Goal: Information Seeking & Learning: Learn about a topic

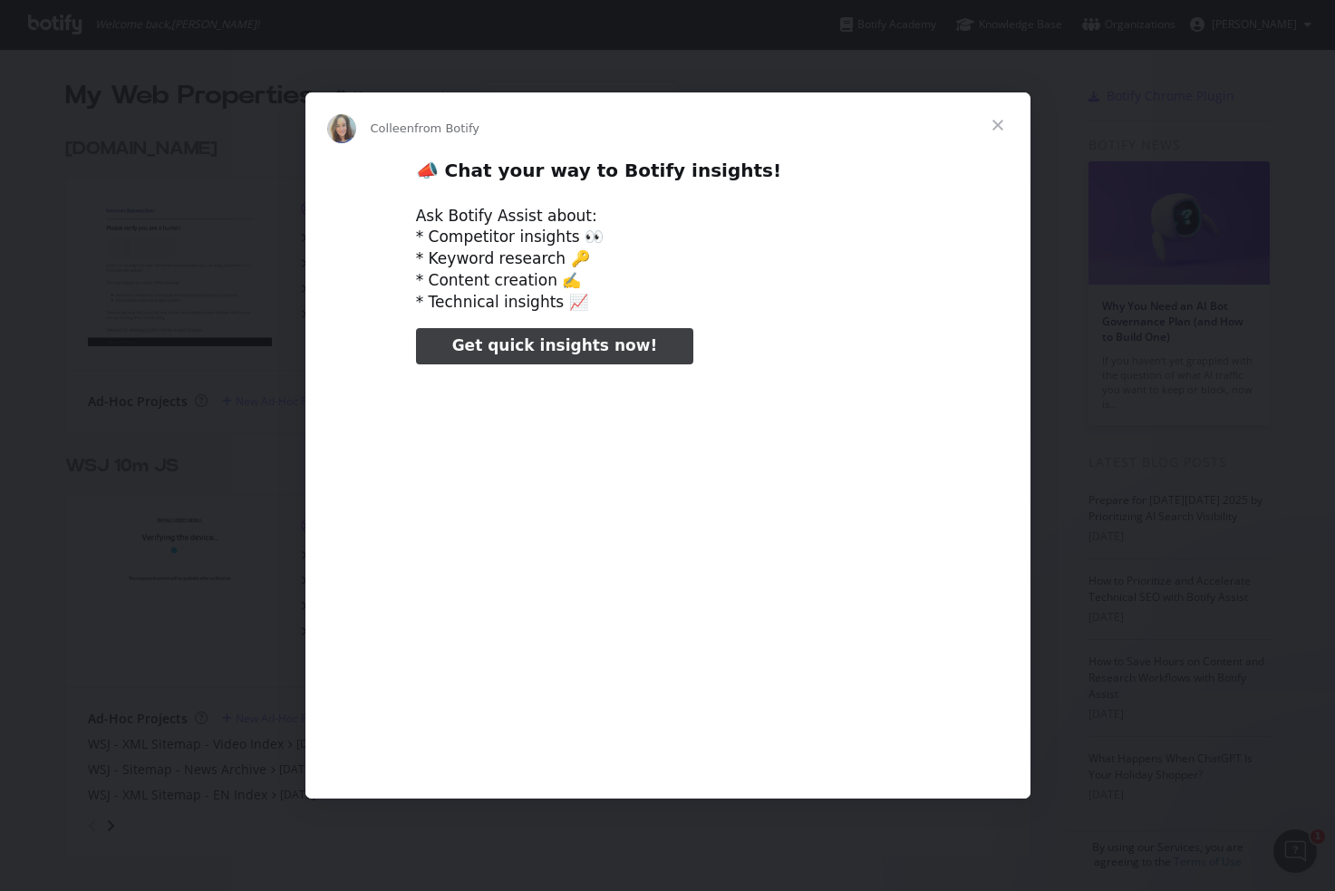
type input "25195"
click at [1003, 121] on span "Close" at bounding box center [997, 124] width 65 height 65
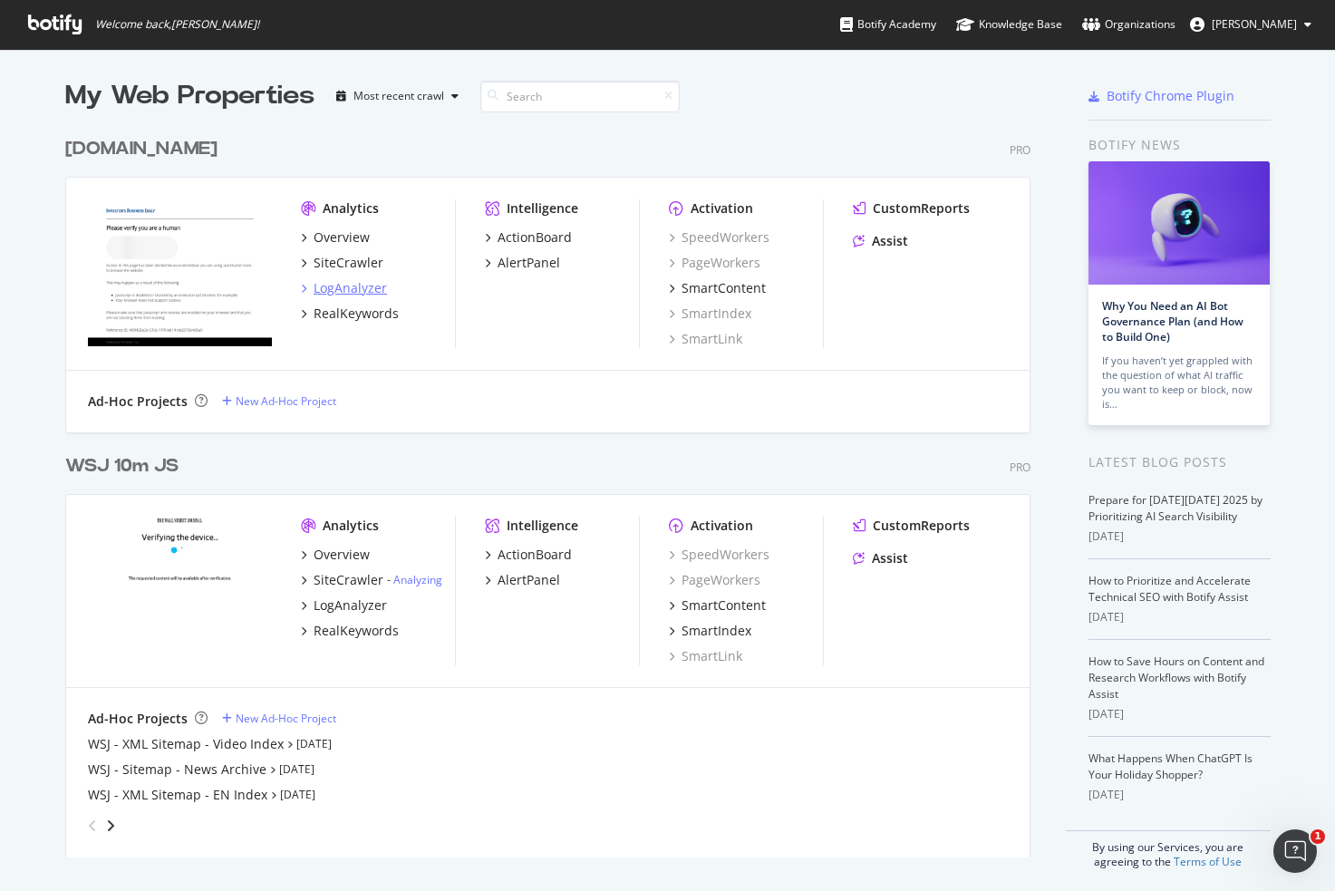
click at [325, 288] on div "LogAnalyzer" at bounding box center [350, 288] width 73 height 18
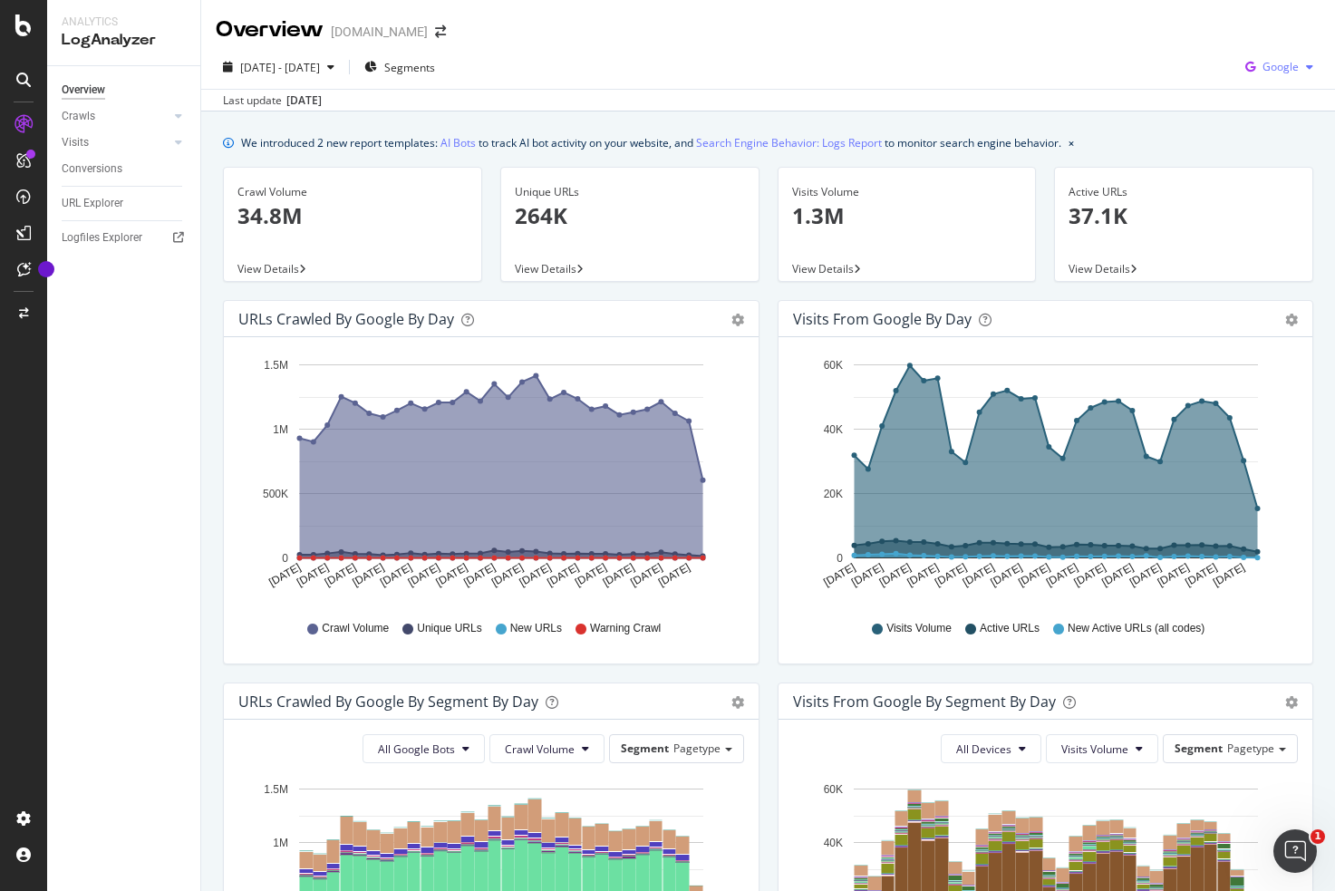
click at [1290, 68] on span "Google" at bounding box center [1281, 66] width 36 height 15
click at [1271, 209] on span "Other AI Bots" at bounding box center [1280, 204] width 67 height 16
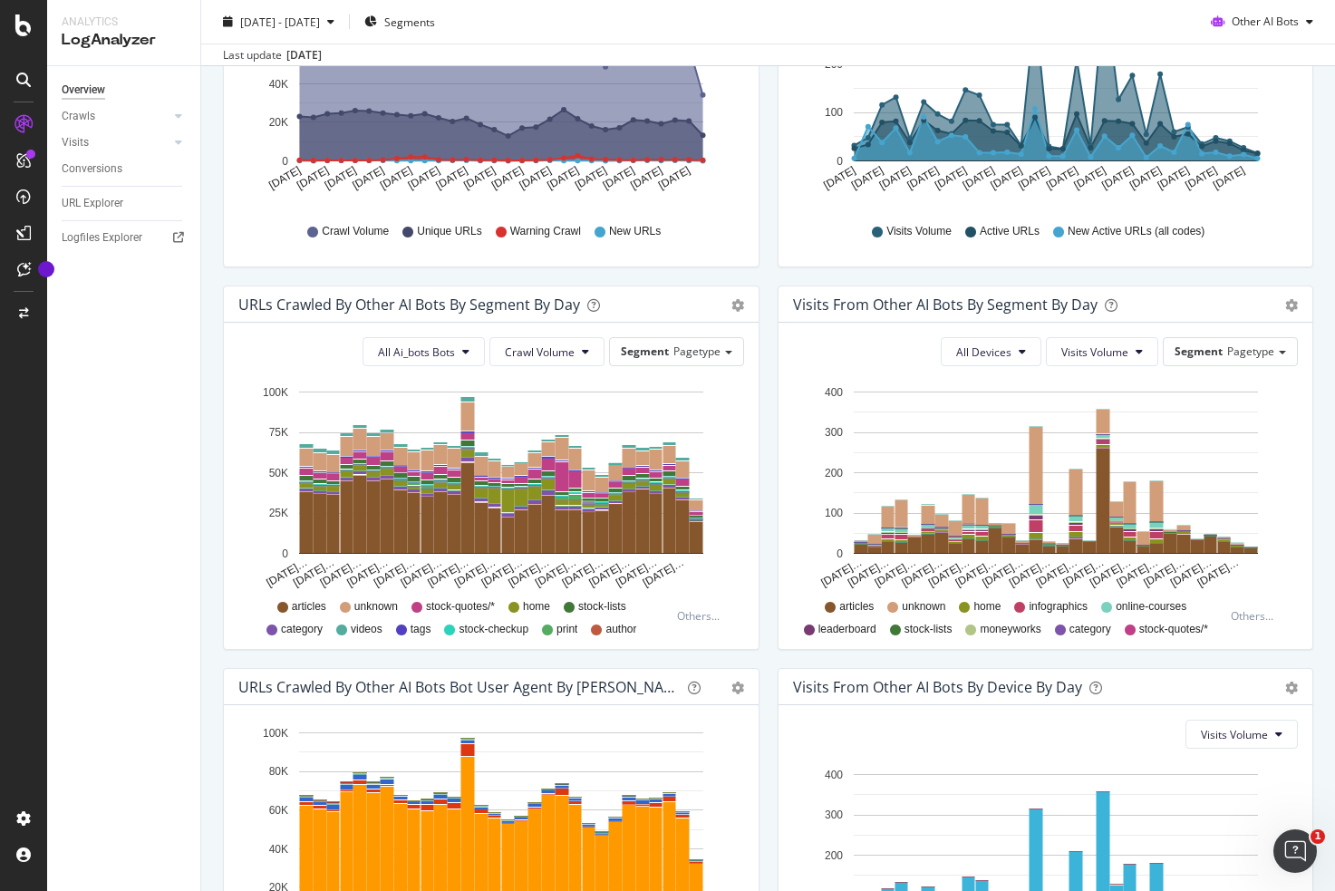
scroll to position [620, 0]
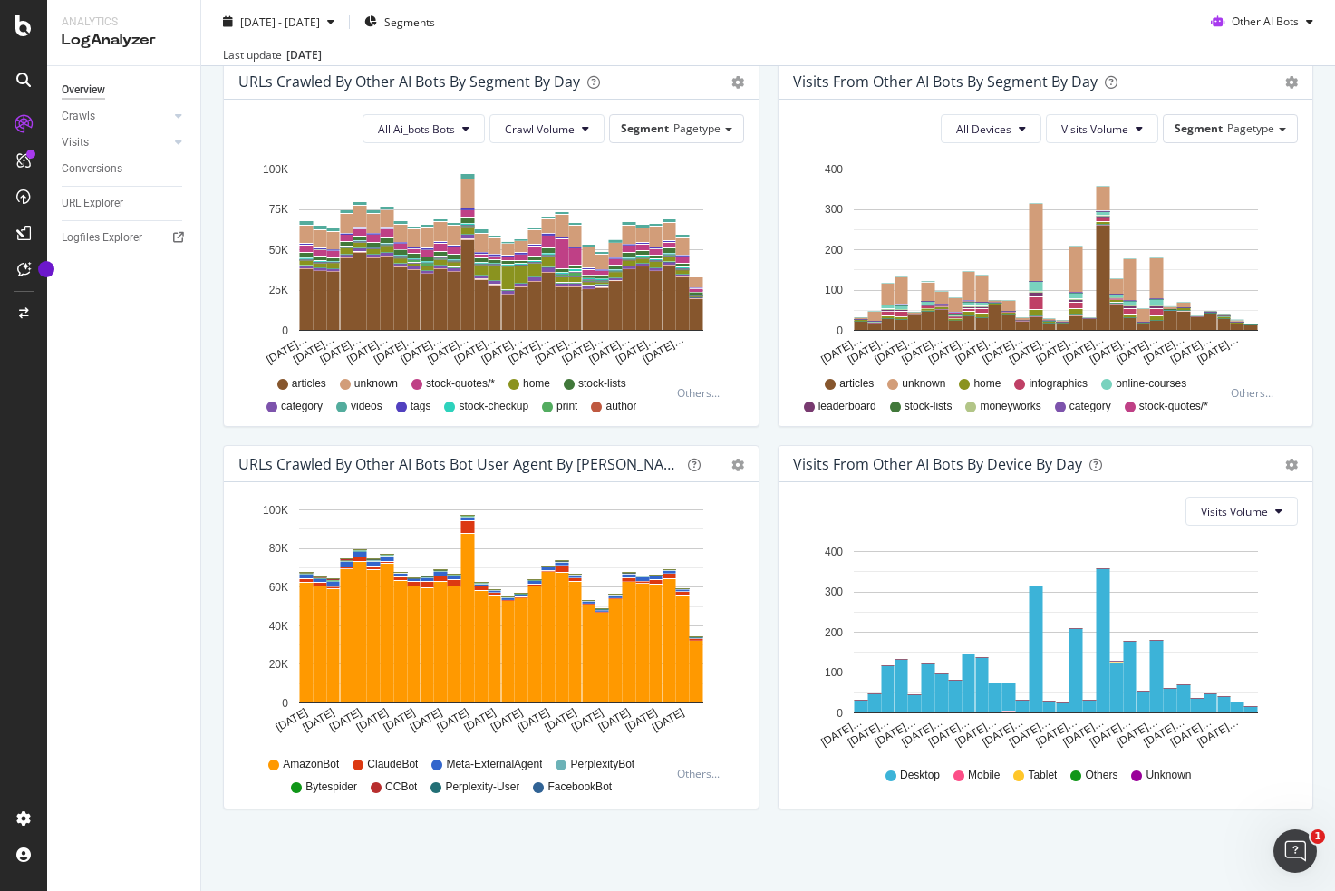
click at [737, 476] on div "URLs Crawled by Other AI Bots bot User Agent By Day Timeline (by Value) Timelin…" at bounding box center [491, 464] width 535 height 36
click at [737, 459] on icon "gear" at bounding box center [738, 465] width 13 height 13
click at [762, 596] on div "URLs Crawled by Other AI Bots bot User Agent By Day Timeline (by Value) Timelin…" at bounding box center [491, 636] width 555 height 383
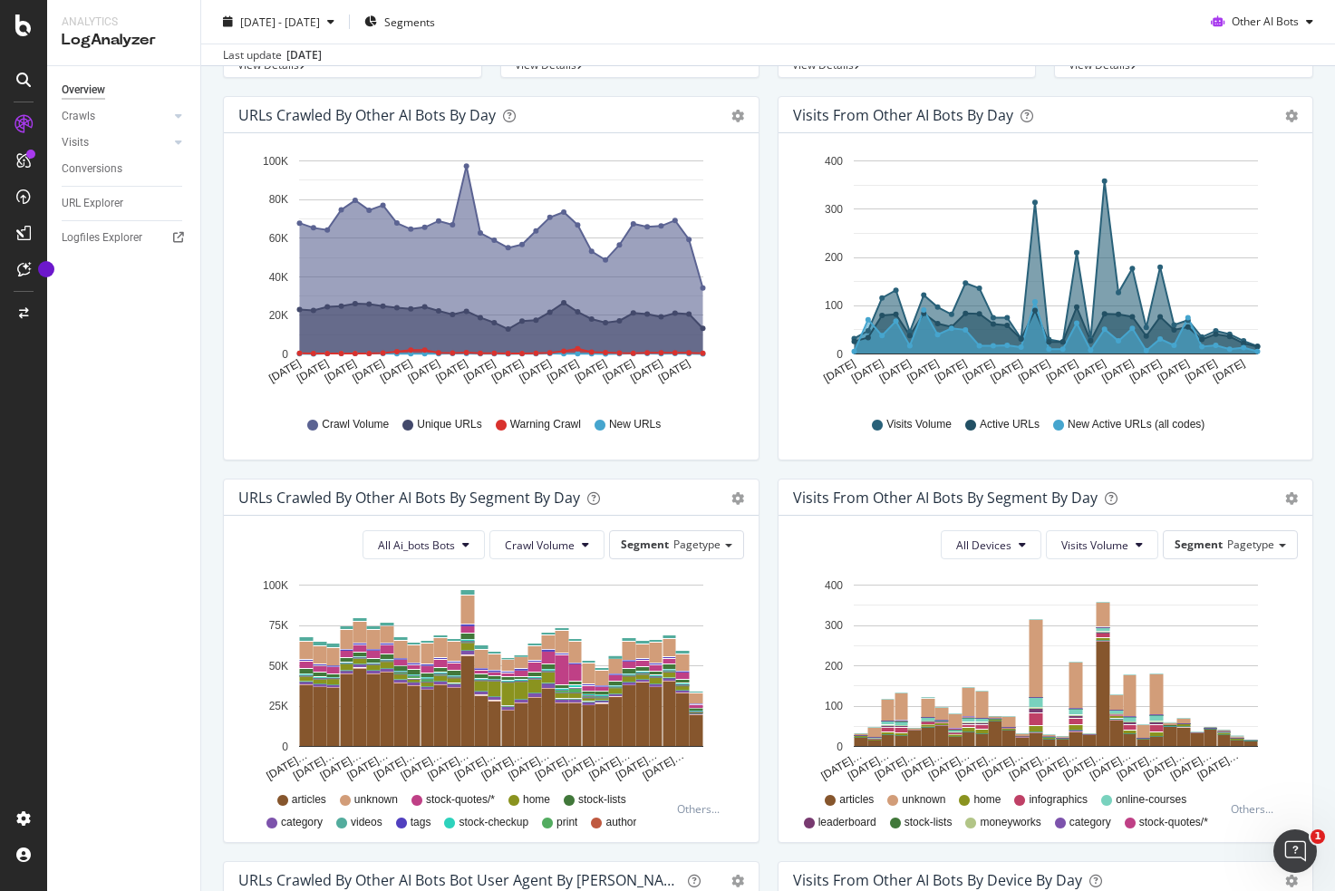
scroll to position [0, 0]
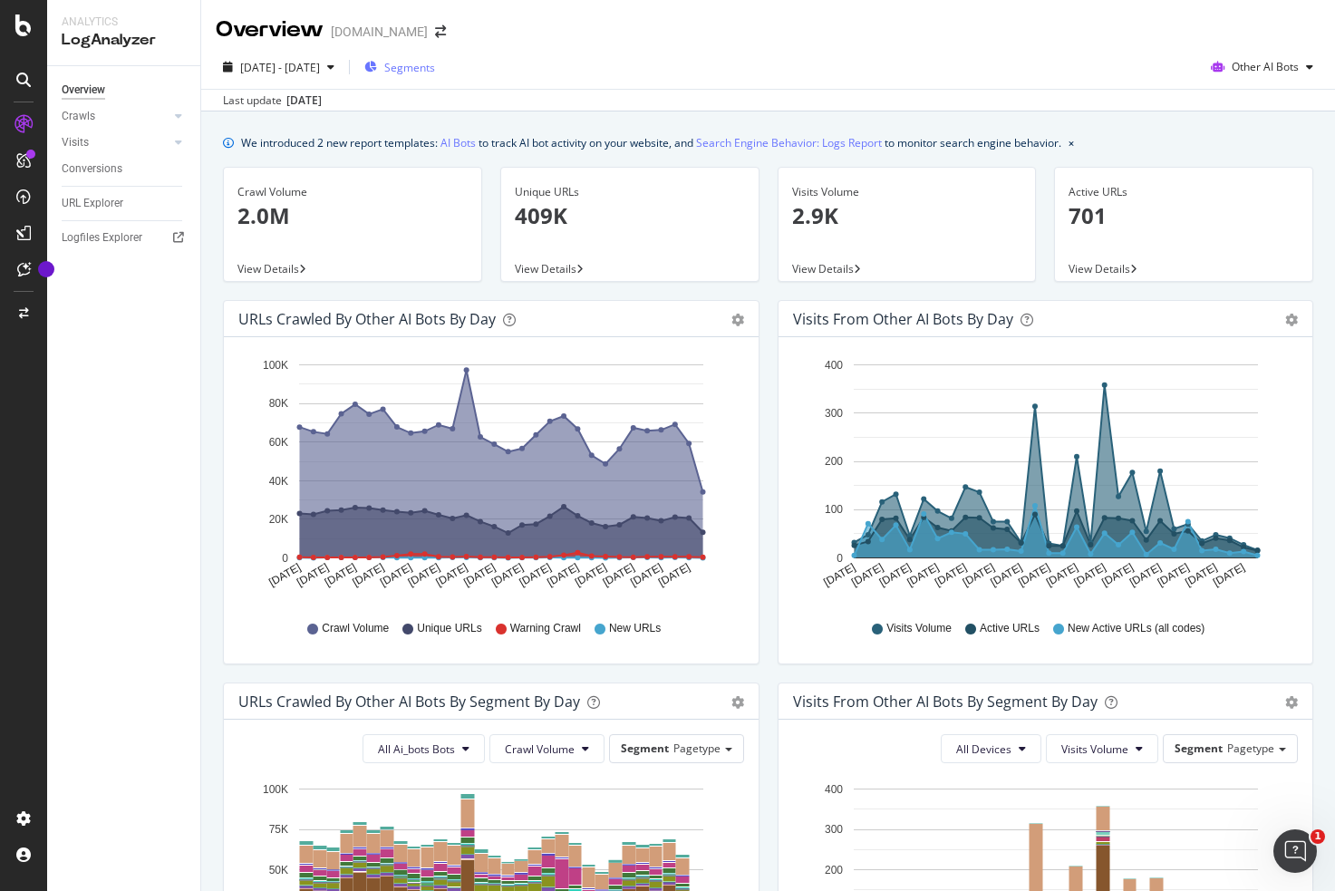
click at [432, 75] on div "Segments" at bounding box center [399, 66] width 71 height 27
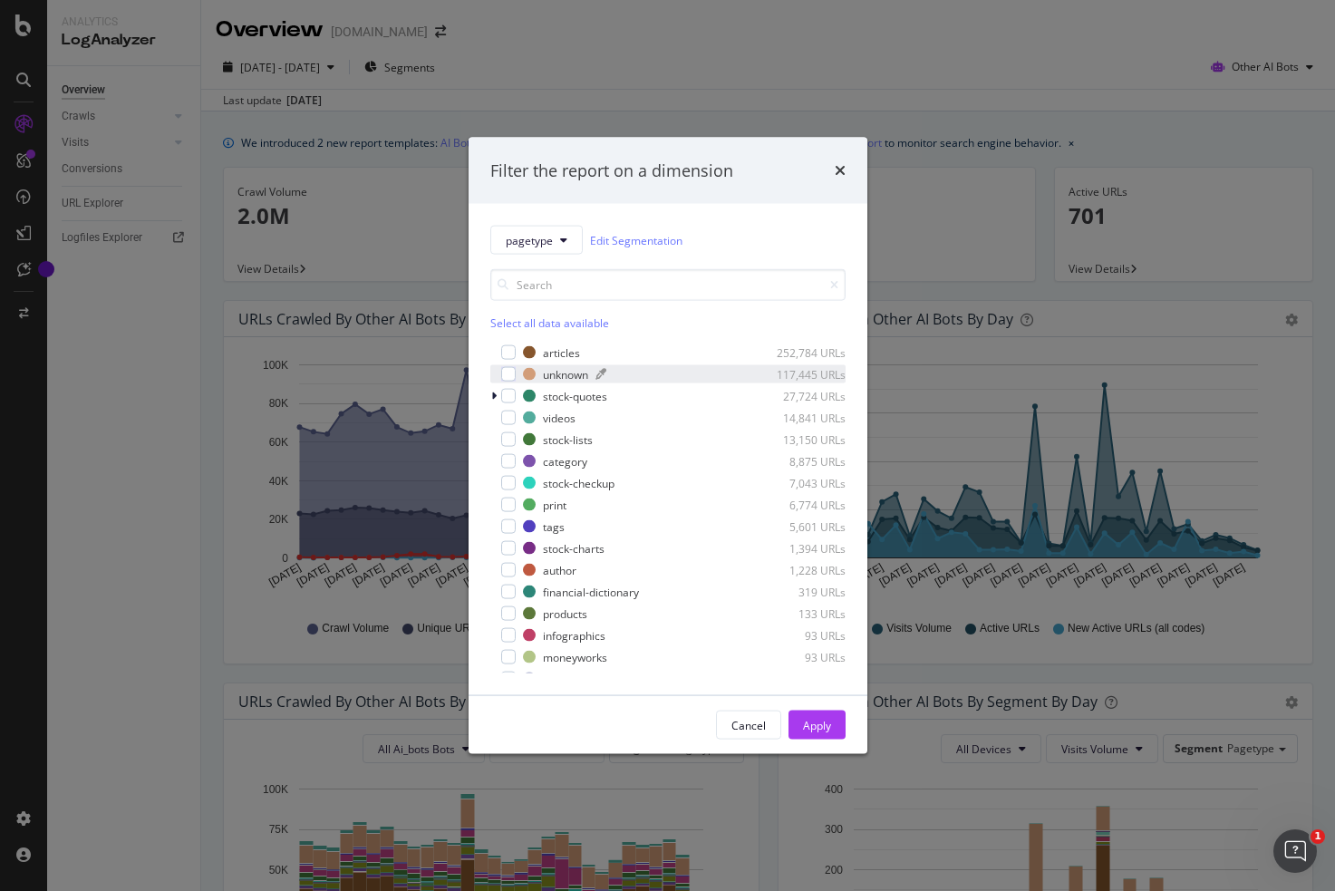
scroll to position [145, 0]
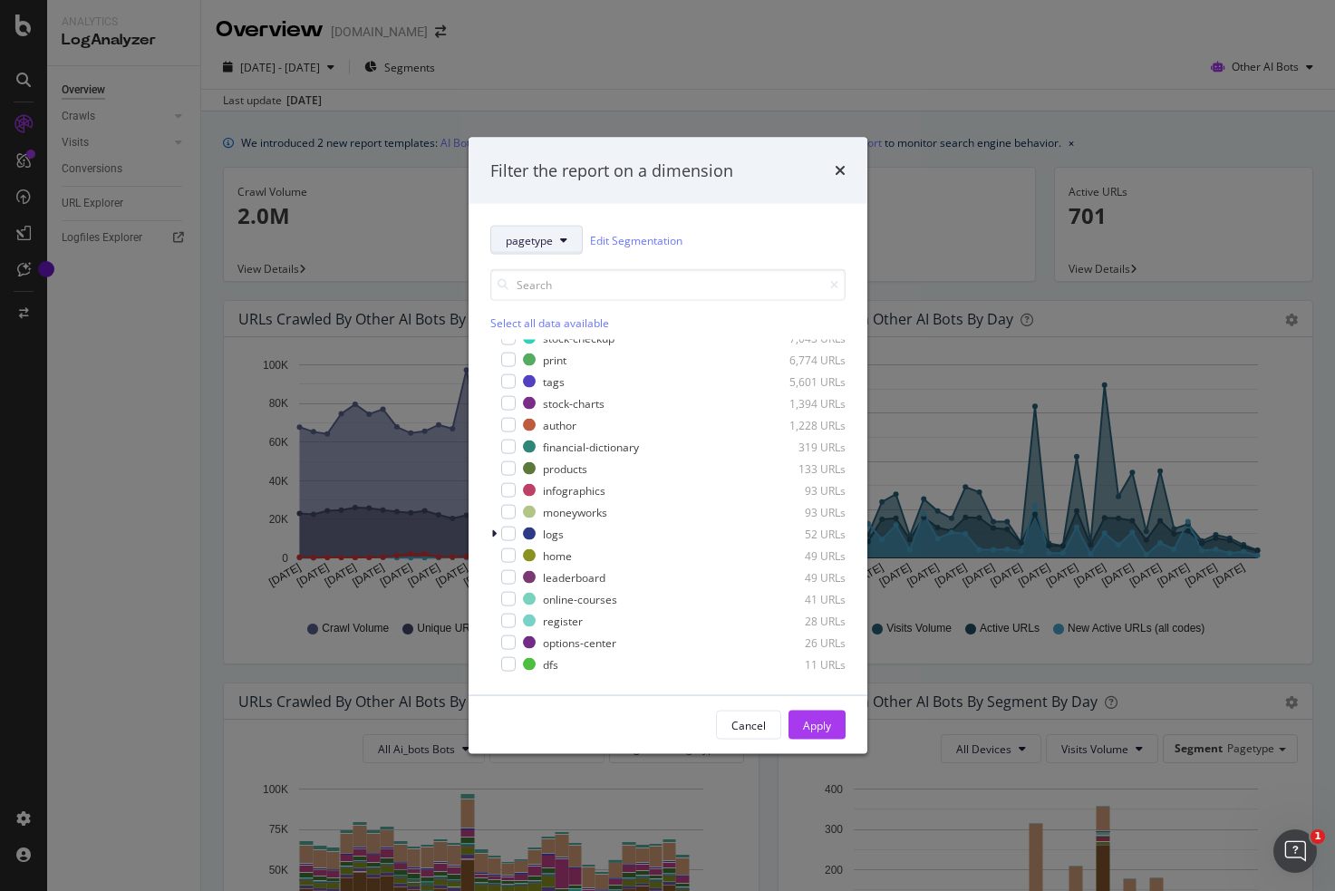
click at [557, 227] on button "pagetype" at bounding box center [536, 240] width 92 height 29
click at [842, 170] on icon "times" at bounding box center [840, 170] width 11 height 15
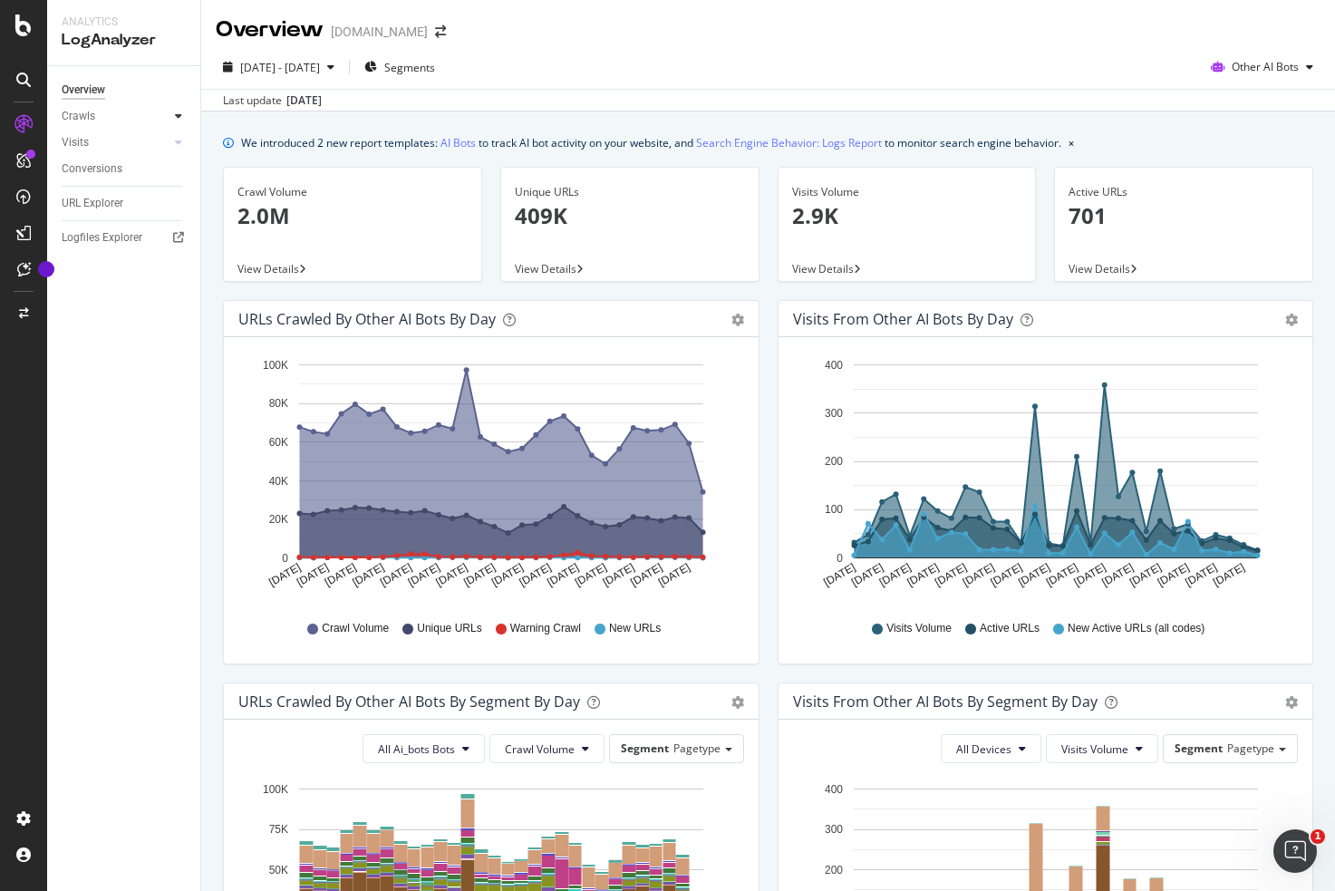
click at [179, 117] on icon at bounding box center [178, 116] width 7 height 11
click at [769, 305] on div "Visits from Other AI Bots by day Area Table Hold CMD (⌘) while clicking to filt…" at bounding box center [1046, 491] width 555 height 383
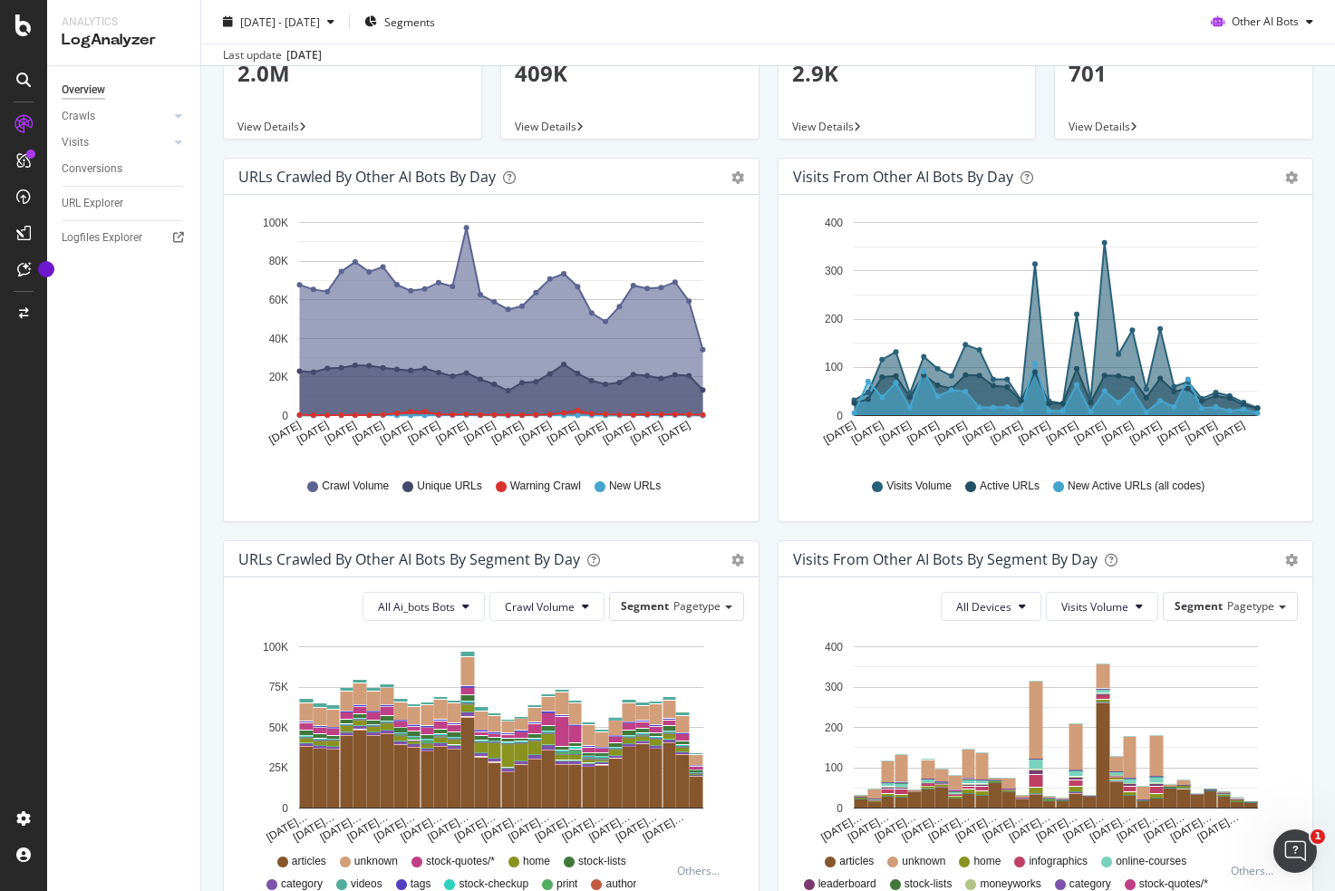
scroll to position [0, 0]
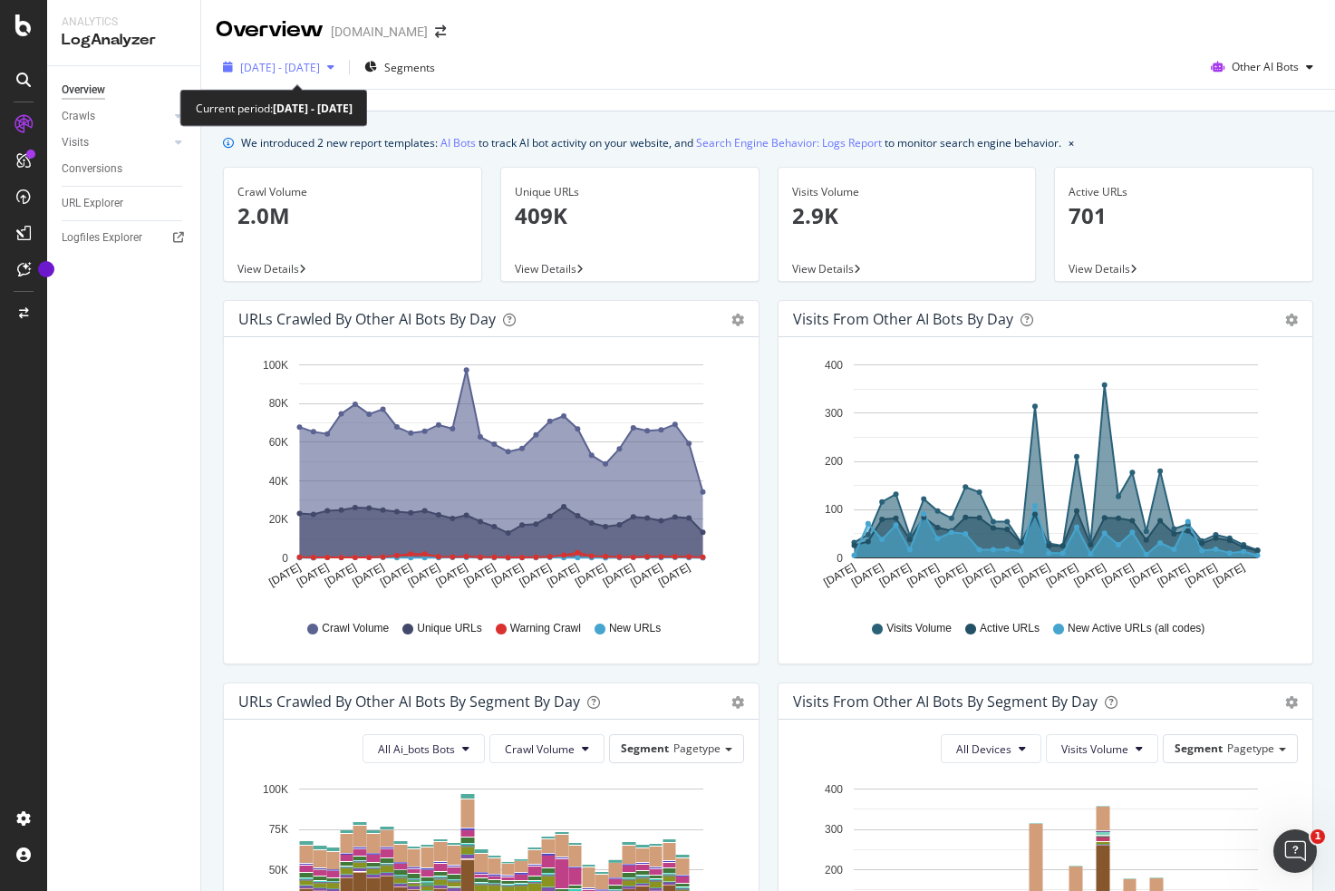
click at [320, 72] on span "2025 Sep. 6th - Oct. 5th" at bounding box center [280, 67] width 80 height 15
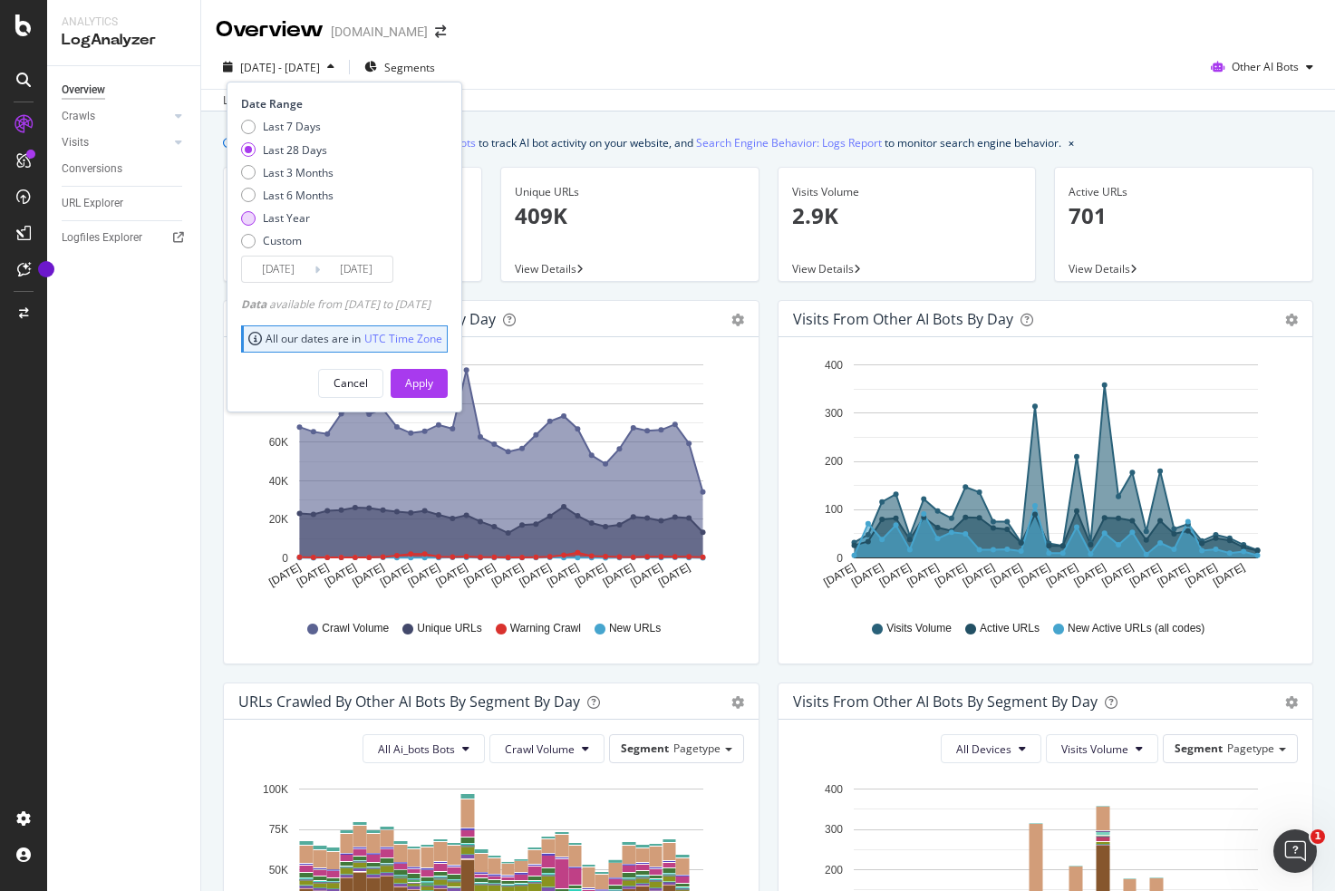
click at [296, 216] on div "Last Year" at bounding box center [286, 217] width 47 height 15
type input "[DATE]"
click at [433, 386] on div "Apply" at bounding box center [419, 382] width 28 height 15
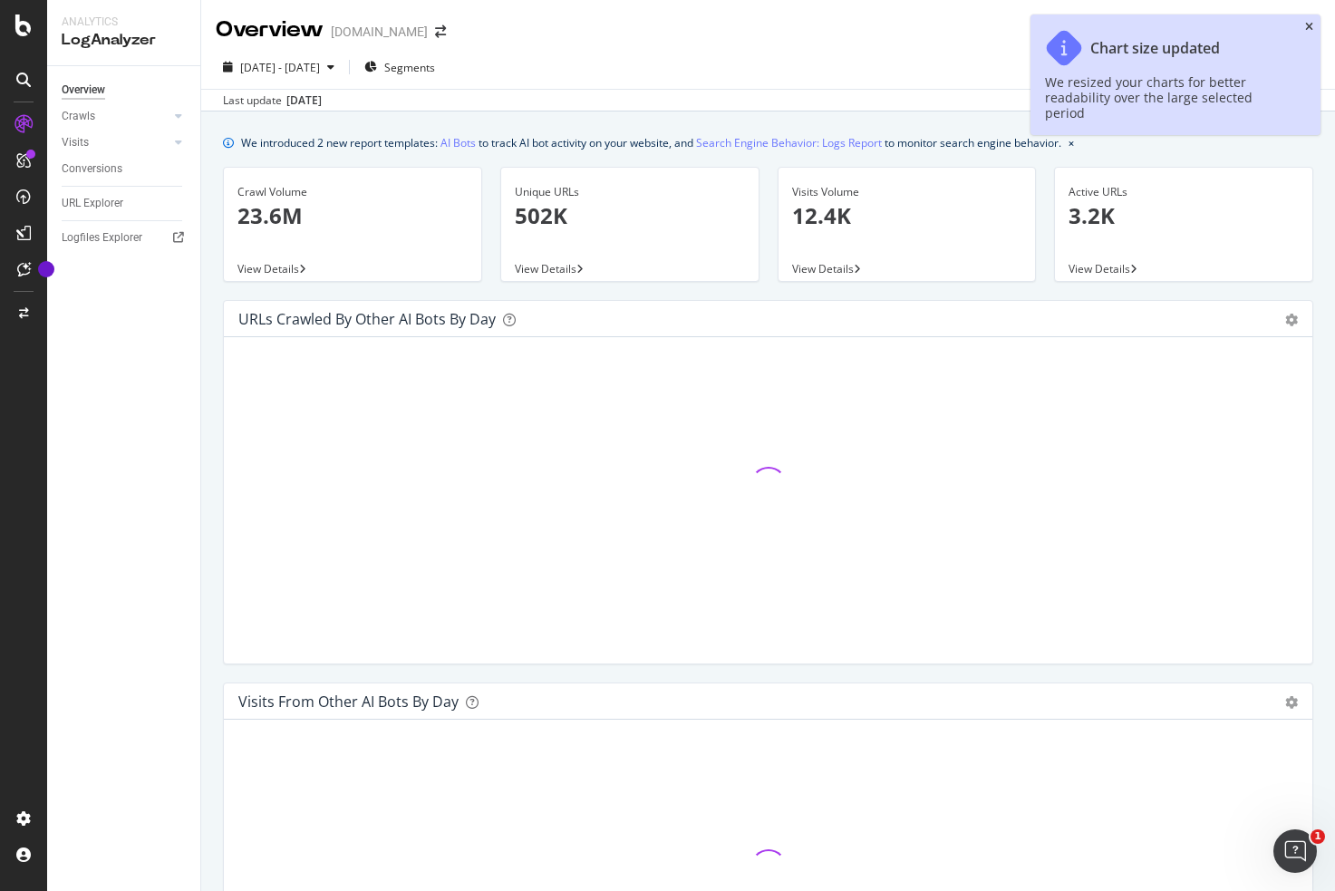
click at [1311, 26] on icon "close toast" at bounding box center [1309, 27] width 8 height 11
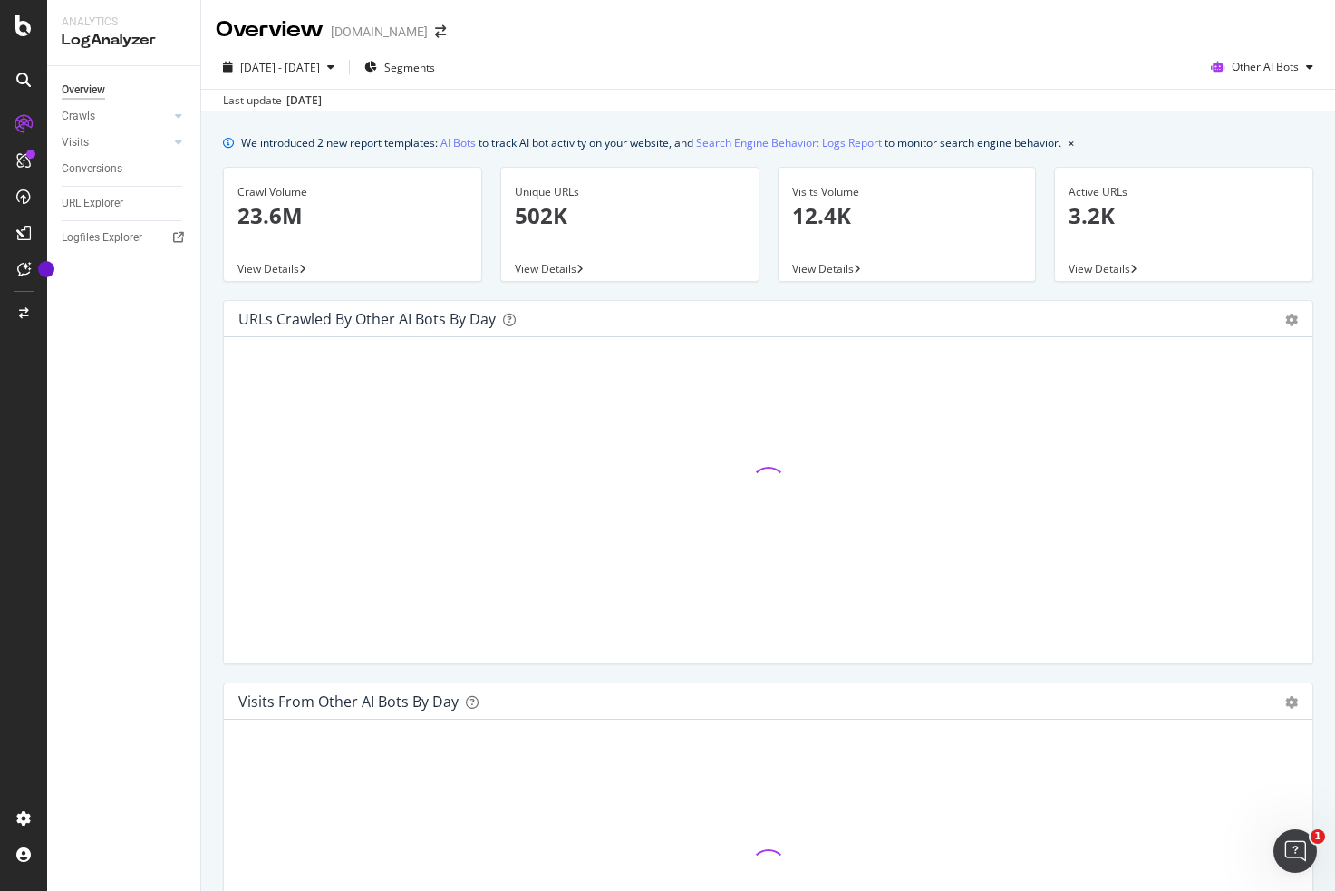
click at [384, 53] on div "2024 Oct. 6th - 2025 Oct. 5th Segments Other AI Bots" at bounding box center [768, 71] width 1134 height 36
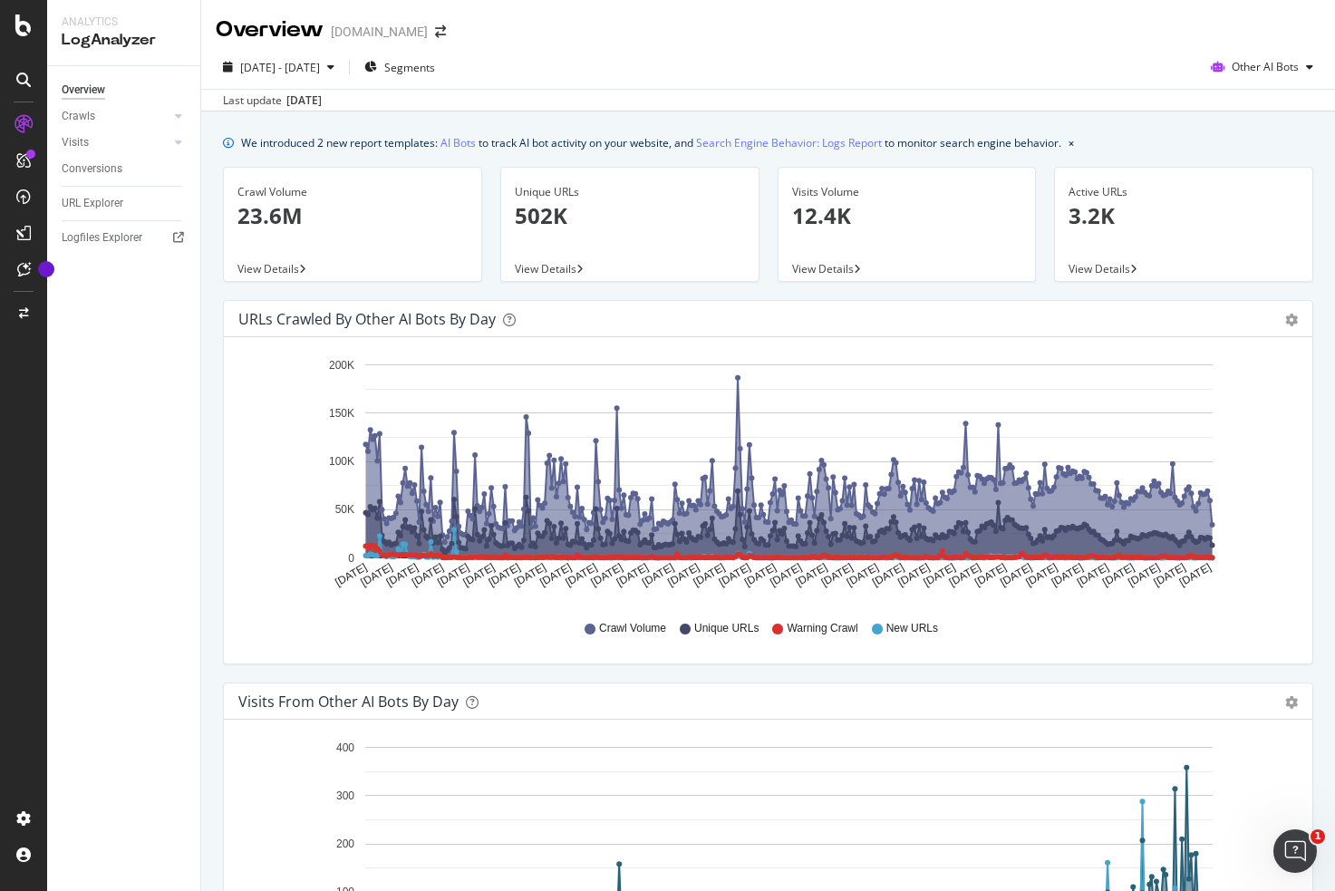
click at [382, 30] on div "Investors.com" at bounding box center [379, 32] width 97 height 18
click at [435, 33] on icon "arrow-right-arrow-left" at bounding box center [440, 31] width 11 height 13
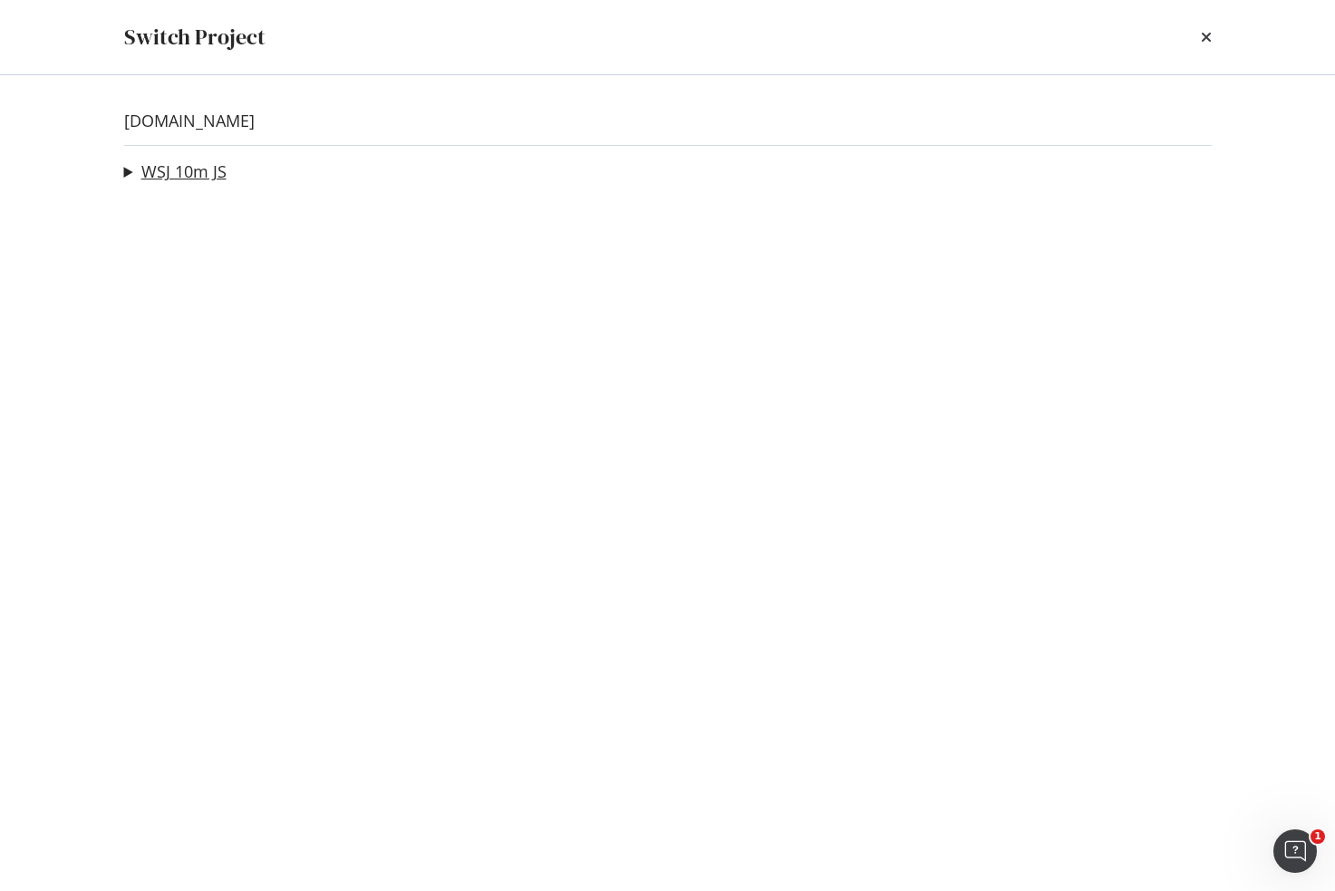
click at [188, 172] on link "WSJ 10m JS" at bounding box center [183, 171] width 85 height 19
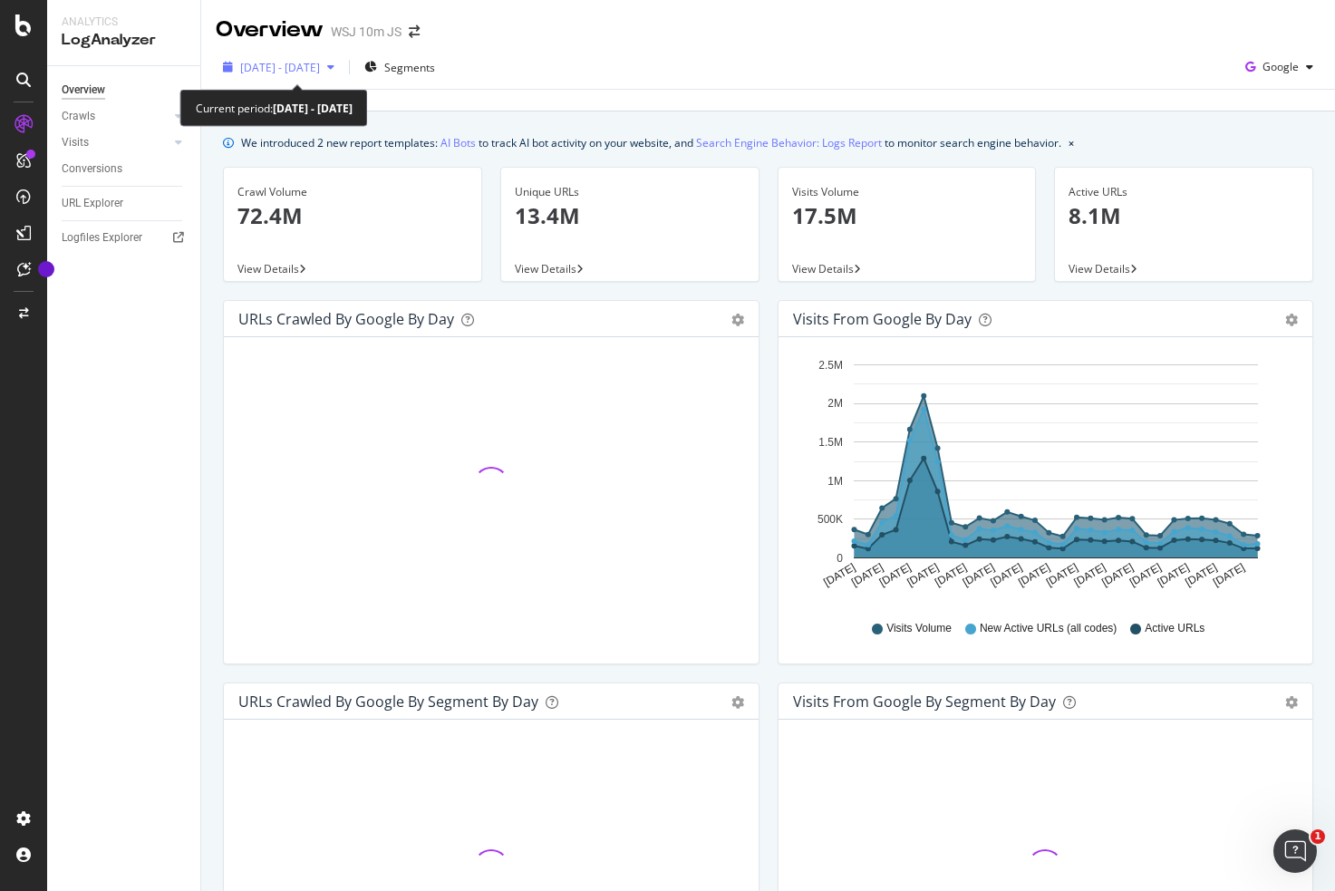
click at [313, 72] on span "2025 Sep. 6th - Oct. 5th" at bounding box center [280, 67] width 80 height 15
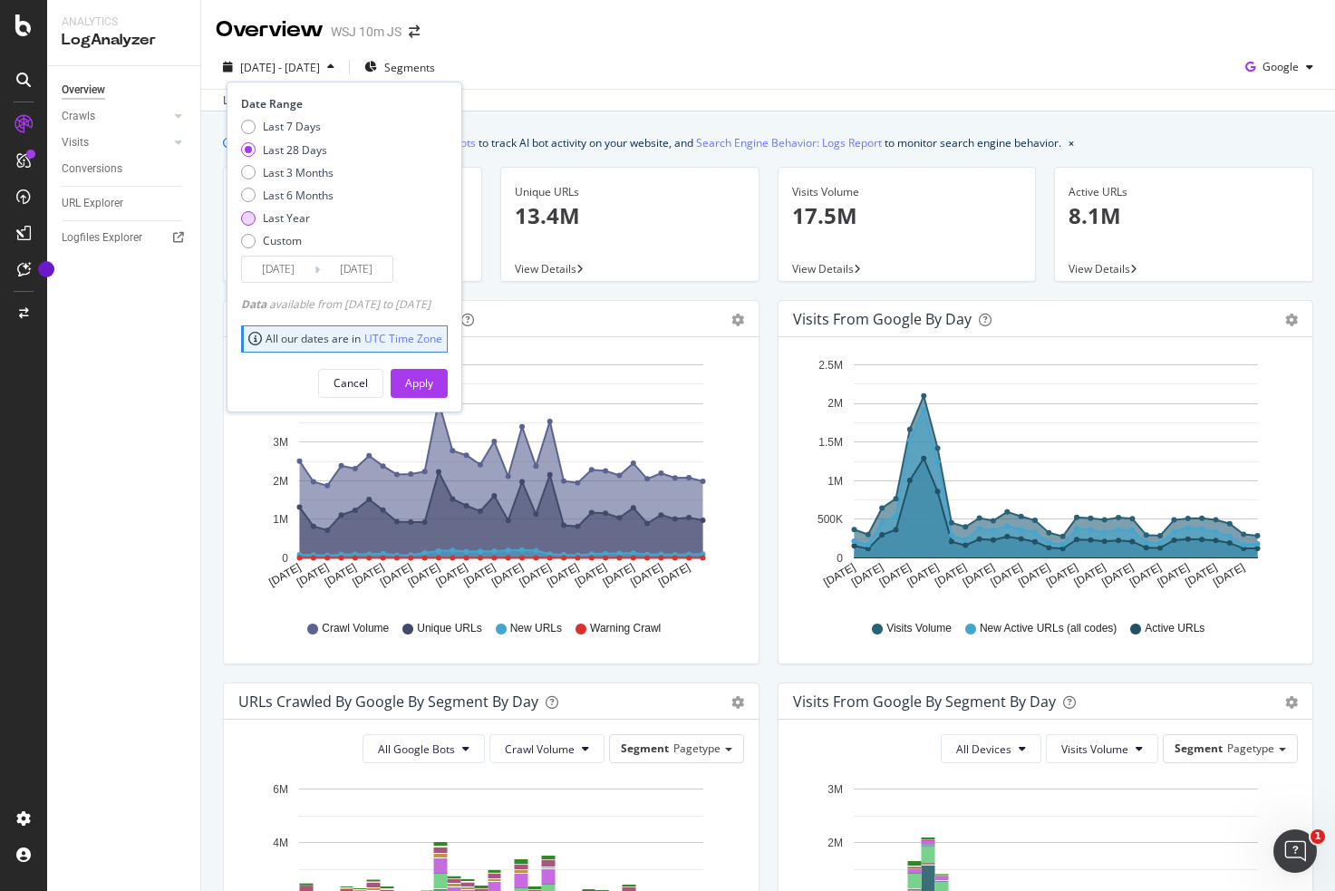
click at [275, 218] on div "Last Year" at bounding box center [286, 217] width 47 height 15
type input "[DATE]"
click at [433, 392] on div "Apply" at bounding box center [419, 383] width 28 height 27
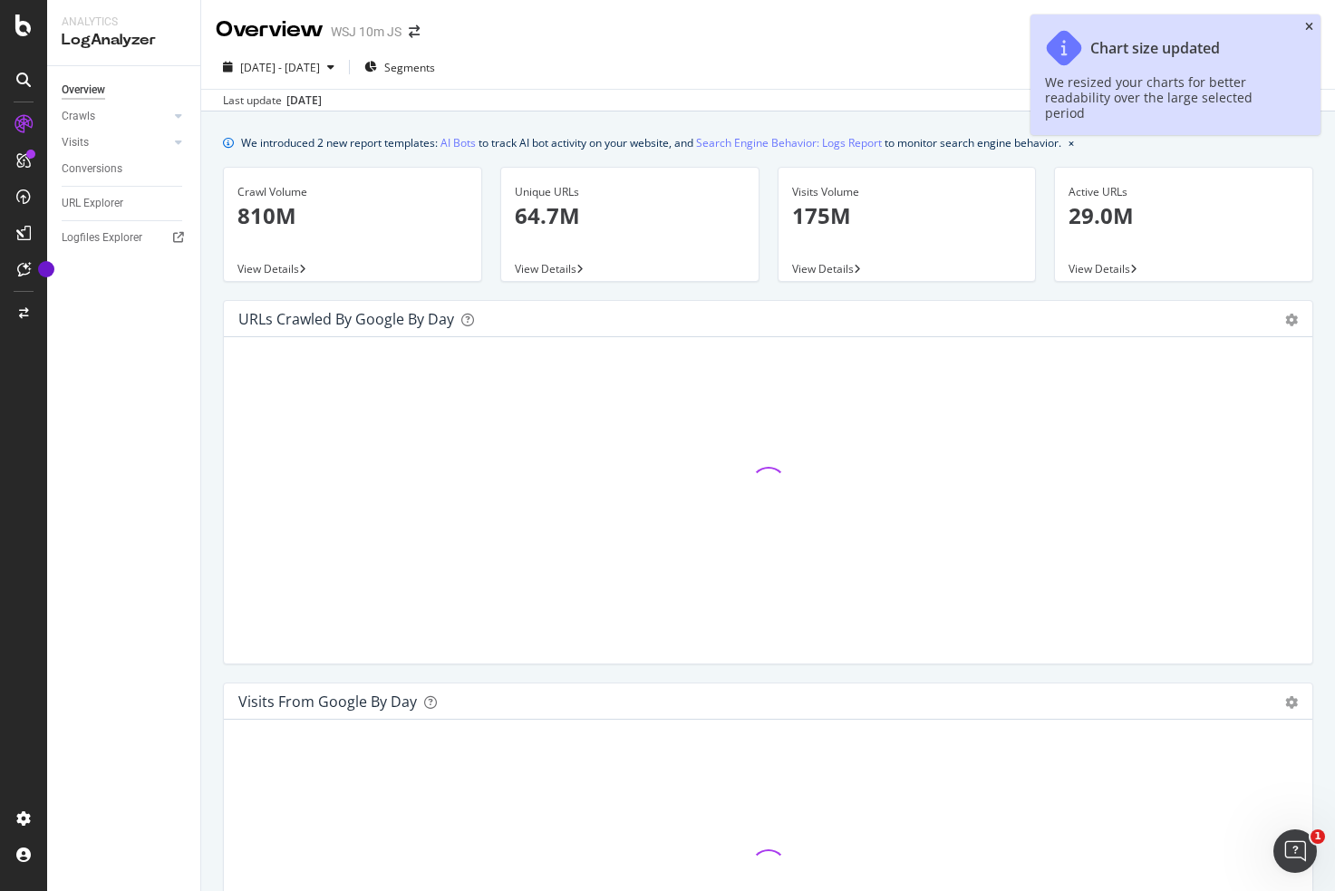
click at [1308, 28] on icon "close toast" at bounding box center [1309, 27] width 8 height 11
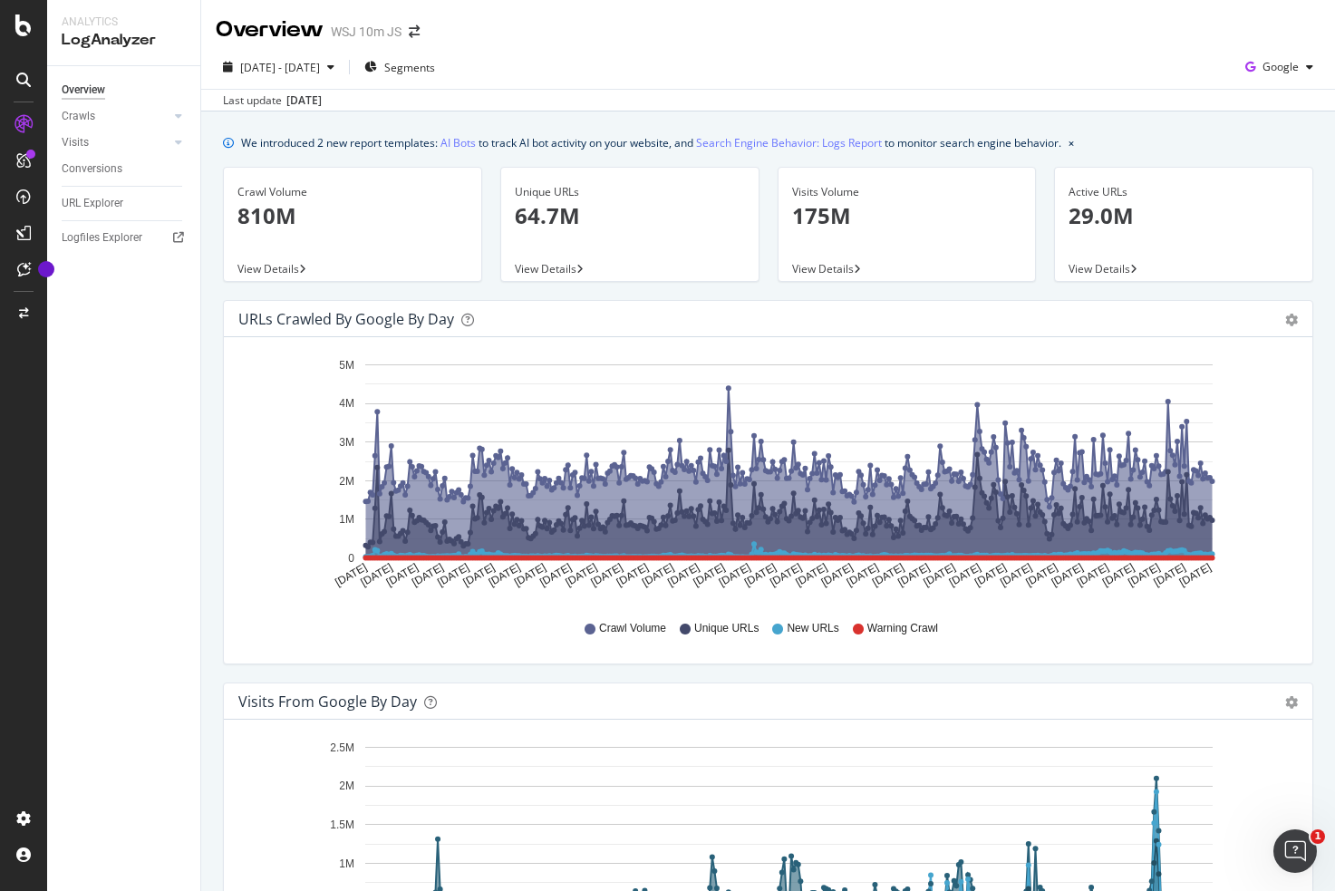
click at [1267, 77] on div "Google" at bounding box center [1279, 66] width 82 height 27
click at [1294, 67] on span "Google" at bounding box center [1281, 66] width 36 height 15
click at [1313, 70] on icon "button" at bounding box center [1309, 67] width 7 height 11
click at [1265, 200] on span "Other AI Bots" at bounding box center [1280, 204] width 67 height 16
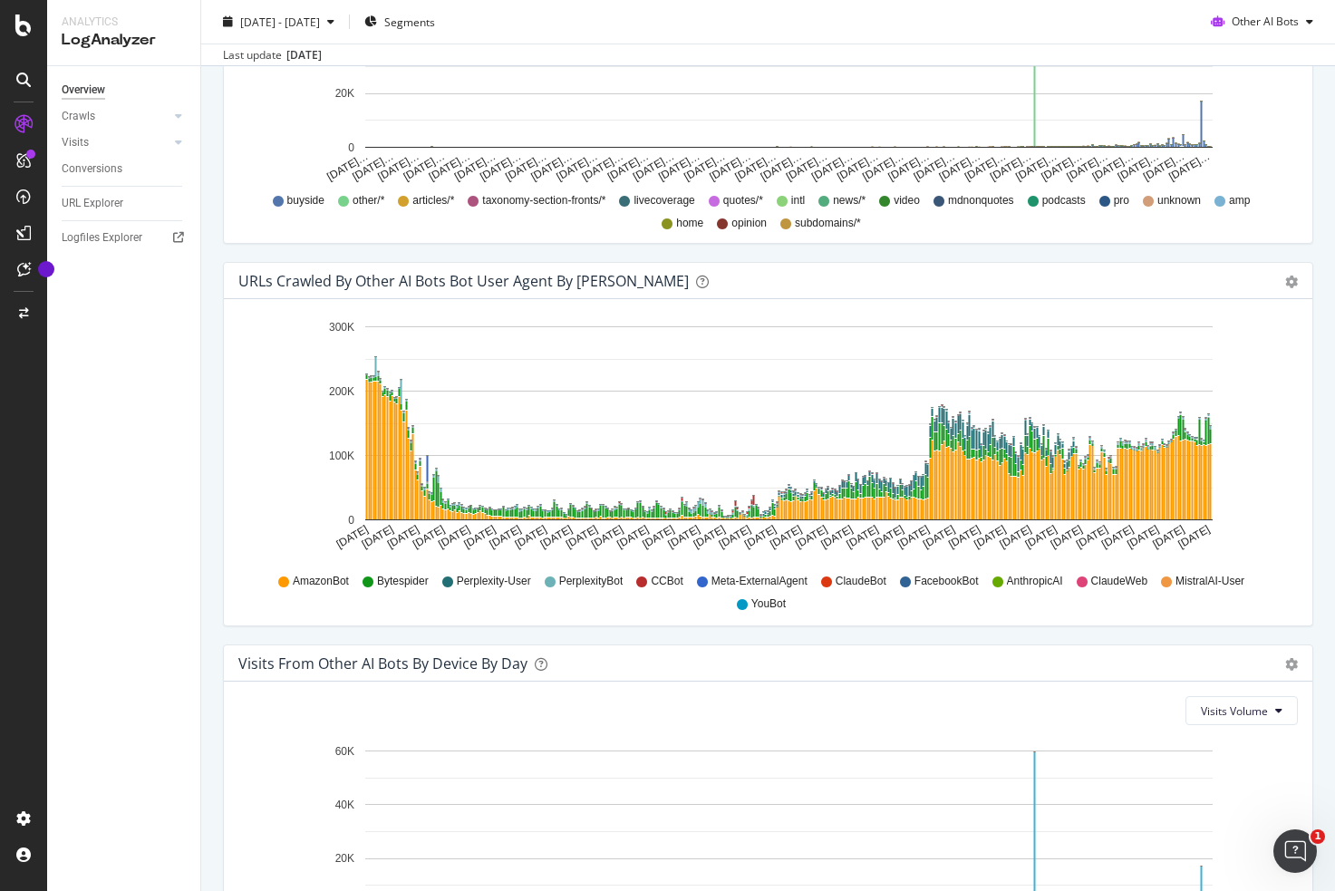
scroll to position [1607, 0]
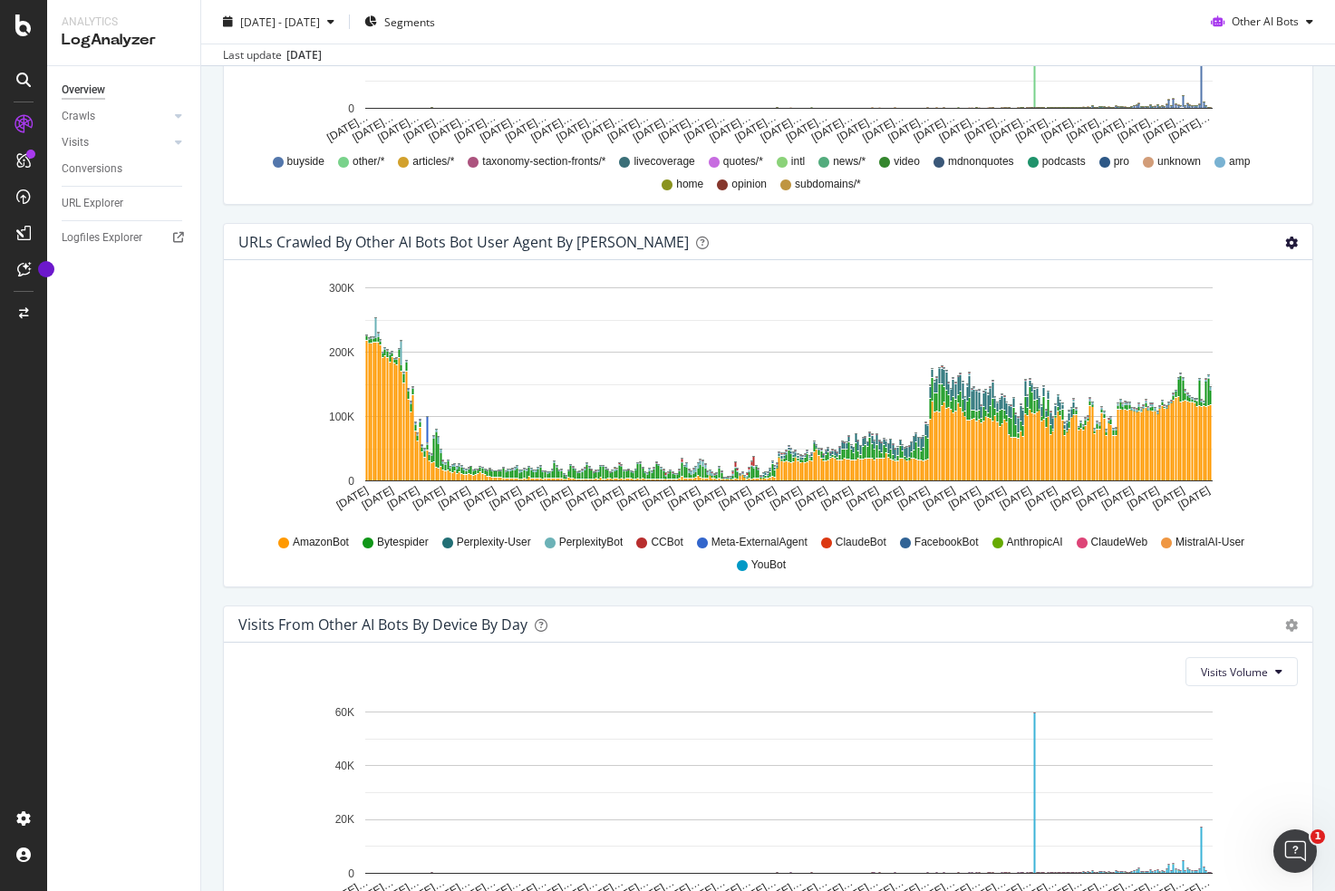
click at [1294, 245] on icon "gear" at bounding box center [1291, 243] width 13 height 13
click at [1212, 344] on span "Table" at bounding box center [1227, 345] width 169 height 24
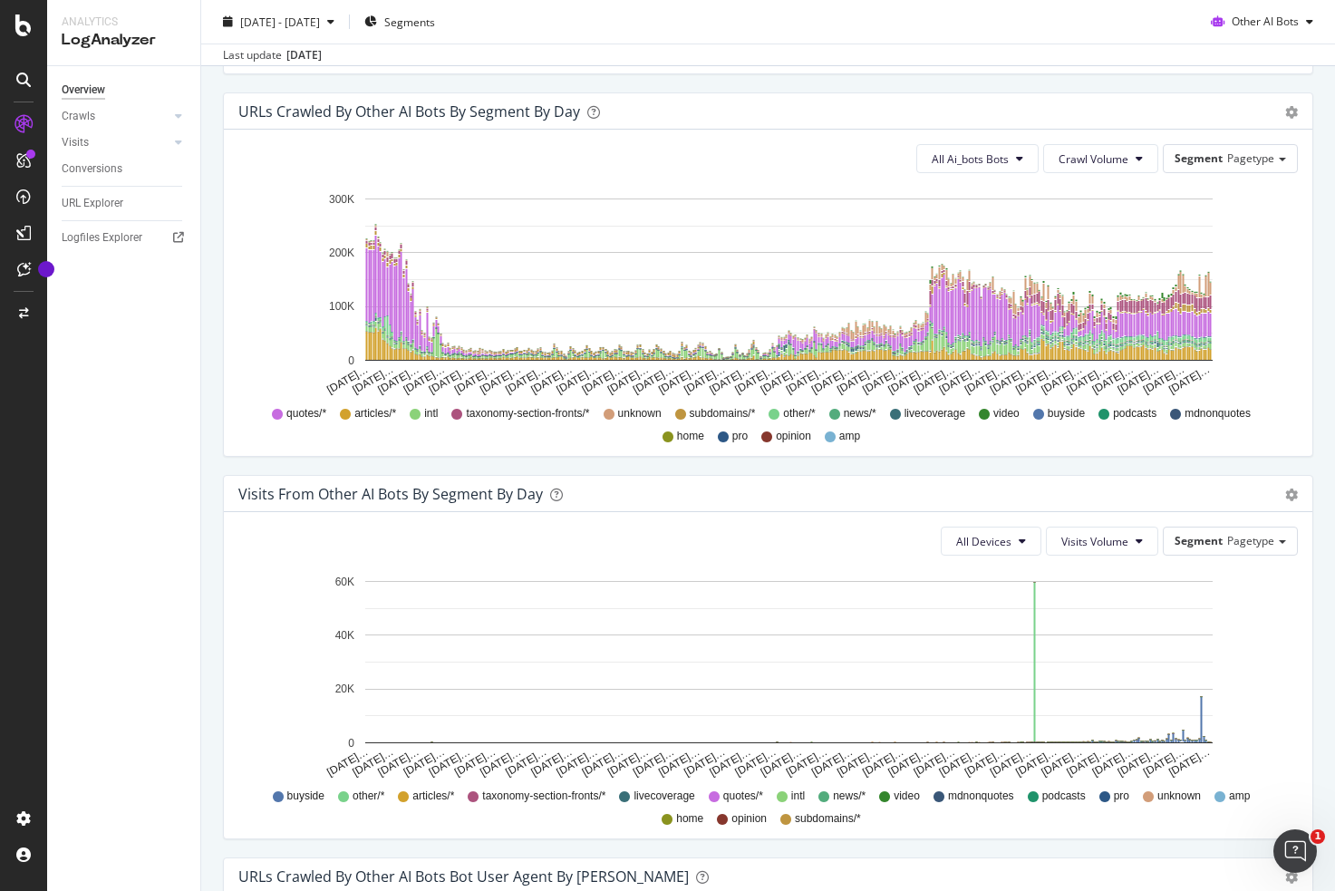
scroll to position [917, 0]
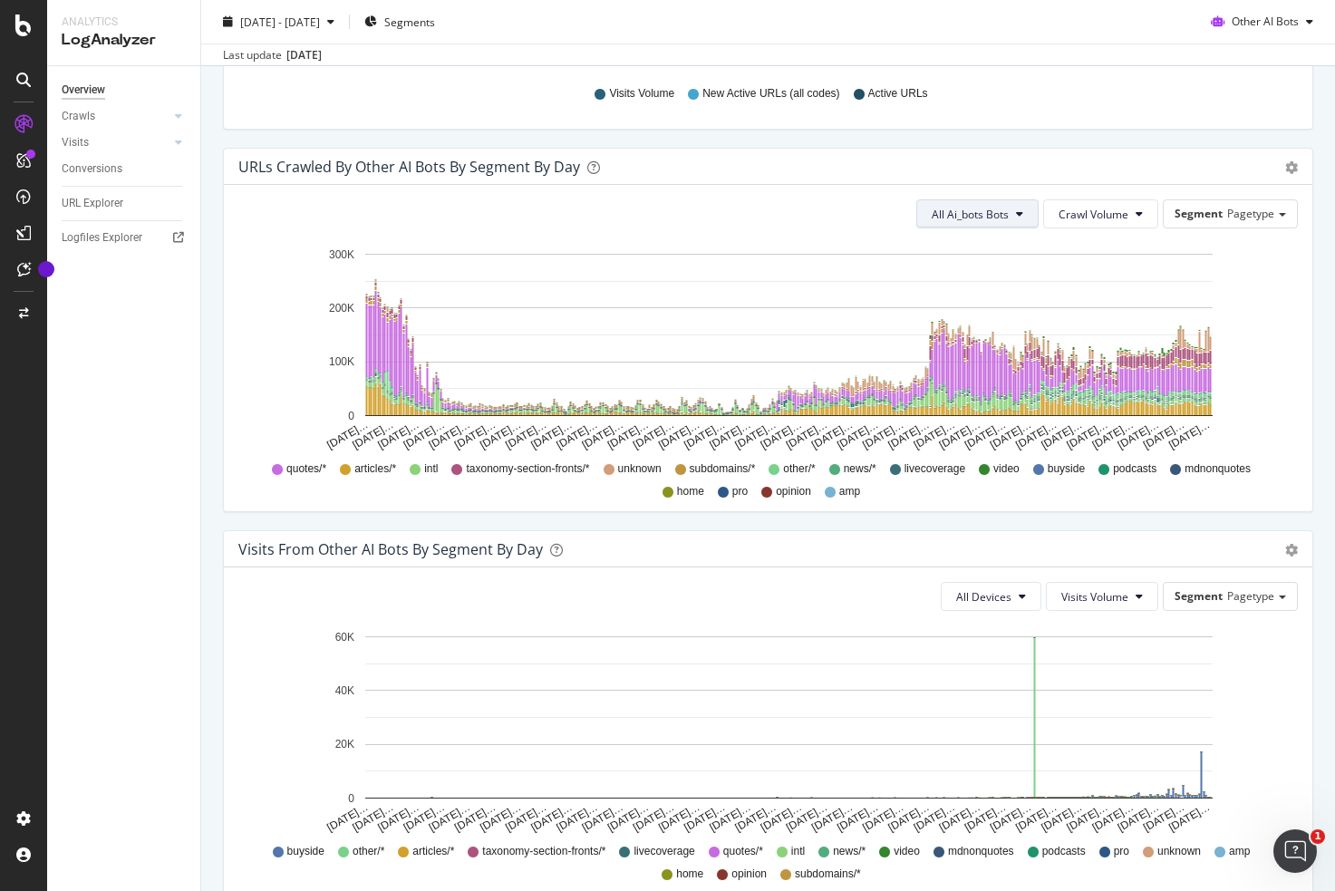
click at [986, 213] on span "All Ai_bots Bots" at bounding box center [970, 214] width 77 height 15
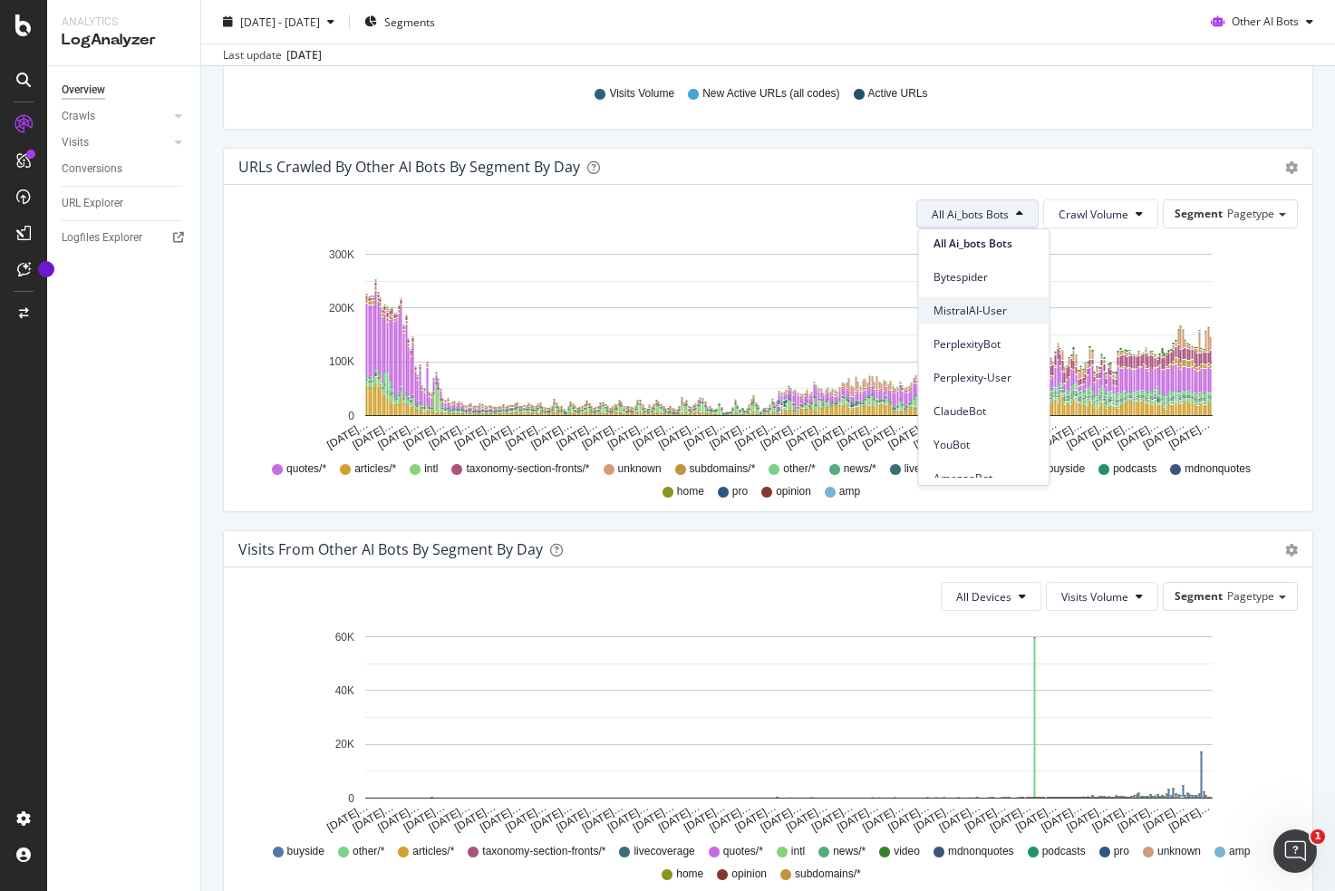
scroll to position [0, 0]
click at [912, 552] on div "Visits from Other AI Bots By Segment By Day" at bounding box center [748, 549] width 1020 height 18
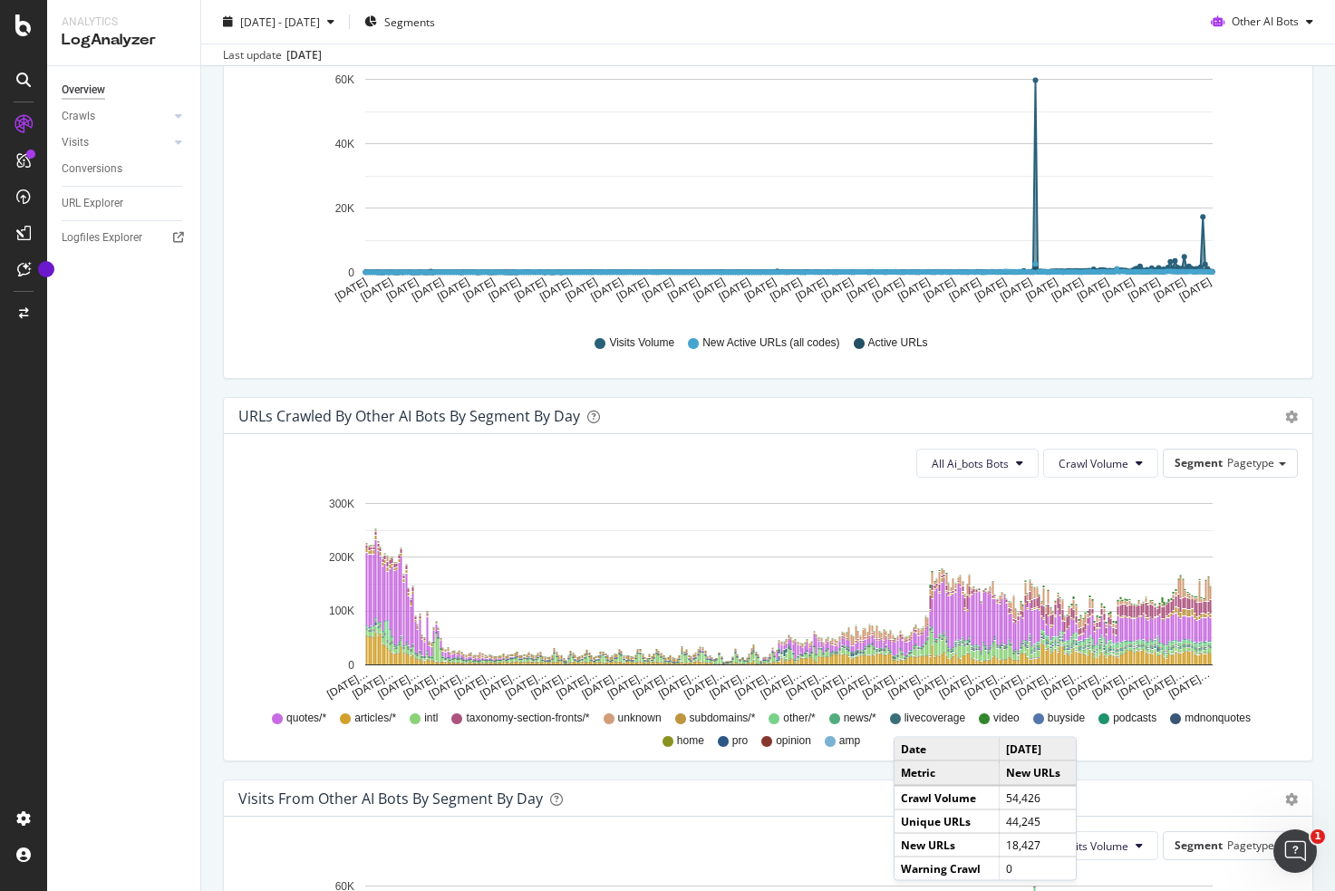
scroll to position [835, 0]
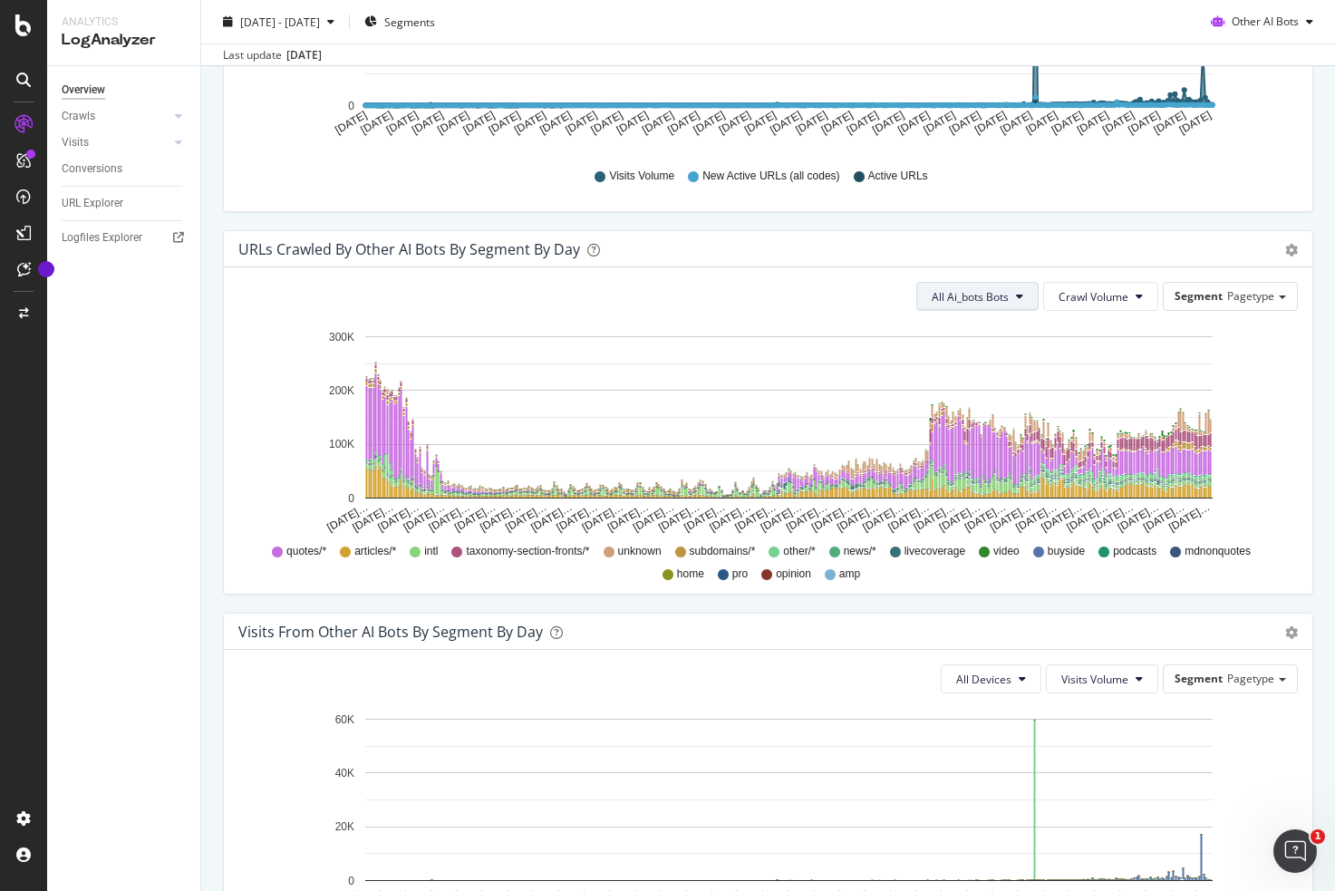
click at [978, 310] on button "All Ai_bots Bots" at bounding box center [977, 296] width 122 height 29
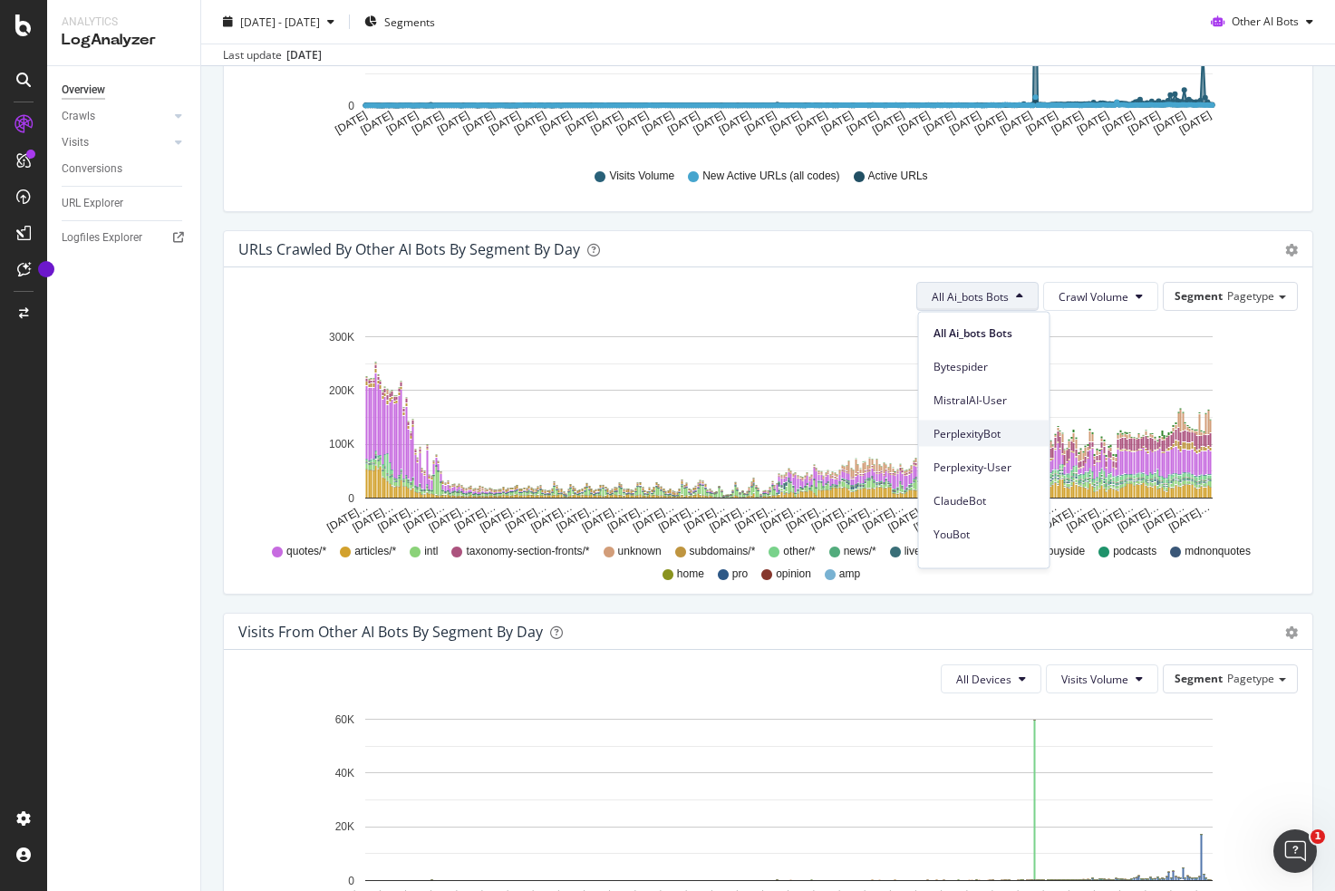
scroll to position [11, 0]
click at [978, 428] on span "PerplexityBot" at bounding box center [985, 422] width 102 height 16
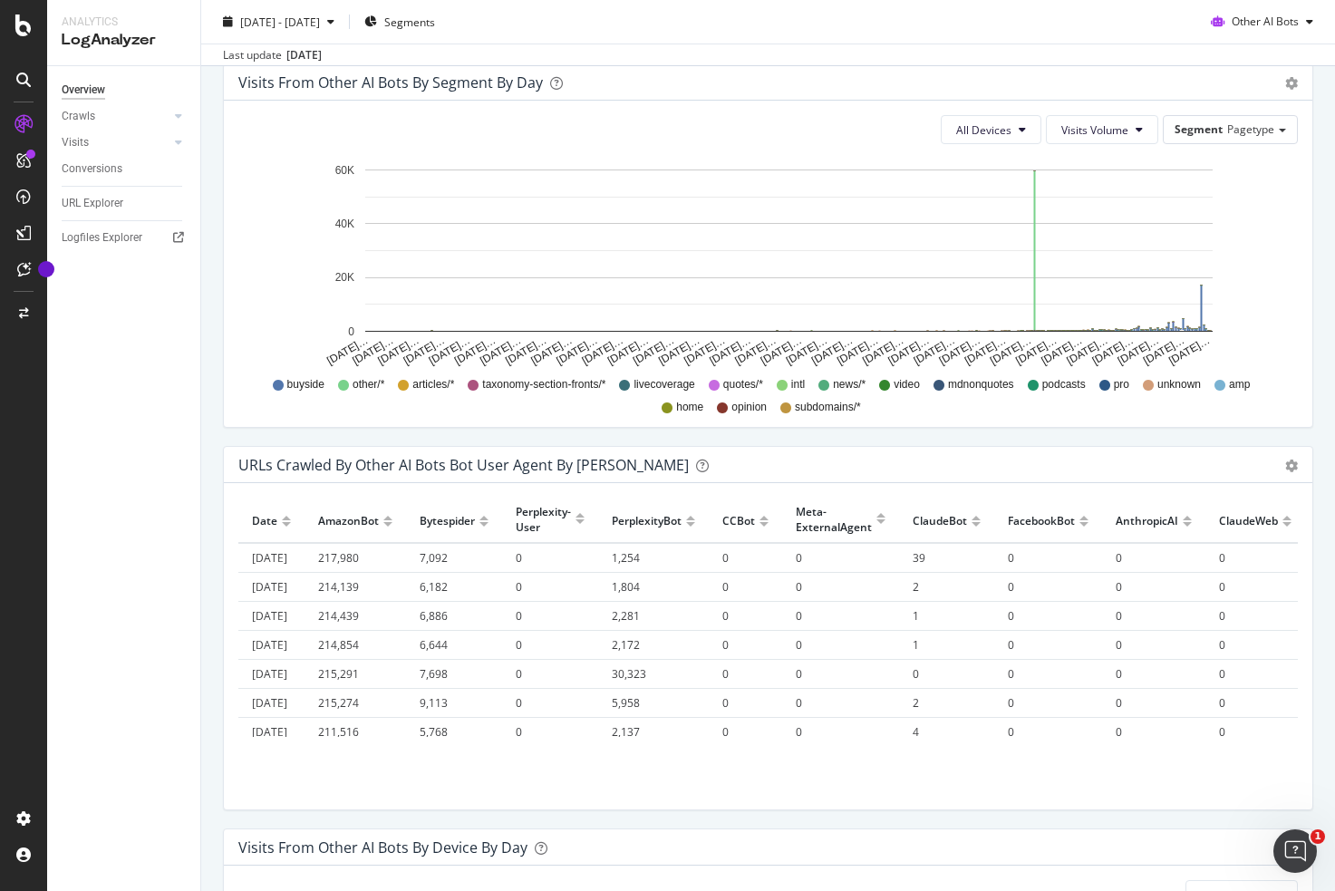
scroll to position [771, 0]
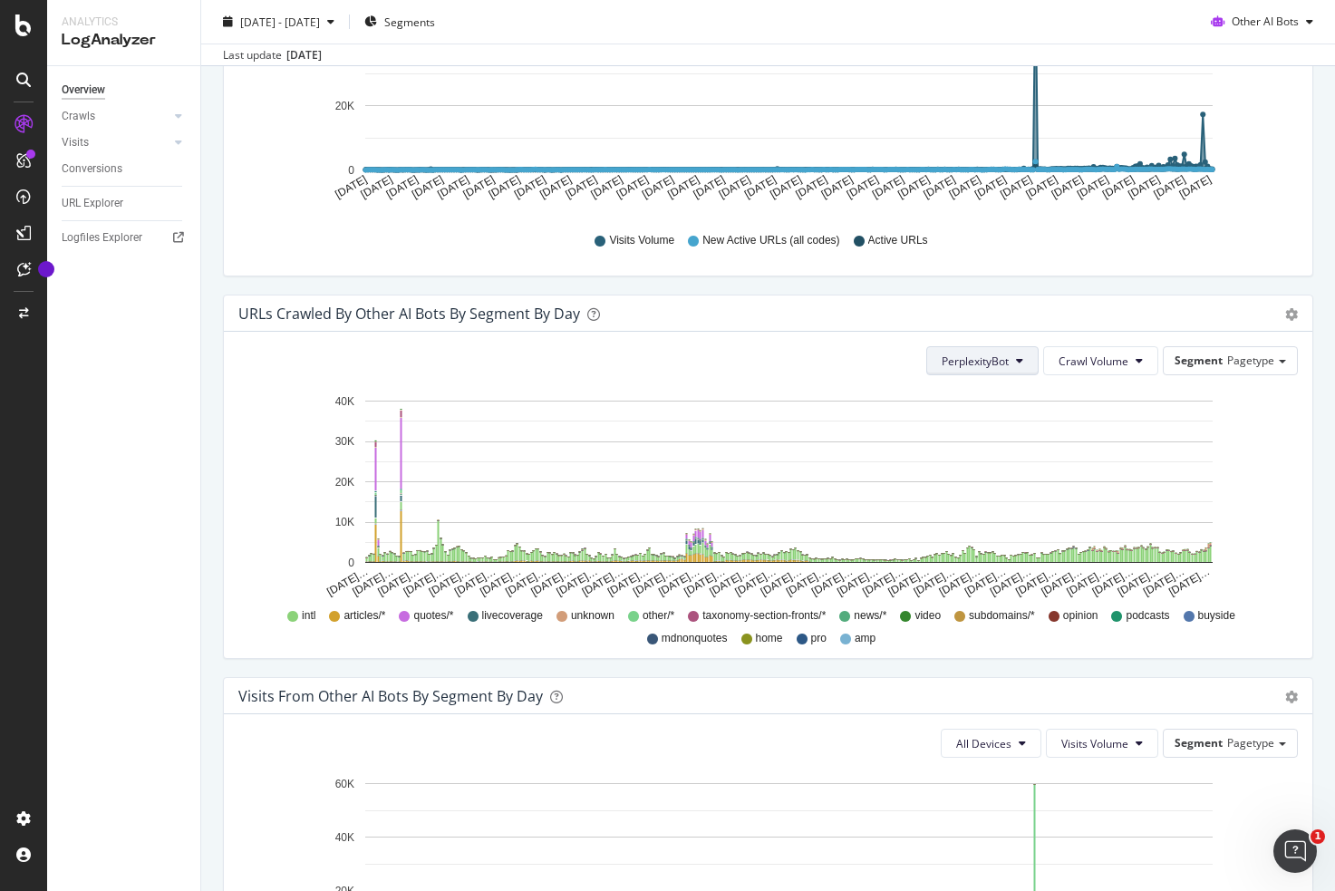
click at [1015, 363] on button "PerplexityBot" at bounding box center [982, 360] width 112 height 29
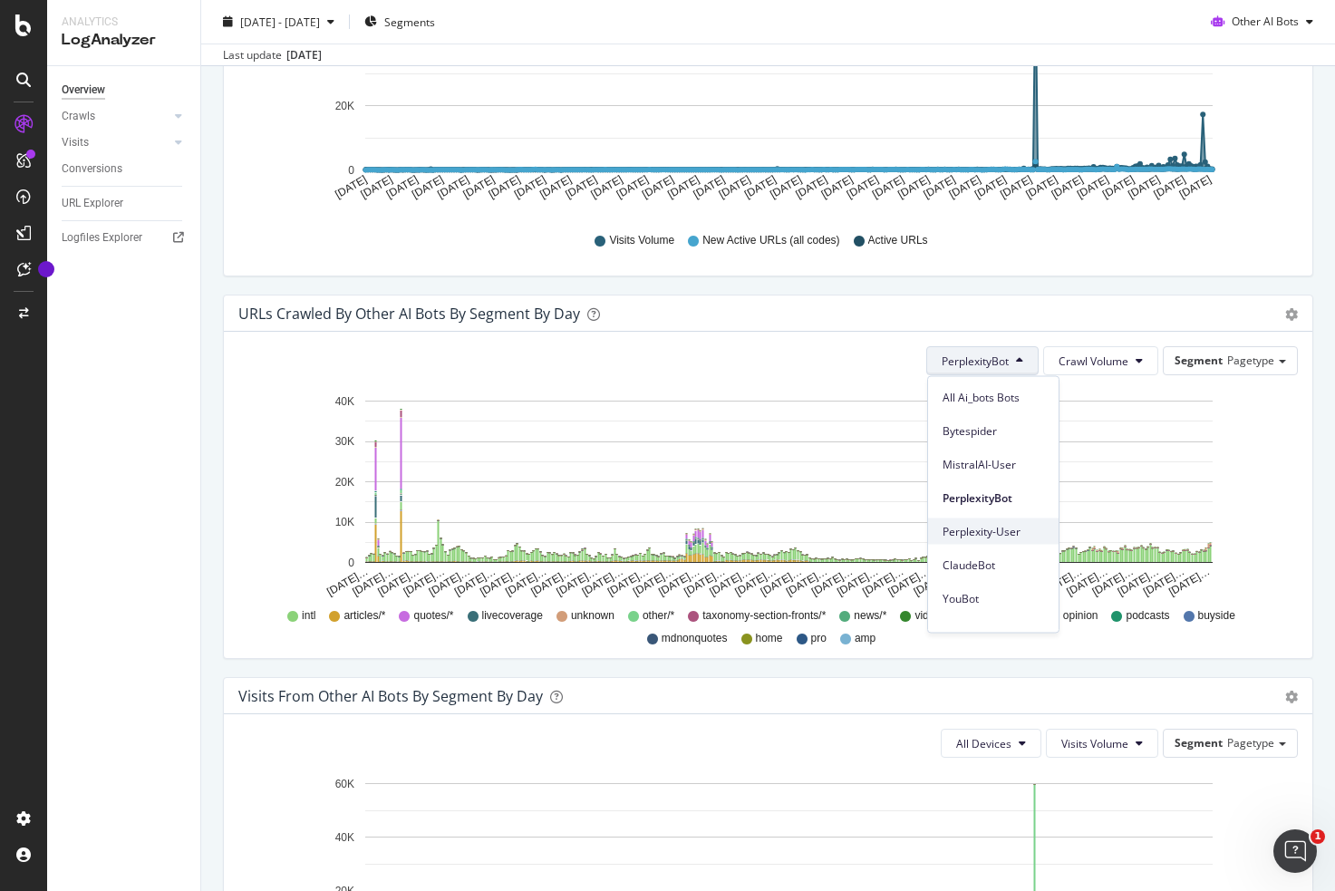
scroll to position [15, 0]
click at [1261, 532] on icon "Oct 06… Oct 17… Oct 28… Nov 08… Nov 19… Nov 30… Dec 11… Dec 22… Jan 02… Jan 13……" at bounding box center [768, 495] width 1060 height 210
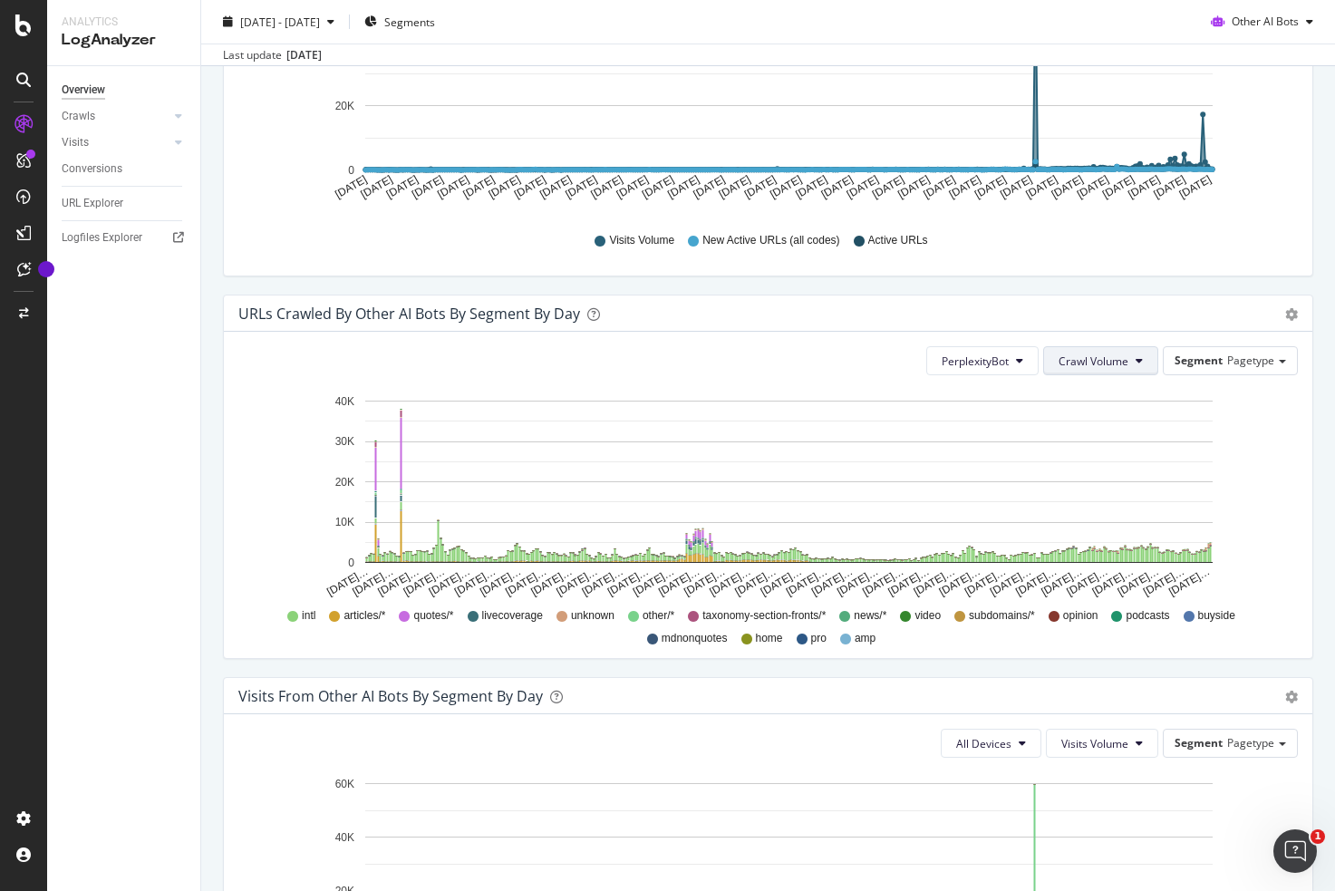
click at [1138, 364] on icon at bounding box center [1139, 360] width 7 height 11
click at [1261, 431] on icon "Oct 06… Oct 17… Oct 28… Nov 08… Nov 19… Nov 30… Dec 11… Dec 22… Jan 02… Jan 13……" at bounding box center [768, 495] width 1060 height 210
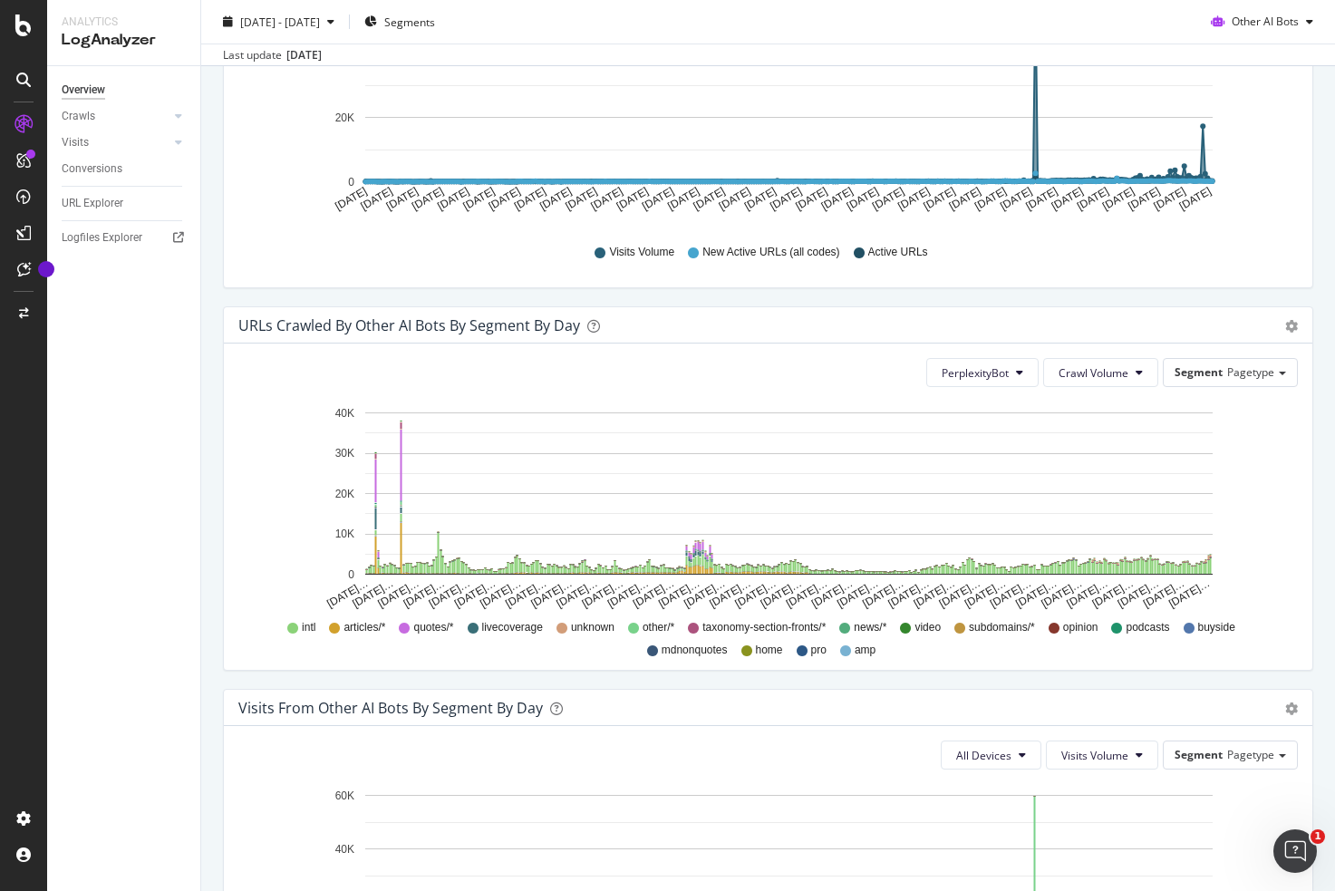
scroll to position [690, 0]
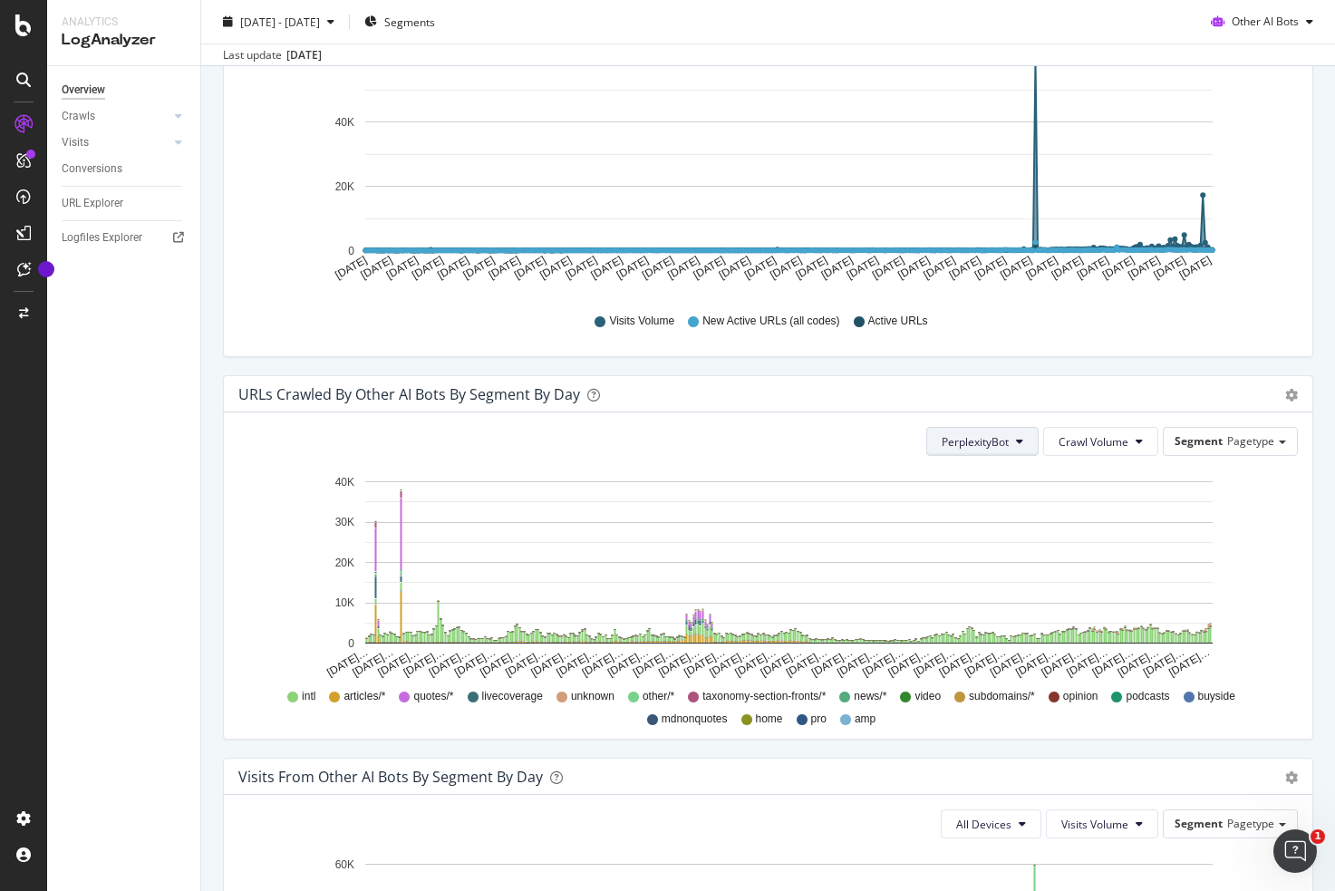
click at [1007, 452] on button "PerplexityBot" at bounding box center [982, 441] width 112 height 29
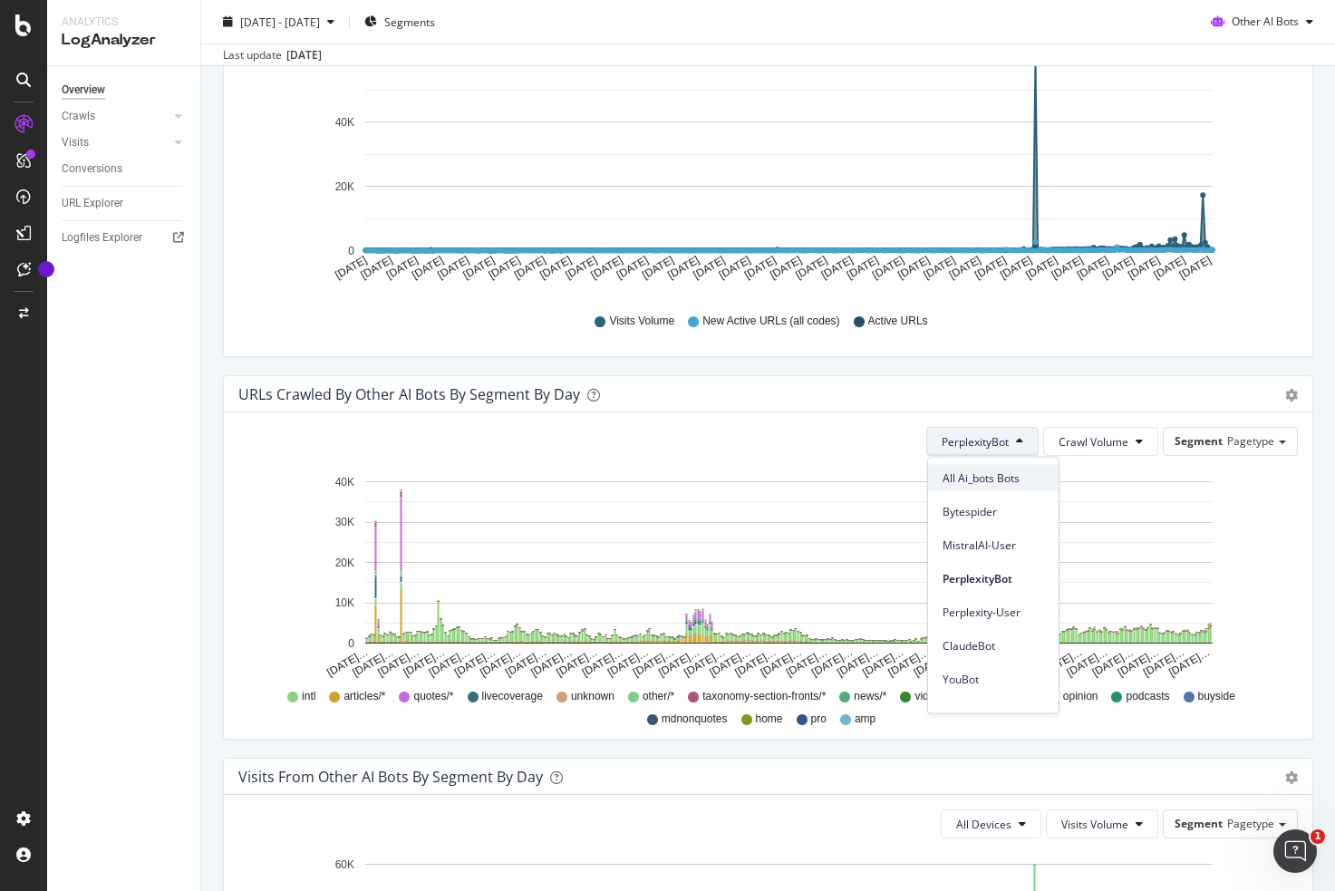
click at [990, 475] on span "All Ai_bots Bots" at bounding box center [994, 478] width 102 height 16
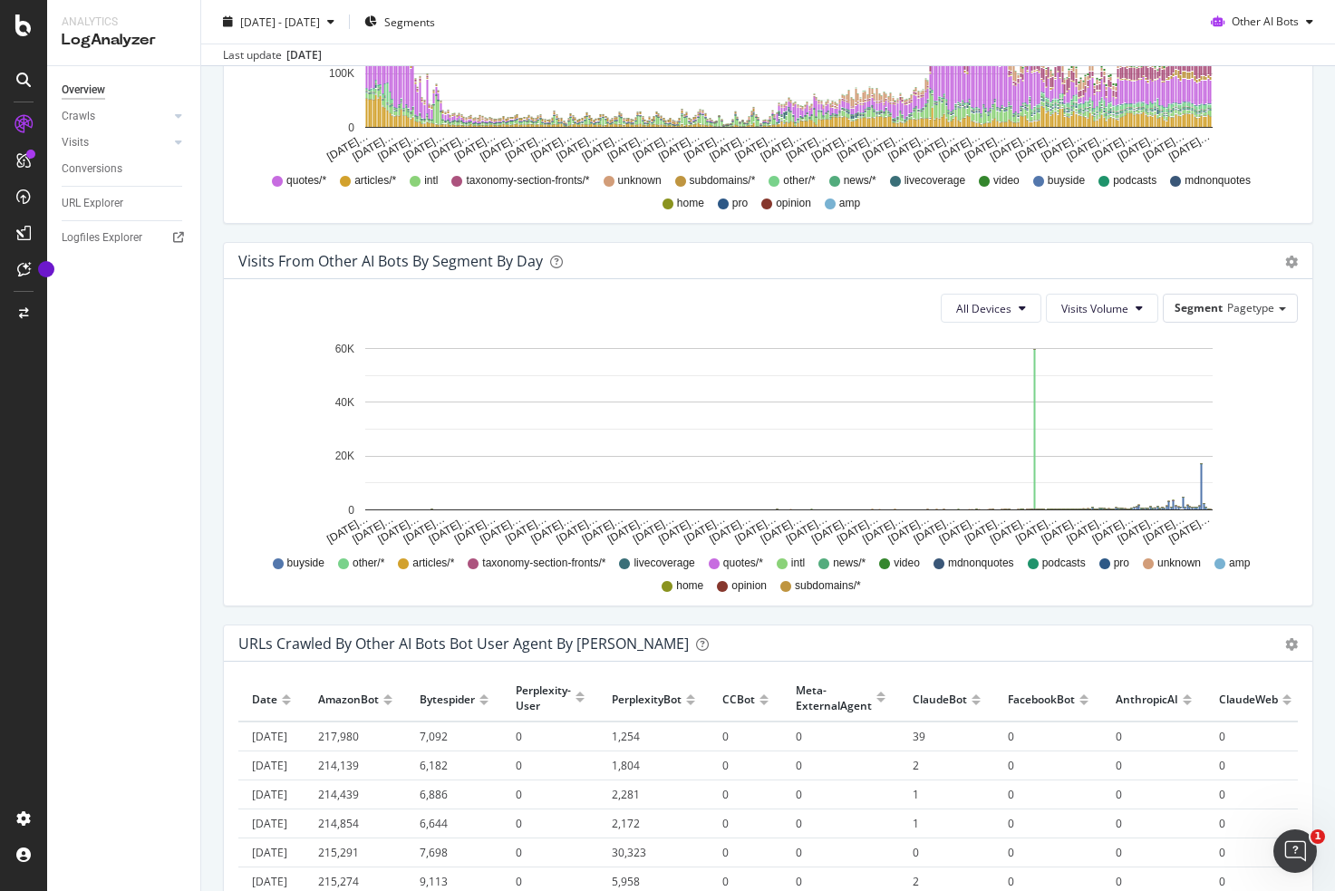
scroll to position [1281, 0]
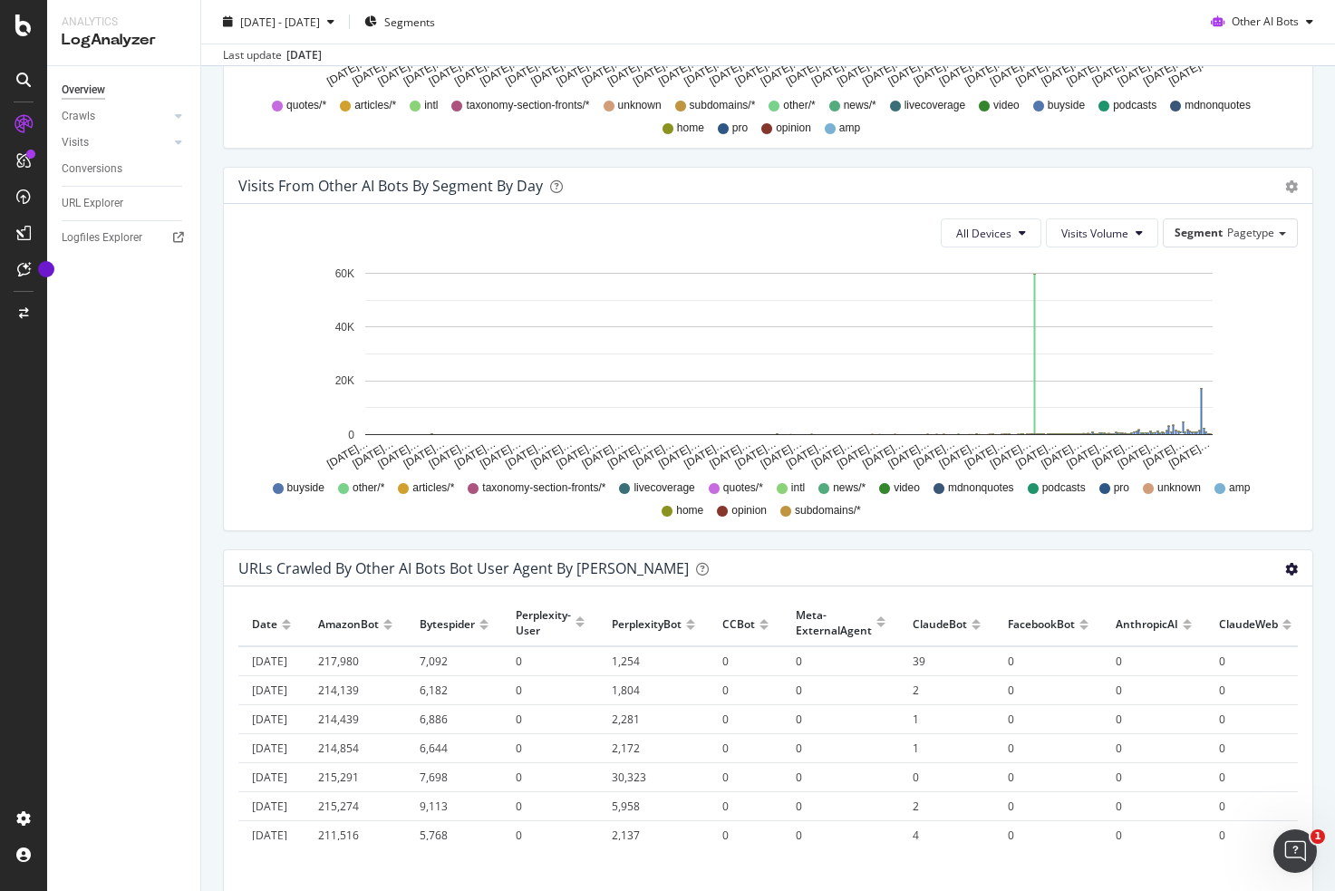
click at [1294, 571] on icon "gear" at bounding box center [1291, 569] width 13 height 13
click at [1211, 611] on span "Timeline (by Value)" at bounding box center [1227, 604] width 169 height 24
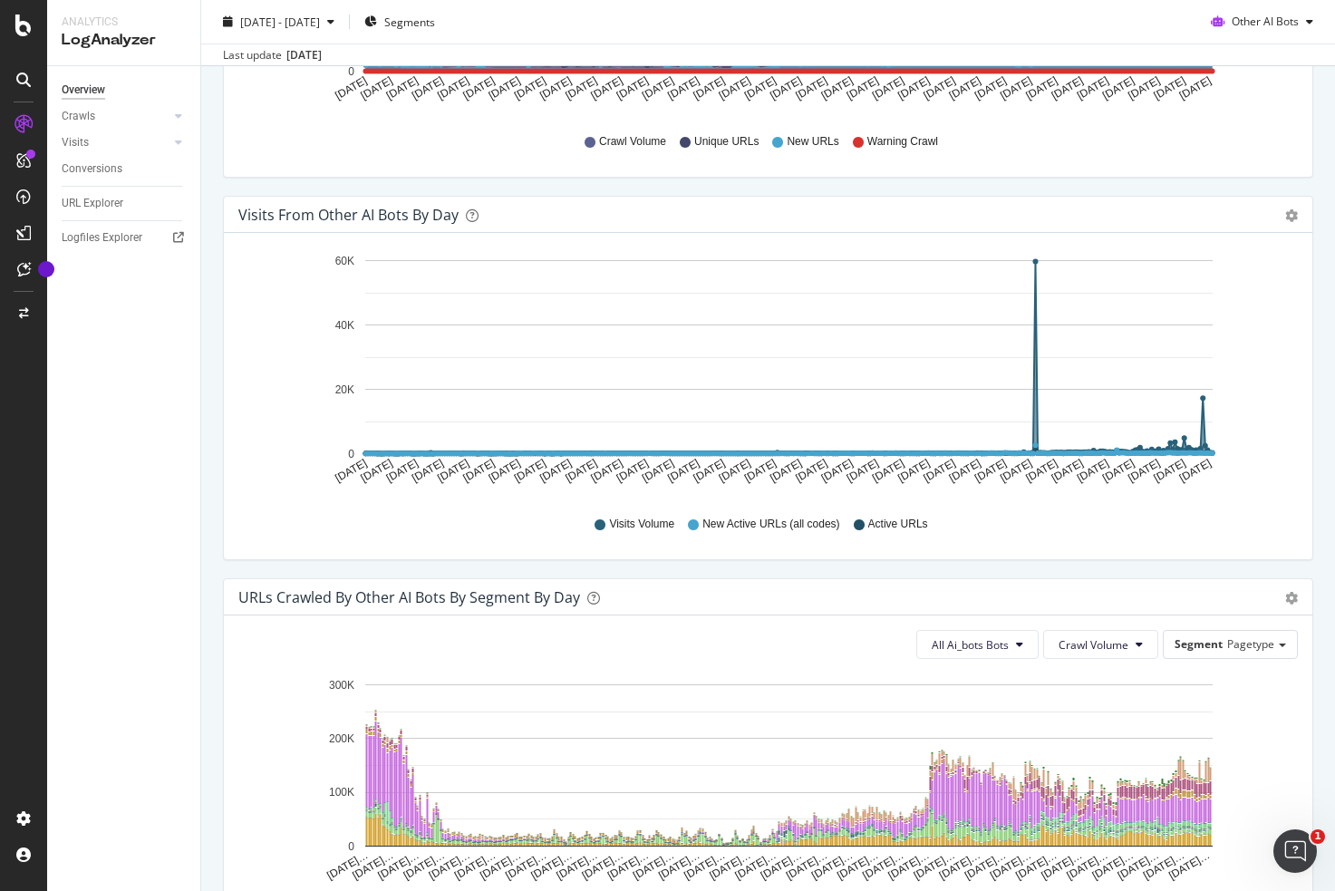
scroll to position [0, 0]
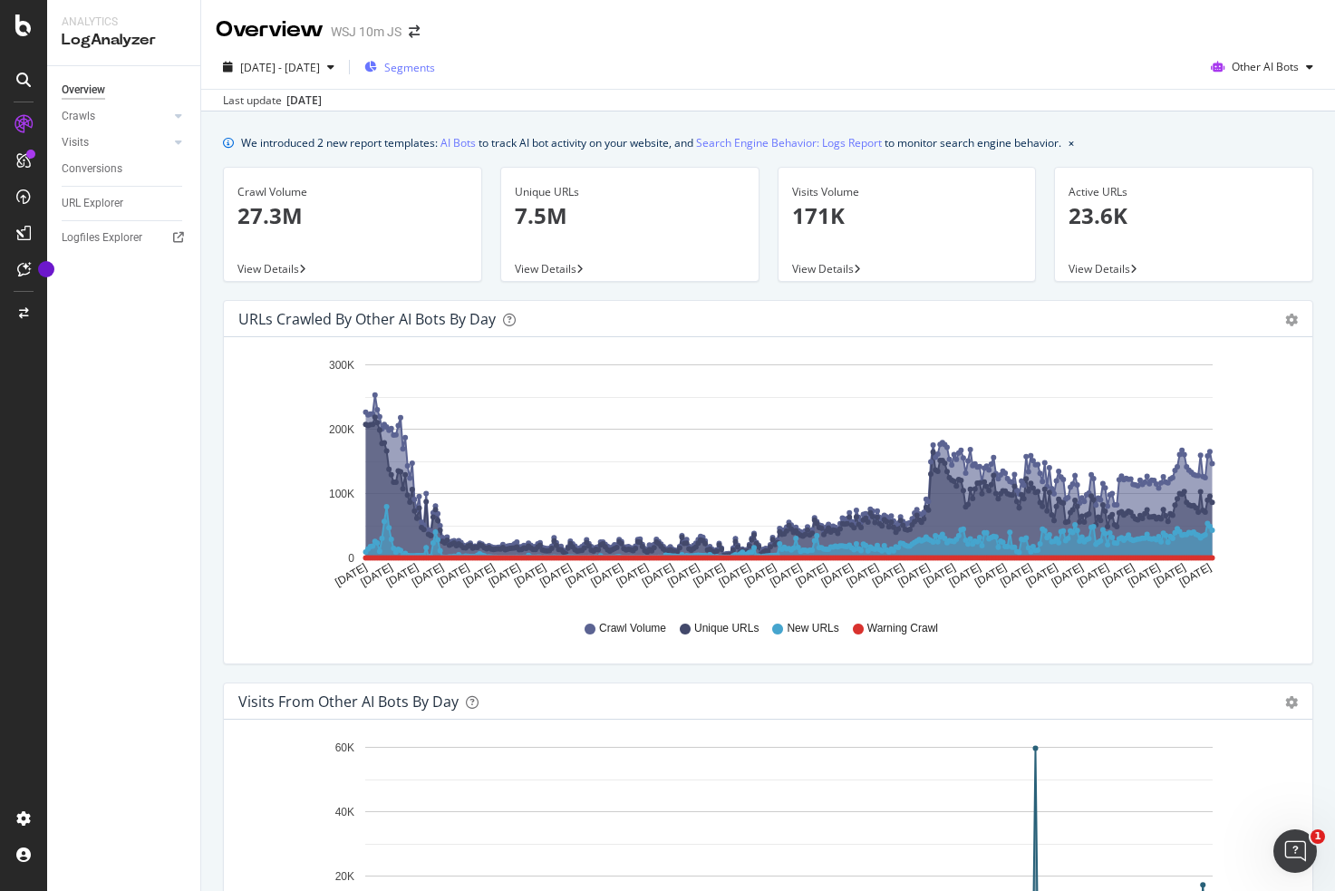
click at [435, 73] on span "Segments" at bounding box center [409, 67] width 51 height 15
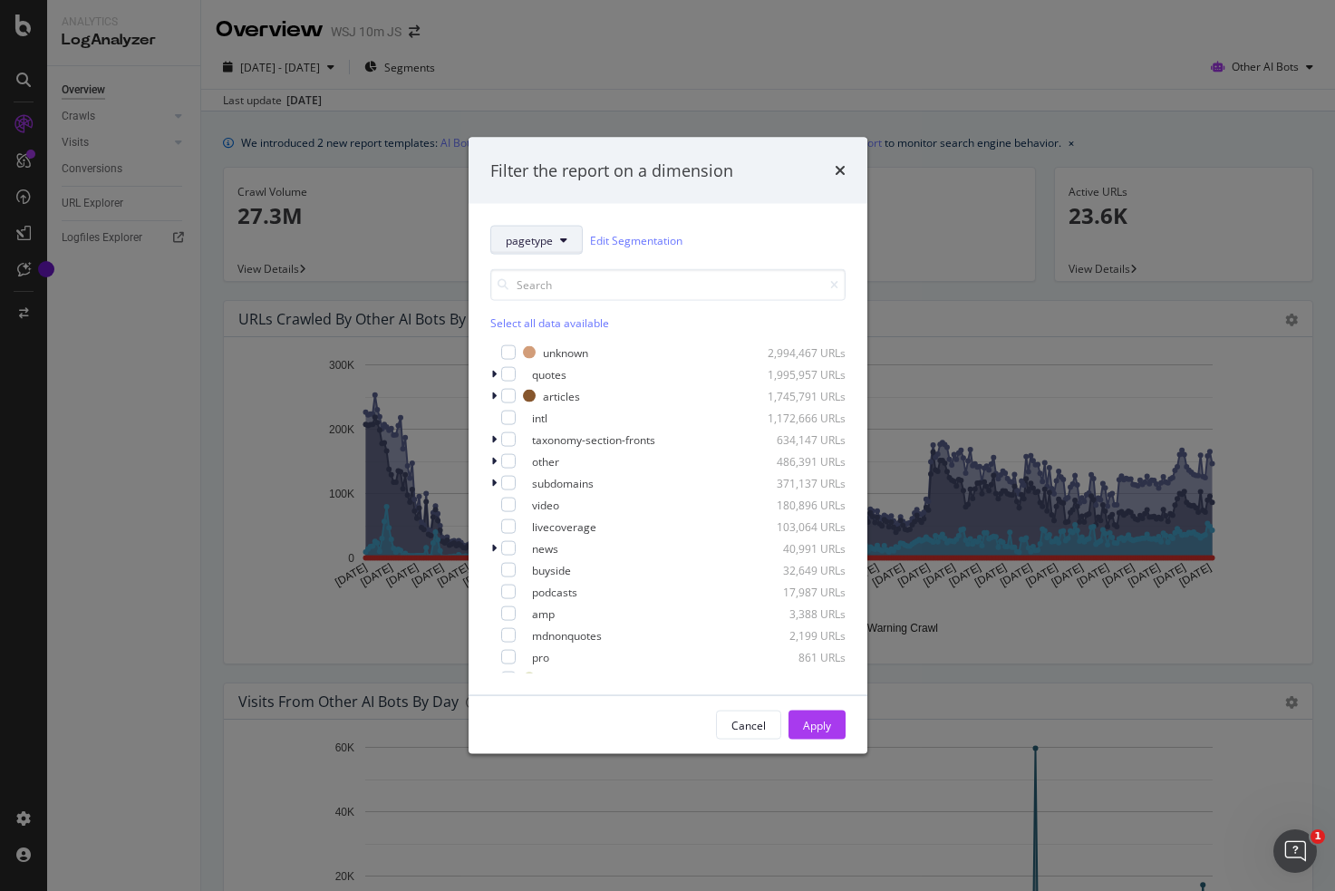
click at [555, 244] on button "pagetype" at bounding box center [536, 240] width 92 height 29
click at [712, 233] on div "pagetype Edit Segmentation" at bounding box center [667, 240] width 355 height 29
click at [753, 724] on div "Cancel" at bounding box center [749, 724] width 34 height 15
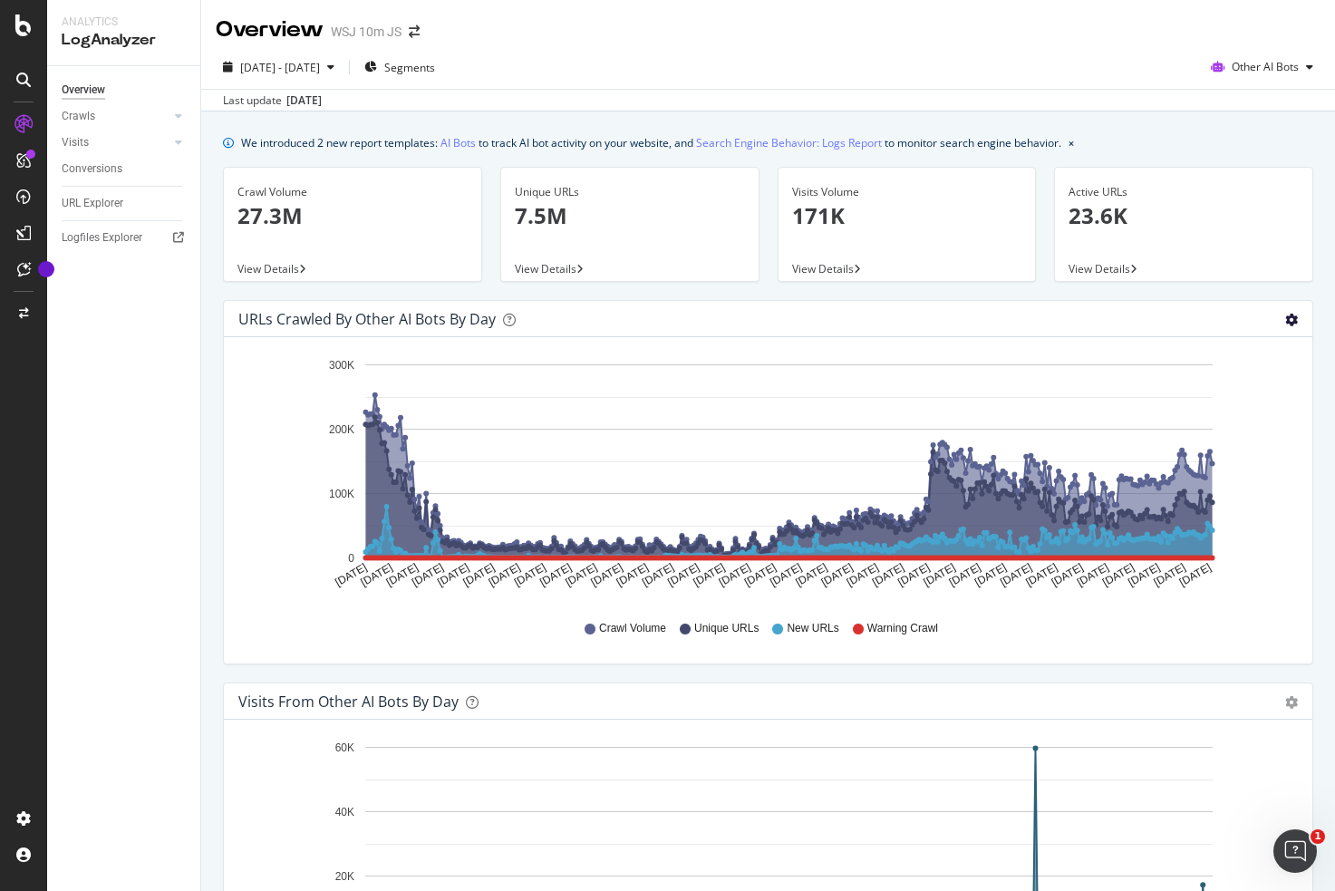
click at [1286, 318] on icon "gear" at bounding box center [1291, 320] width 13 height 13
click at [174, 117] on div at bounding box center [179, 116] width 18 height 18
click at [185, 118] on div at bounding box center [179, 116] width 18 height 18
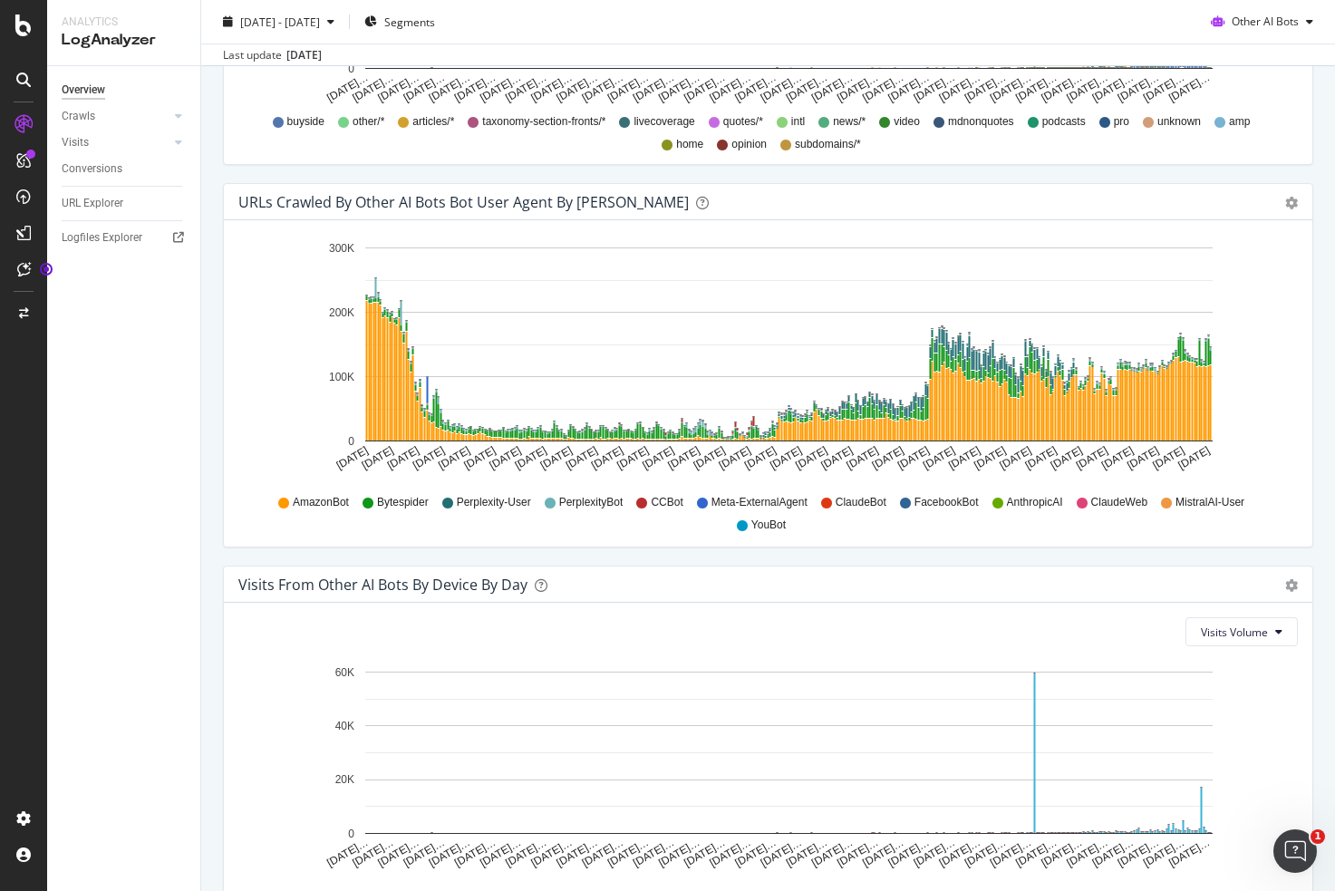
scroll to position [1768, 0]
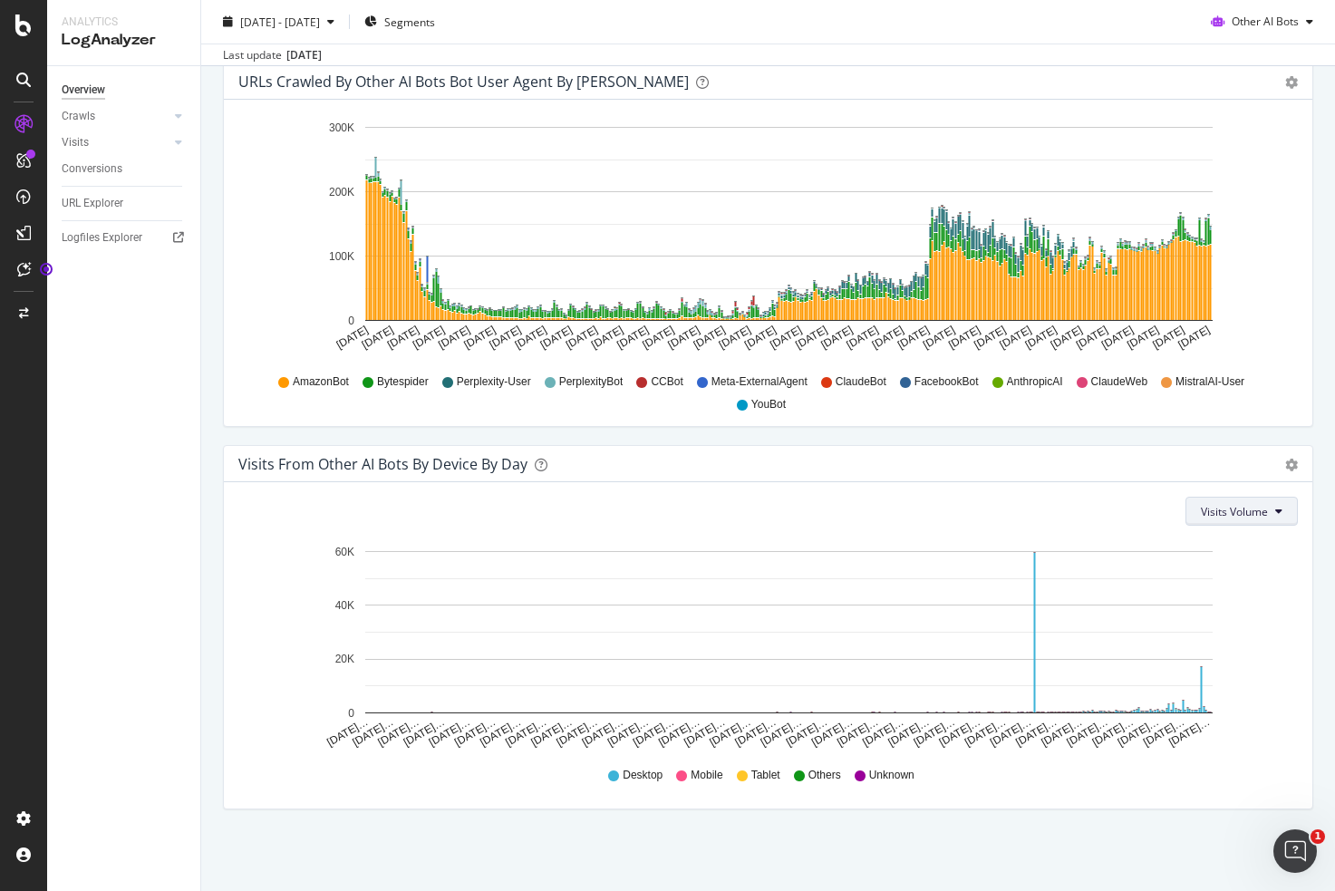
click at [1251, 516] on span "Visits Volume" at bounding box center [1234, 511] width 67 height 15
click at [1261, 659] on icon "Oct 06… Oct 17… Oct 28… Nov 08… Nov 19… Nov 30… Dec 11… Dec 22… Jan 02… Jan 13……" at bounding box center [768, 645] width 1060 height 210
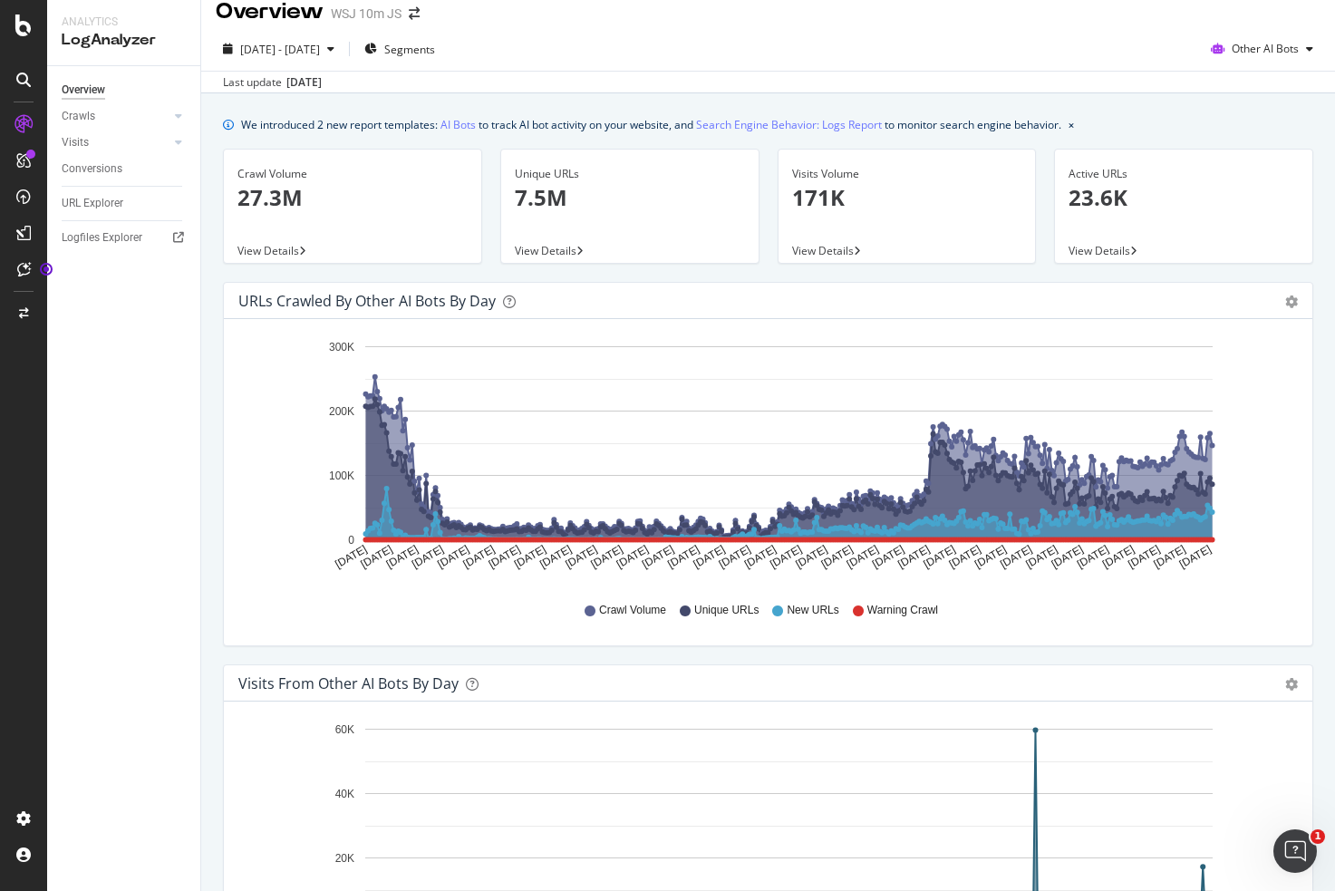
scroll to position [0, 0]
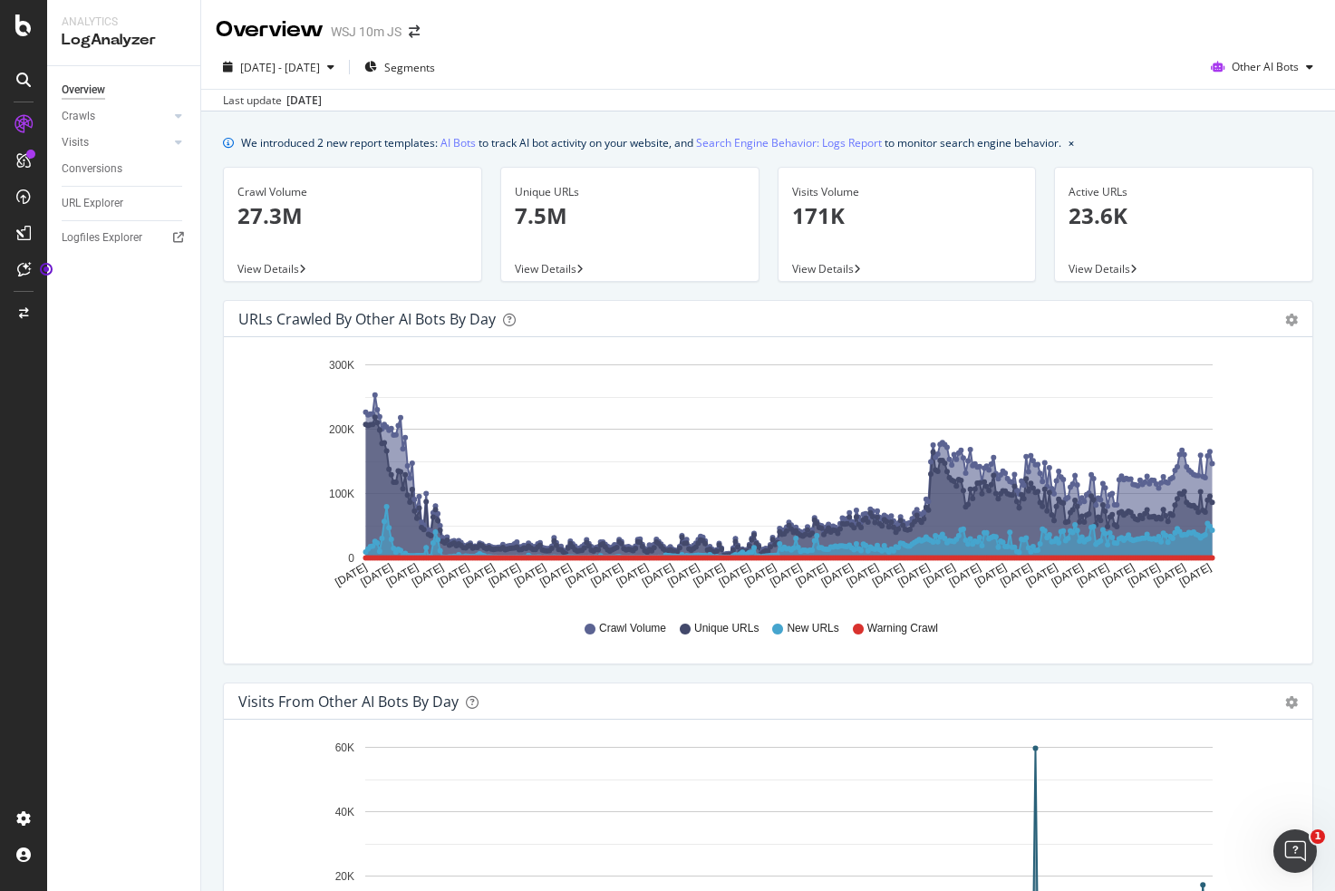
click at [297, 268] on span "View Details" at bounding box center [268, 268] width 62 height 15
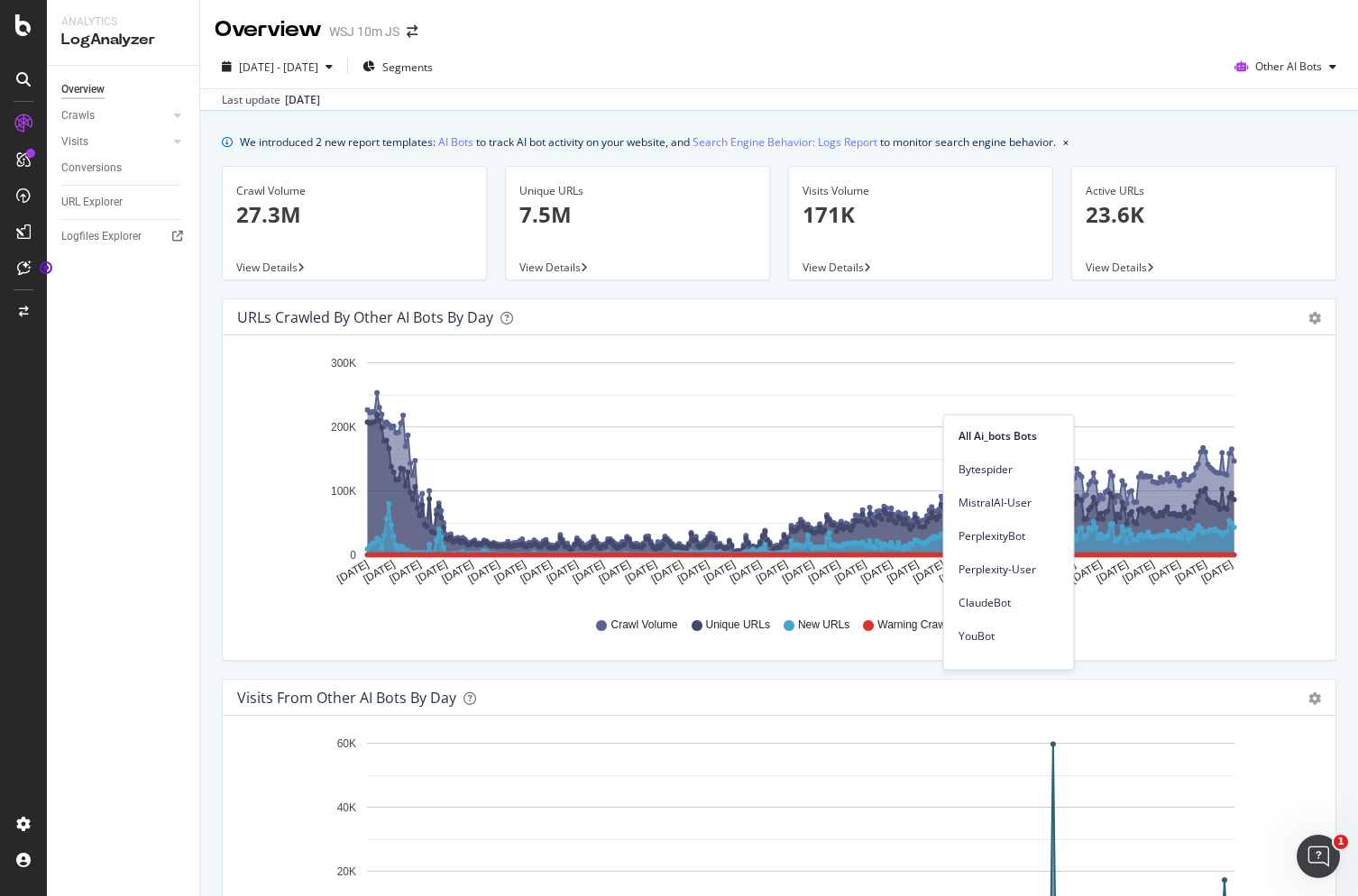
scroll to position [726, 0]
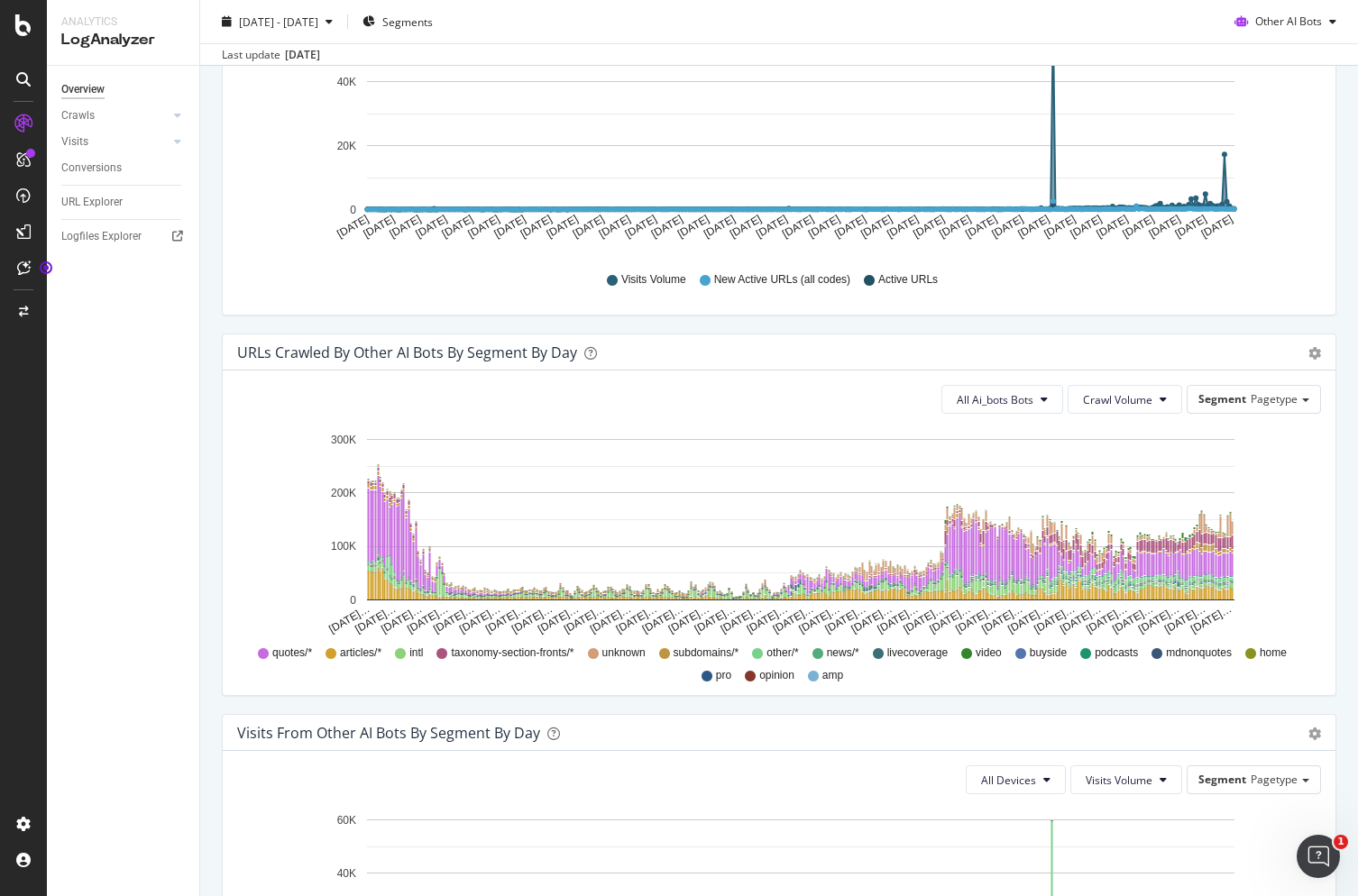
click at [824, 331] on div "Visits from Other AI Bots by day Area Table Hold CMD (⌘) while clicking to filt…" at bounding box center [779, 143] width 1133 height 381
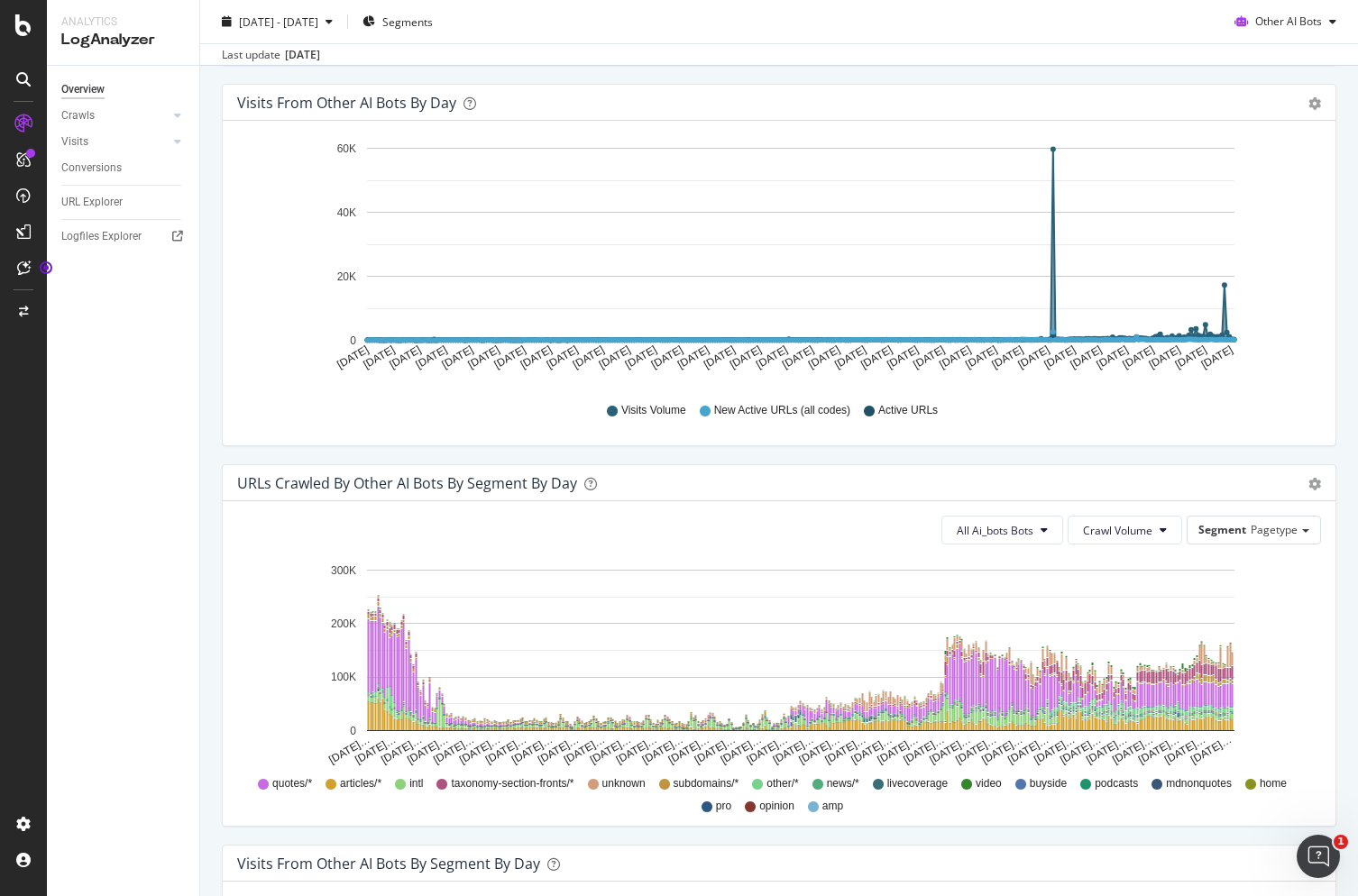
scroll to position [649, 0]
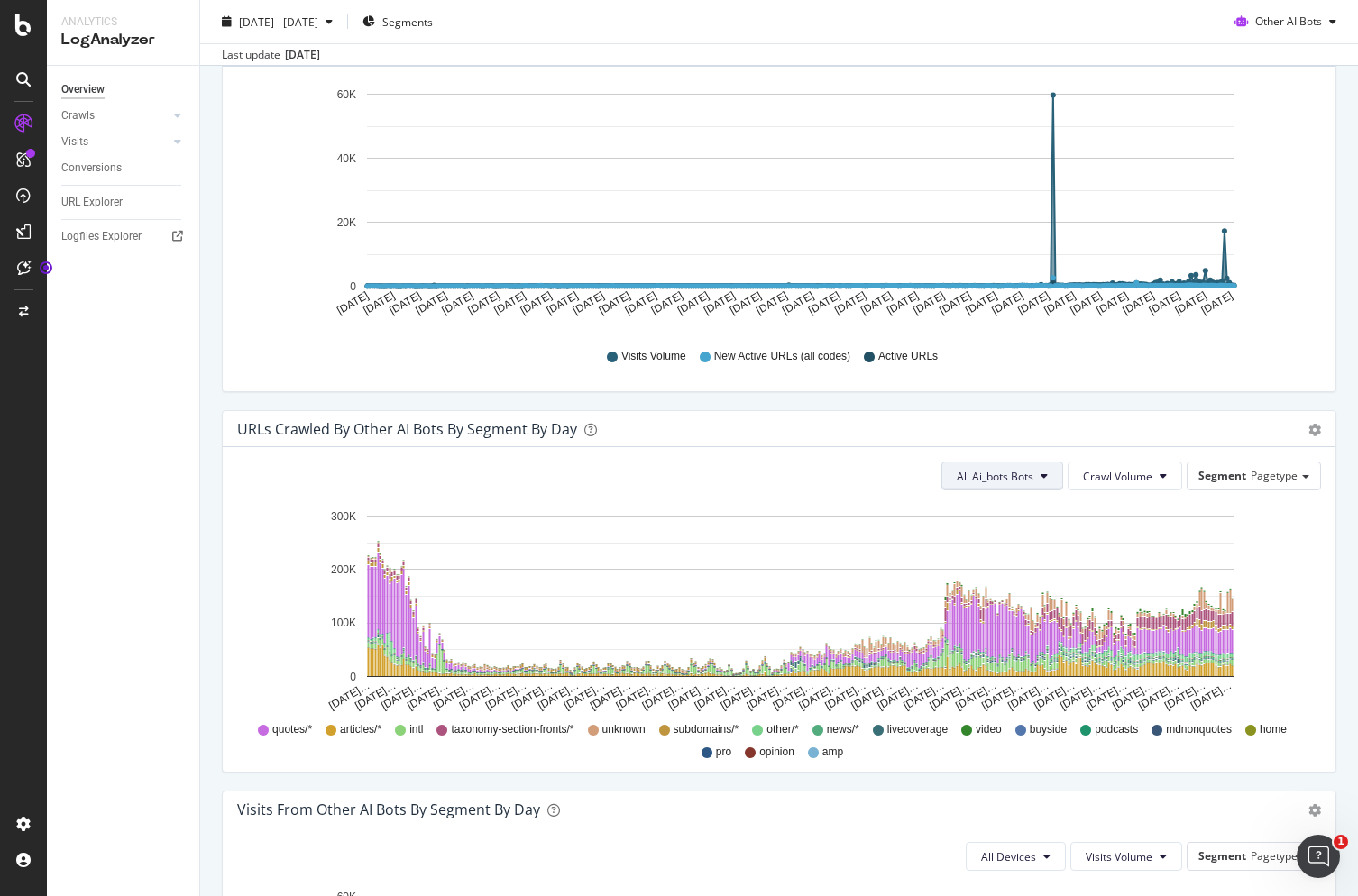
click at [1006, 475] on span "All Ai_bots Bots" at bounding box center [995, 475] width 77 height 15
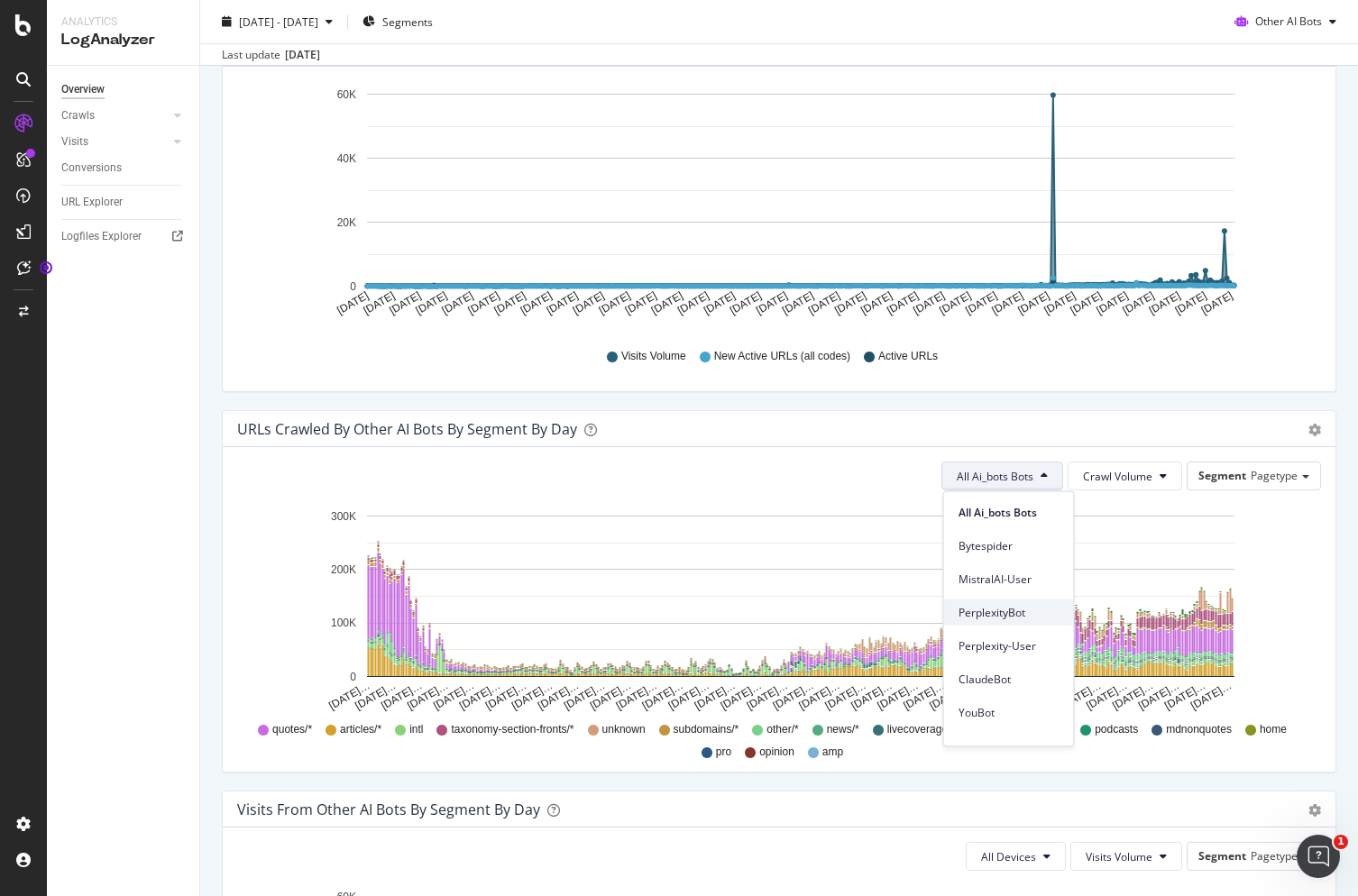
click at [991, 612] on span "PerplexityBot" at bounding box center [1010, 612] width 101 height 16
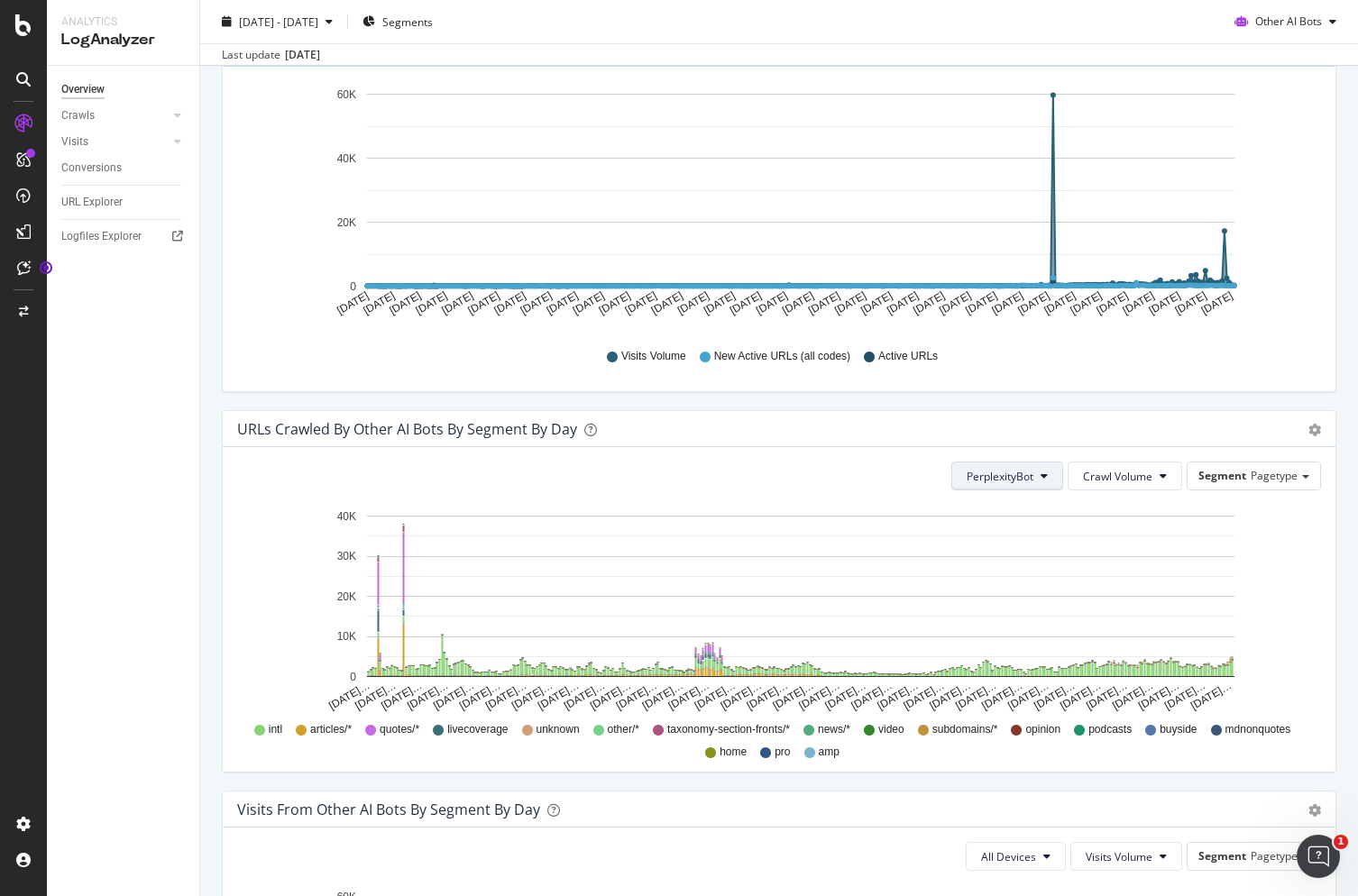
click at [1016, 474] on span "PerplexityBot" at bounding box center [1000, 475] width 67 height 15
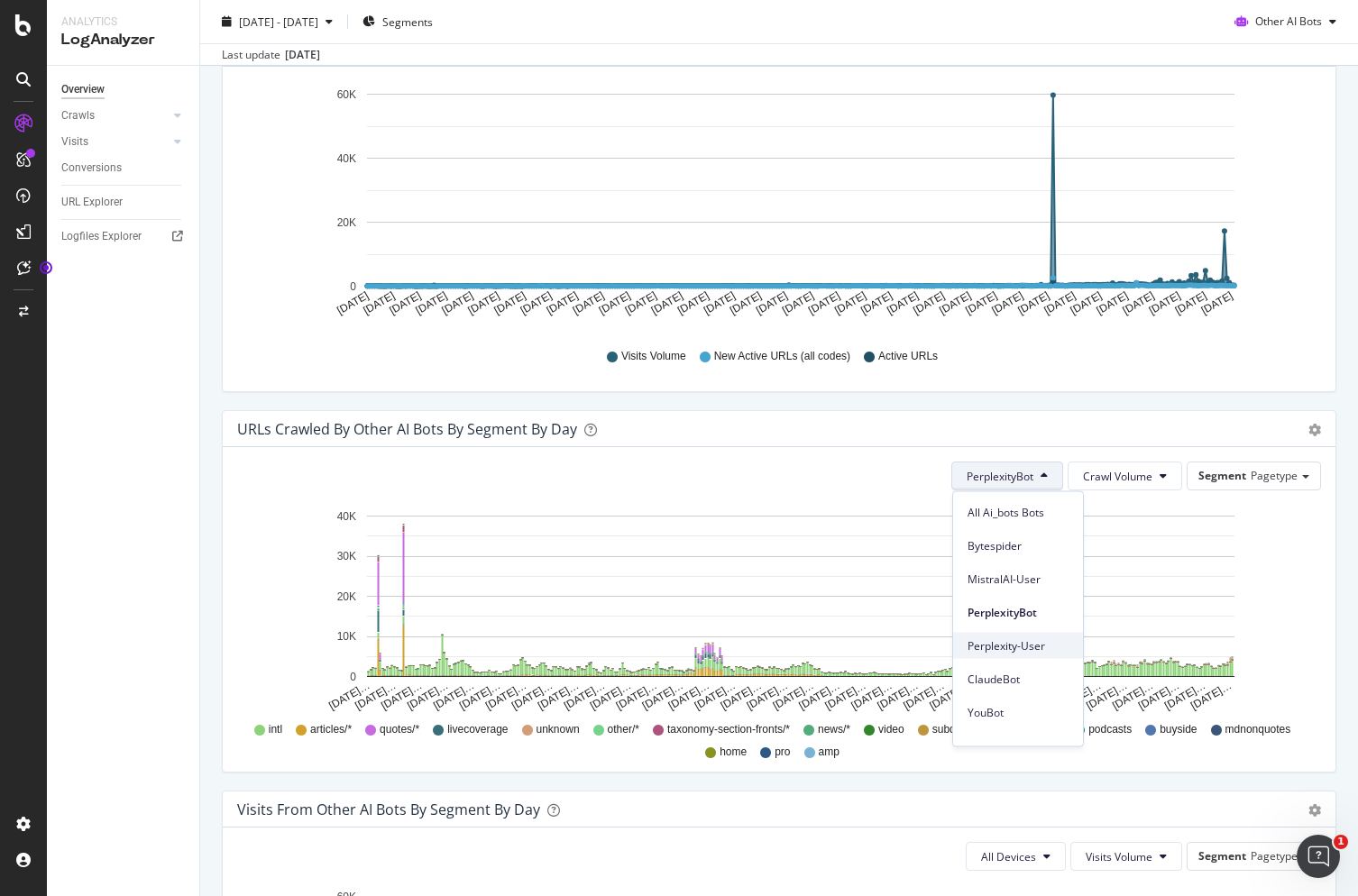
click at [995, 644] on span "Perplexity-User" at bounding box center [1019, 645] width 101 height 16
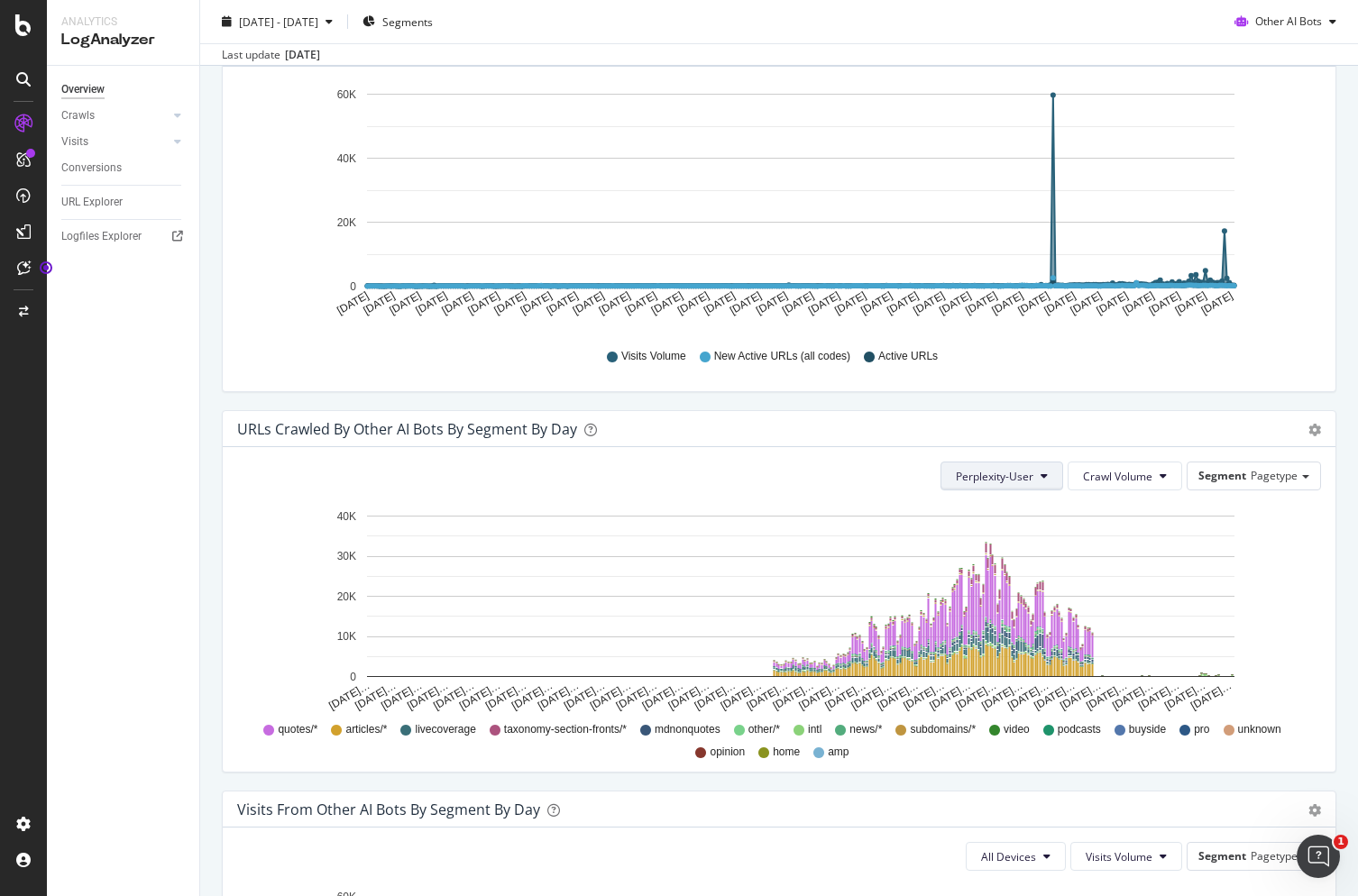
click at [1023, 485] on button "Perplexity-User" at bounding box center [1001, 475] width 122 height 29
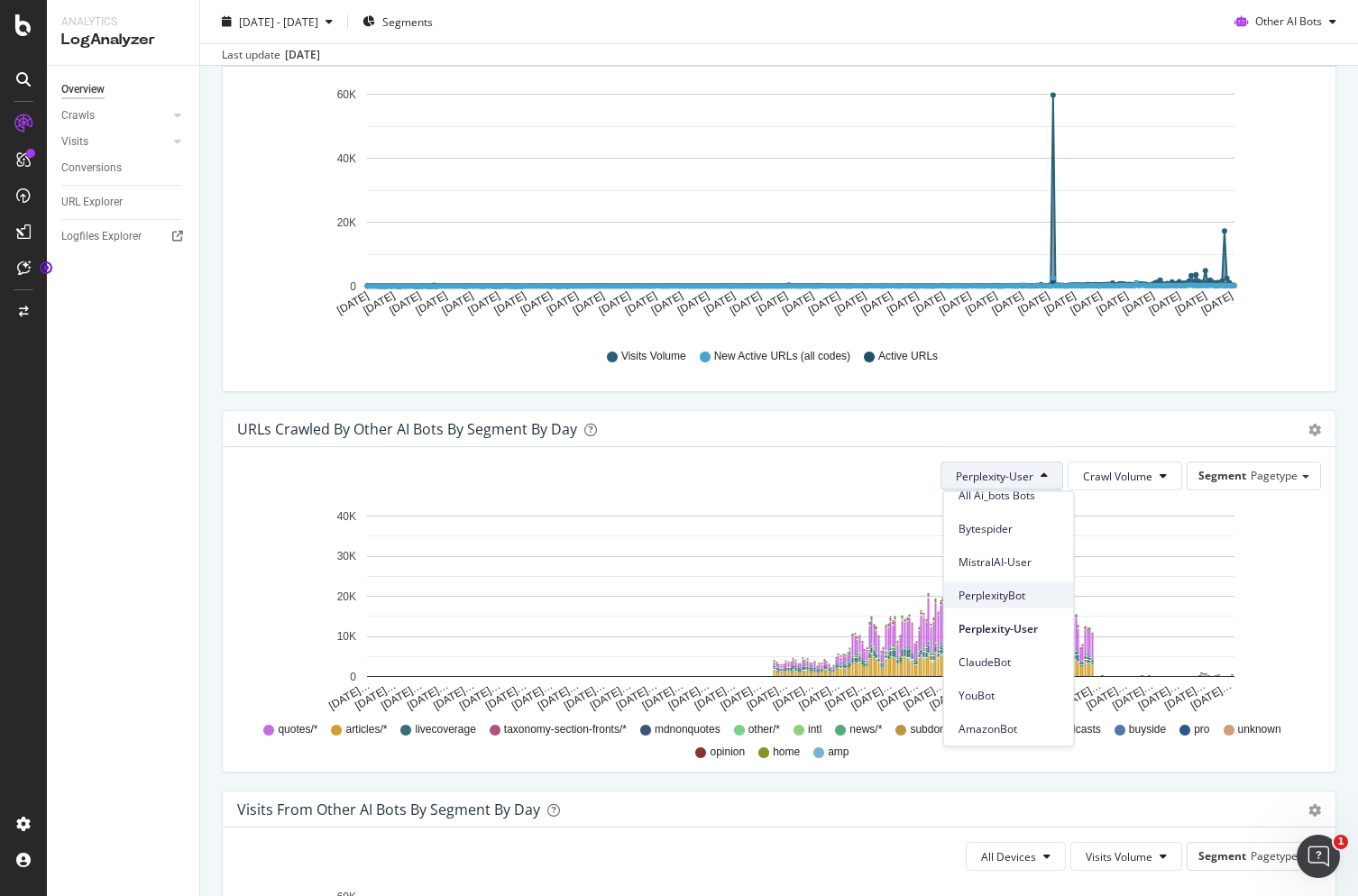
scroll to position [14, 0]
click at [1004, 598] on span "PerplexityBot" at bounding box center [1010, 599] width 101 height 16
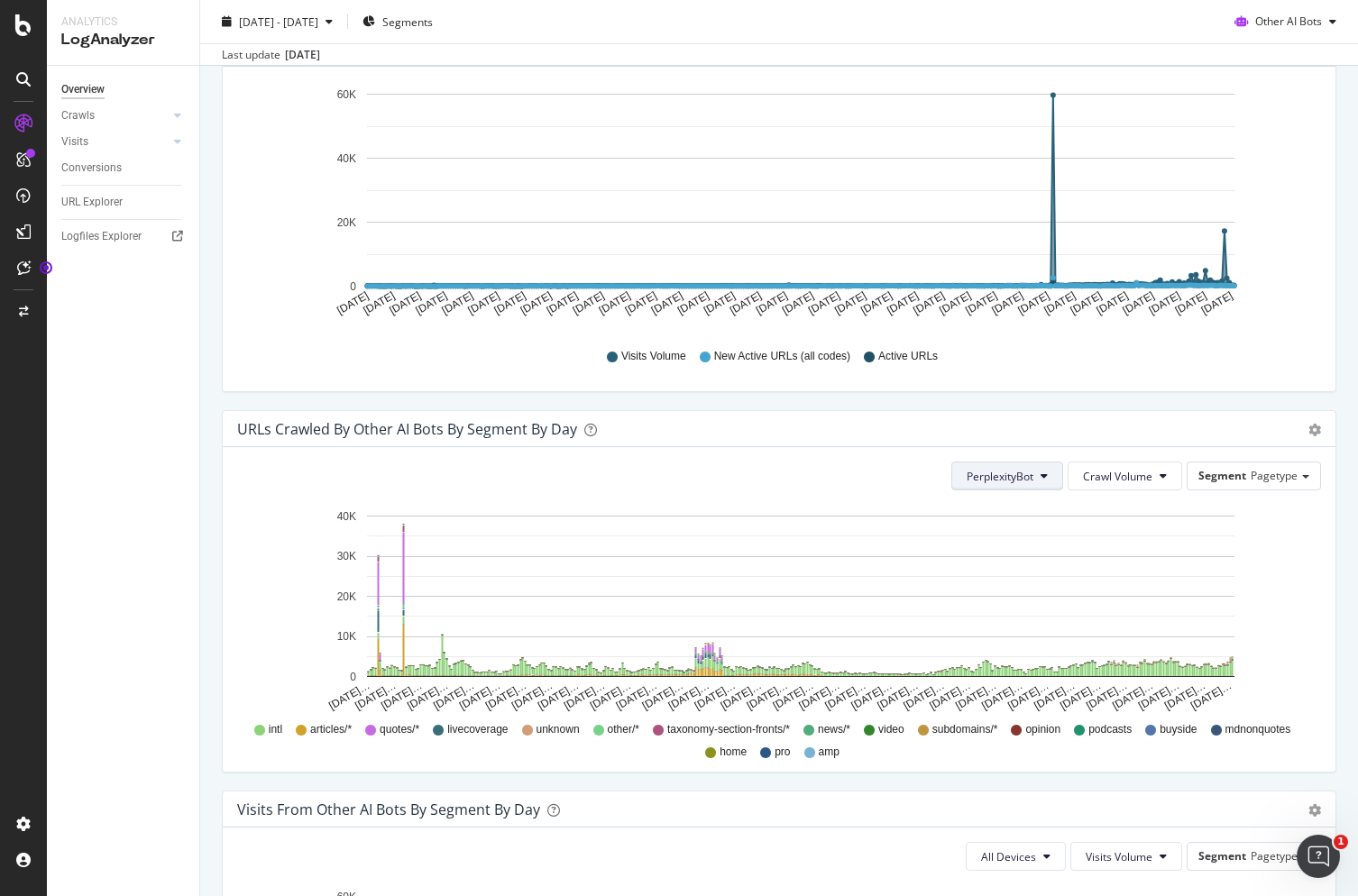
click at [988, 461] on button "PerplexityBot" at bounding box center [1007, 475] width 111 height 29
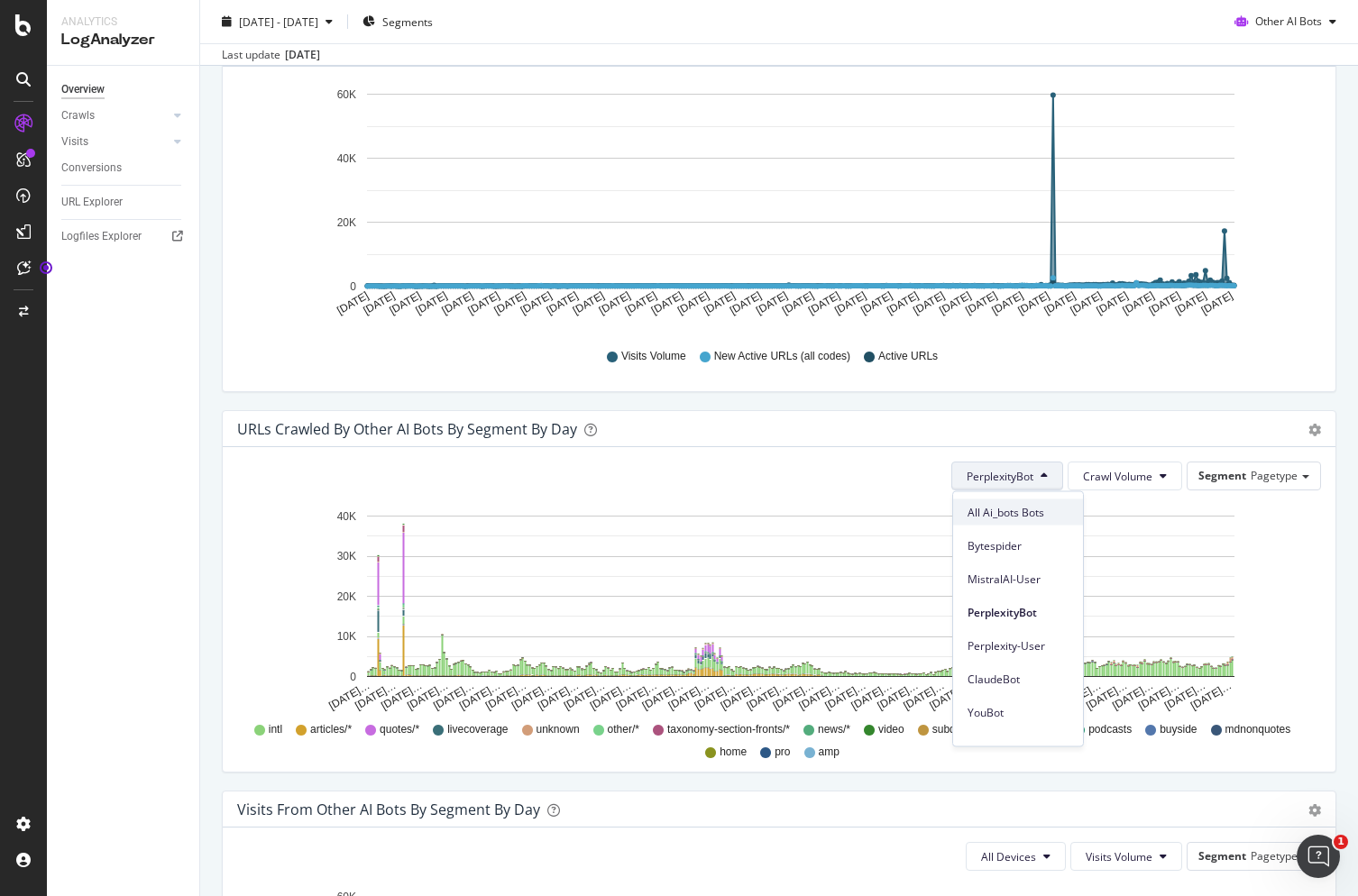
click at [1000, 515] on span "All Ai_bots Bots" at bounding box center [1019, 512] width 101 height 16
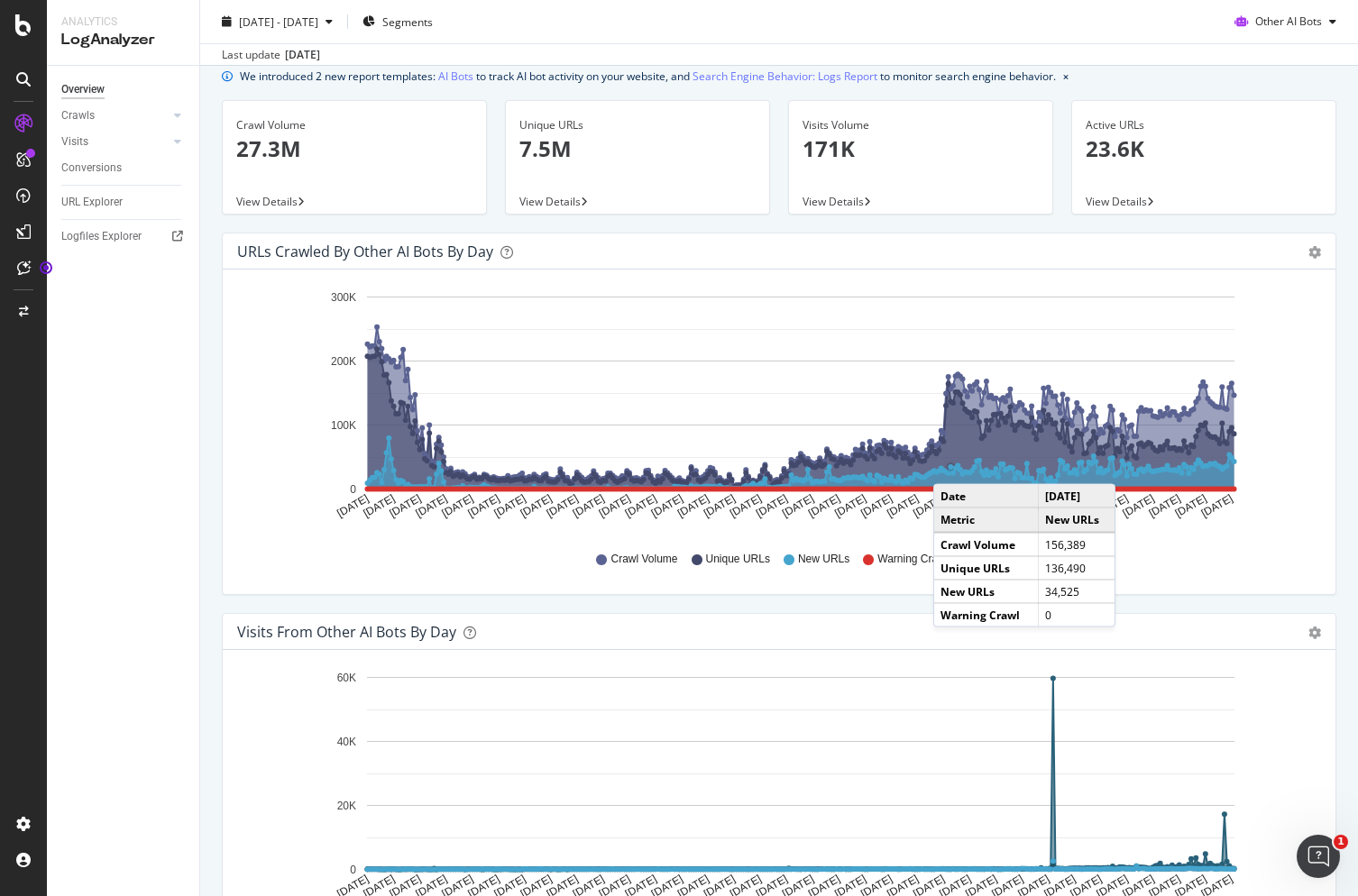
scroll to position [37, 0]
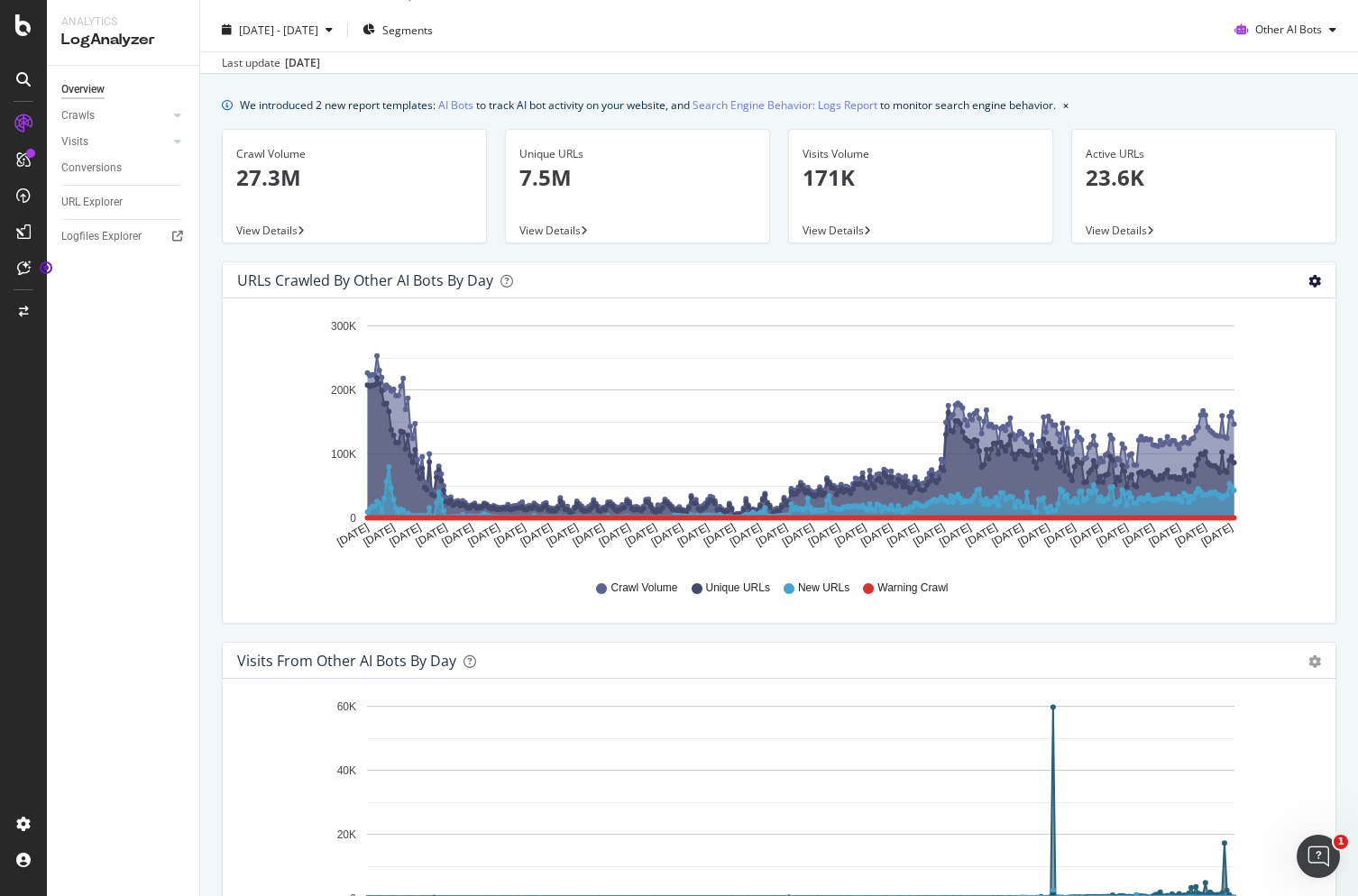
click at [1318, 277] on icon "gear" at bounding box center [1314, 280] width 13 height 13
click at [1282, 464] on icon "Oct 06 2024 Oct 17 2024 Oct 28 2024 Nov 08 2024 Nov 19 2024 Nov 30 2024 Dec 11 …" at bounding box center [779, 439] width 1084 height 251
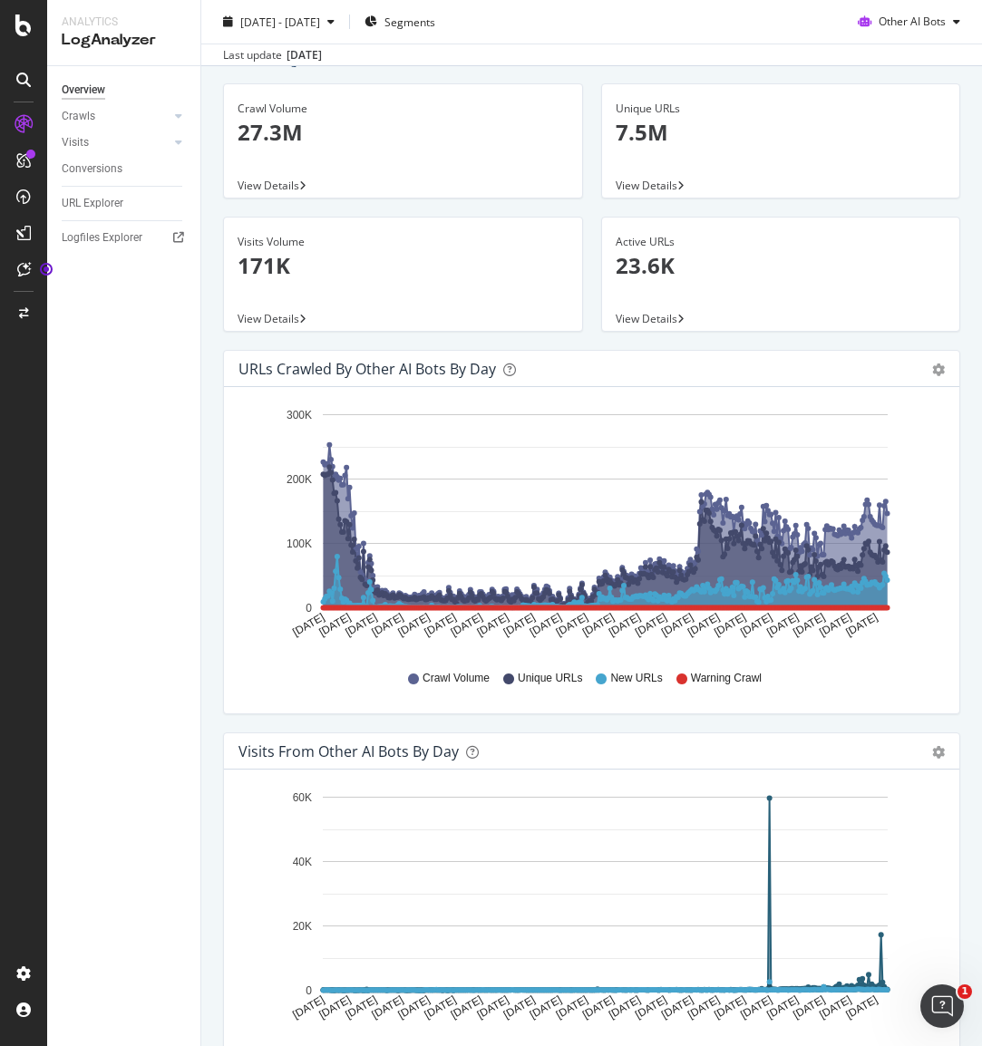
scroll to position [0, 0]
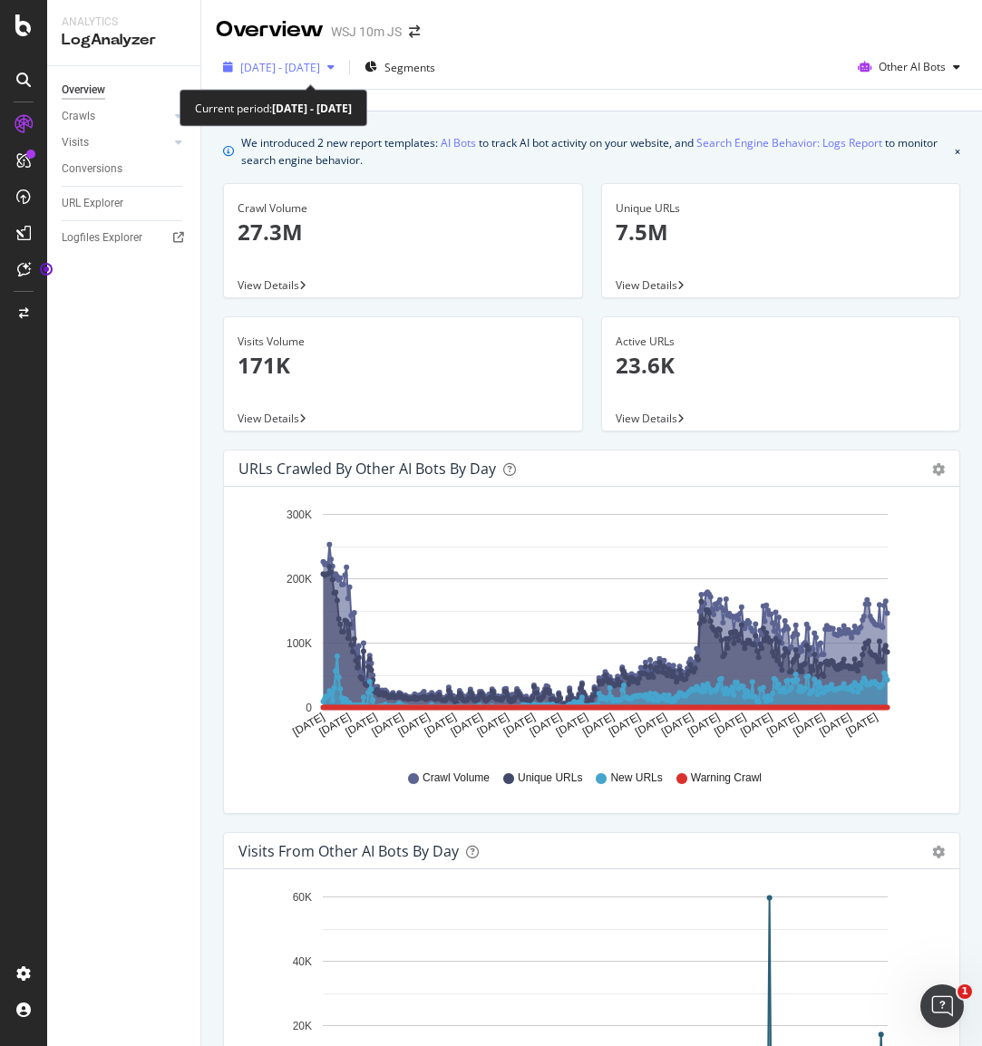
click at [320, 63] on span "[DATE] - [DATE]" at bounding box center [280, 67] width 80 height 15
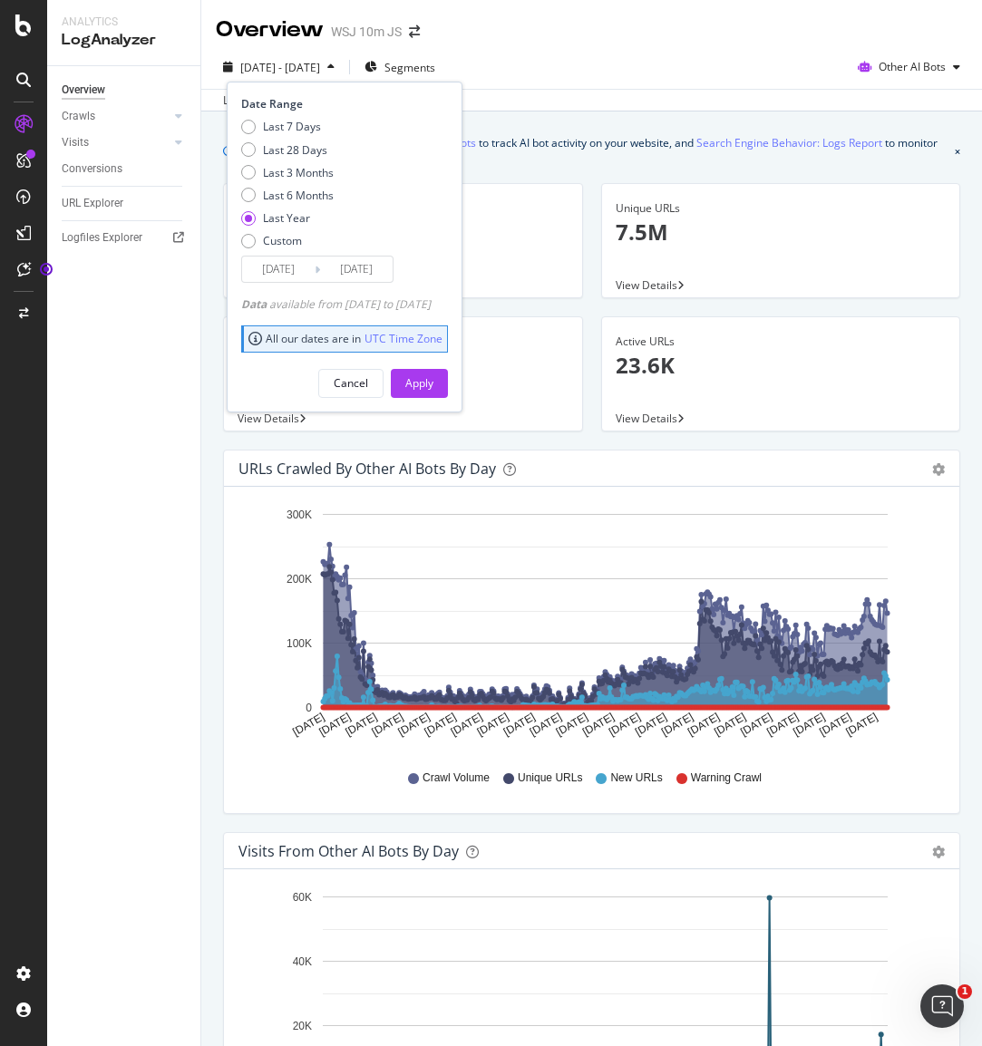
click at [542, 91] on div "Last update Oct. 06, 2025" at bounding box center [591, 100] width 780 height 22
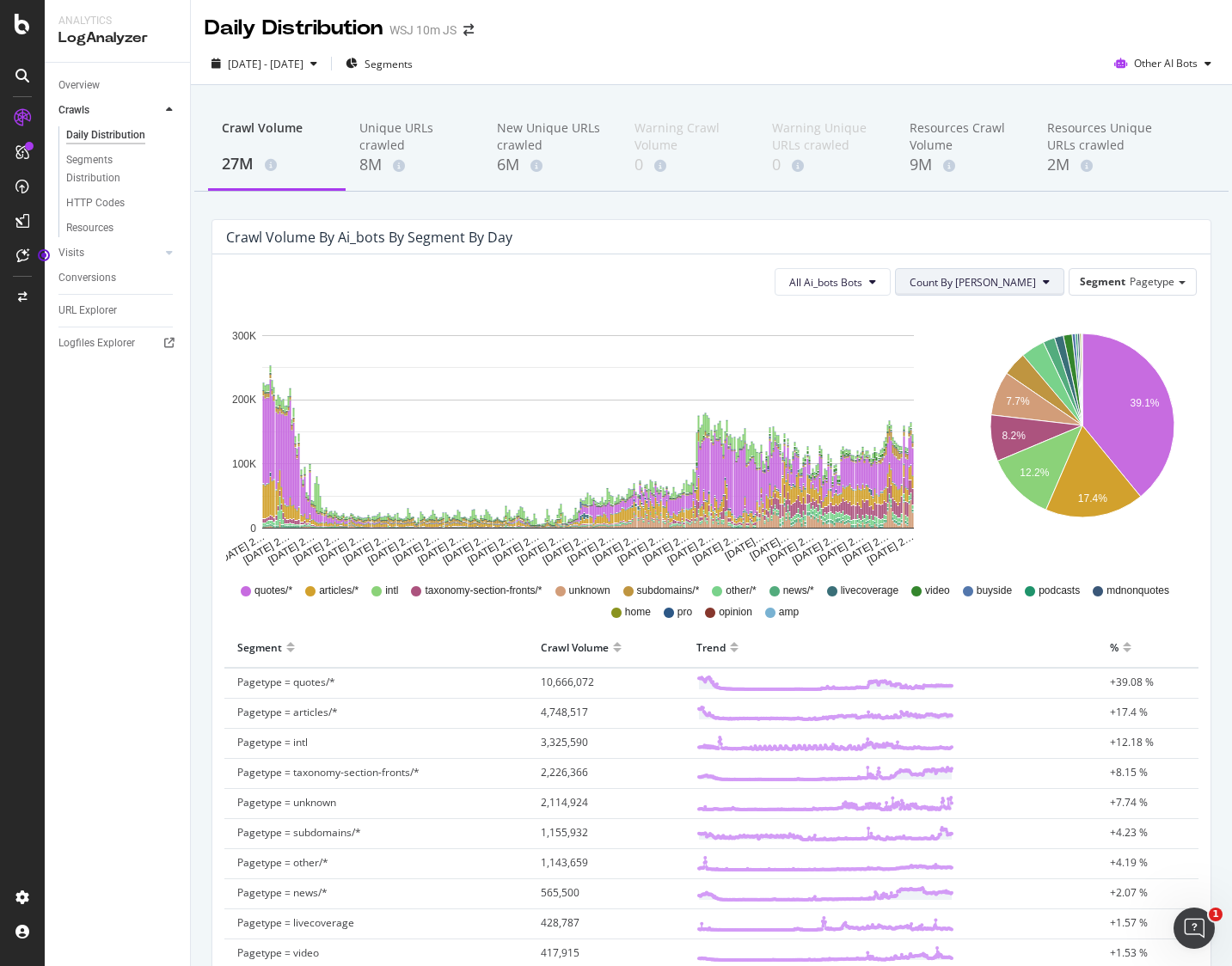
click at [1017, 288] on span "Count By Day" at bounding box center [972, 282] width 126 height 14
click at [992, 351] on span "Cumulated" at bounding box center [1038, 348] width 130 height 15
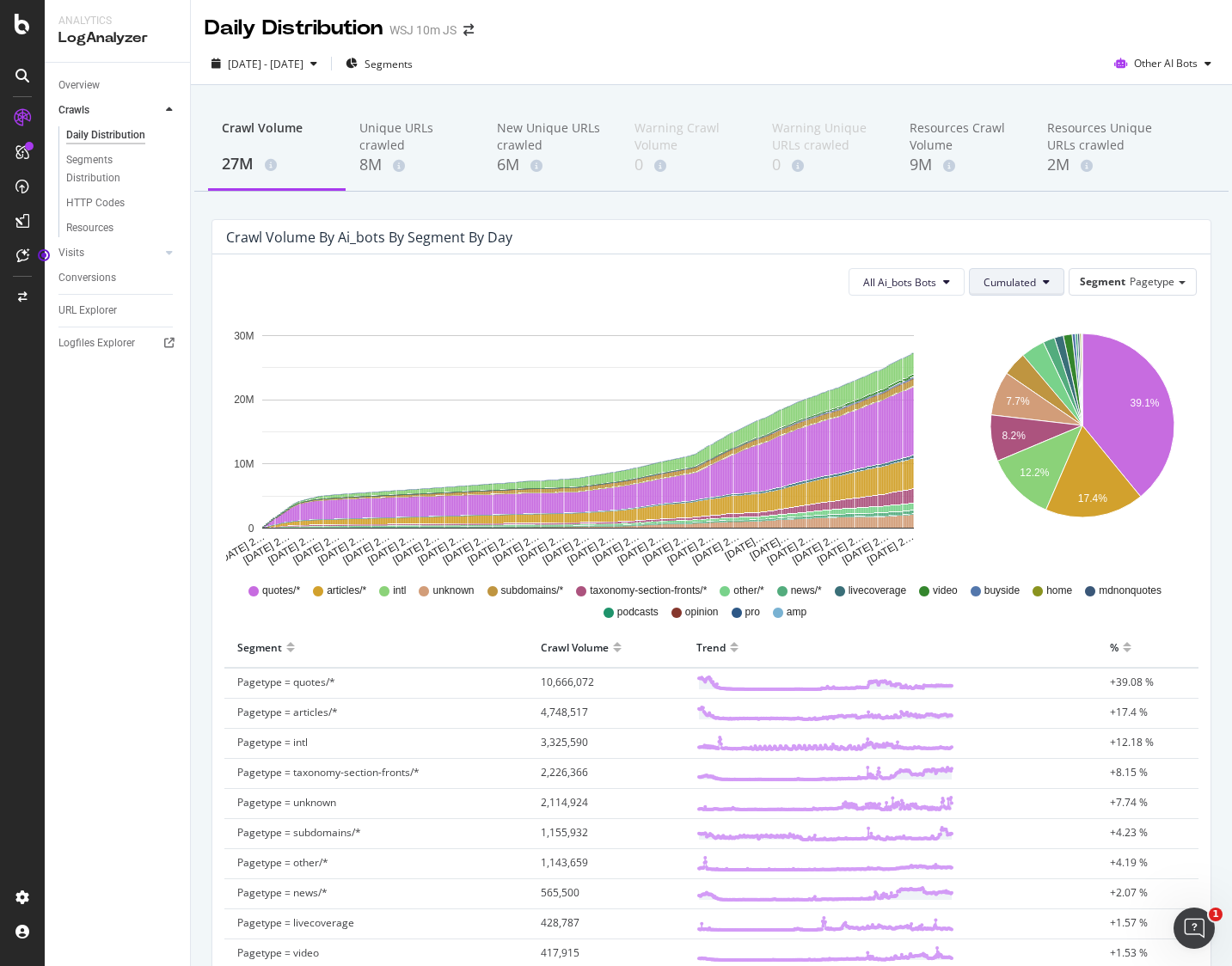
click at [1024, 288] on span "Cumulated" at bounding box center [1009, 282] width 52 height 14
click at [1012, 315] on span "Count By Day" at bounding box center [1047, 316] width 126 height 15
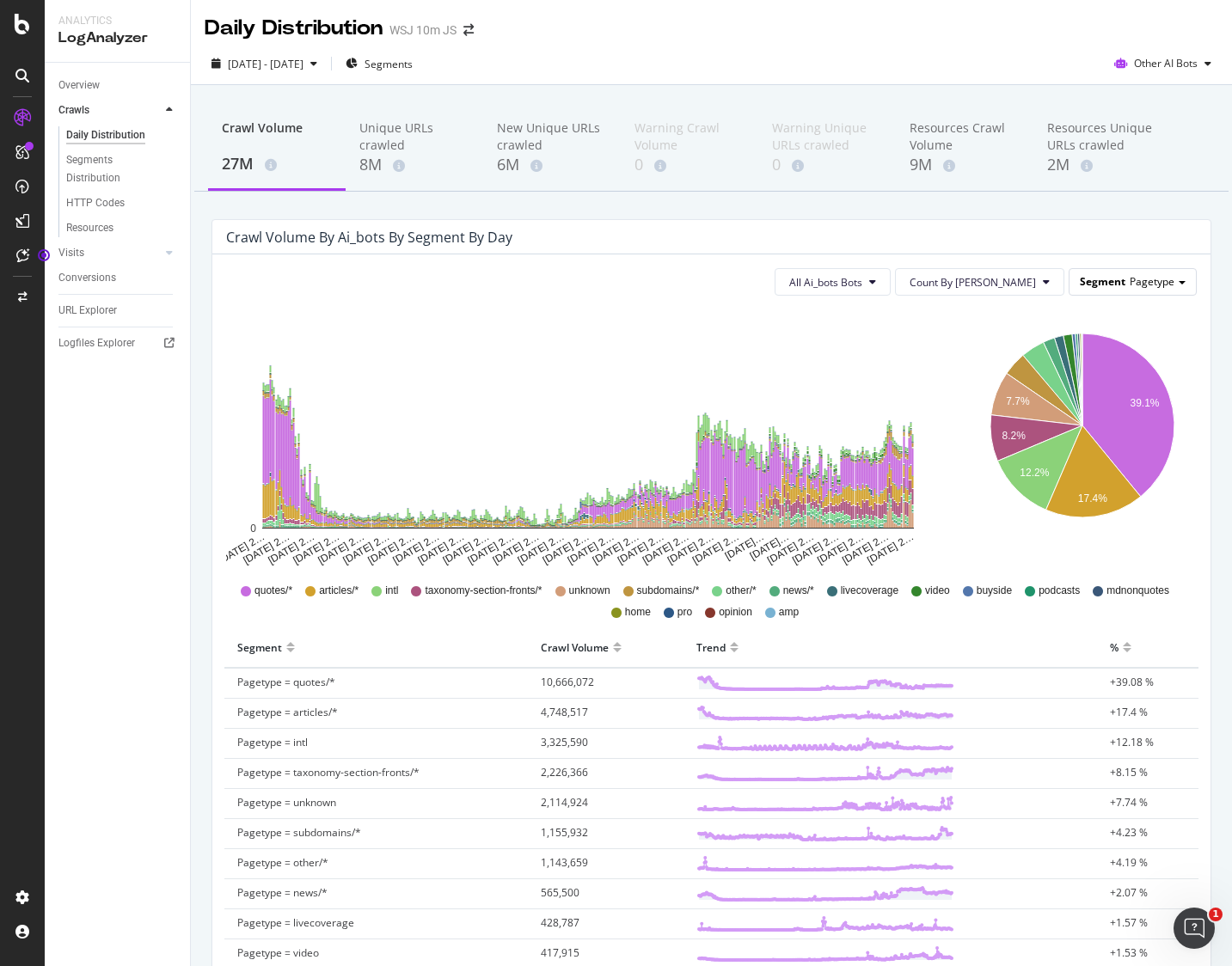
click at [1169, 286] on span "Pagetype" at bounding box center [1151, 281] width 45 height 14
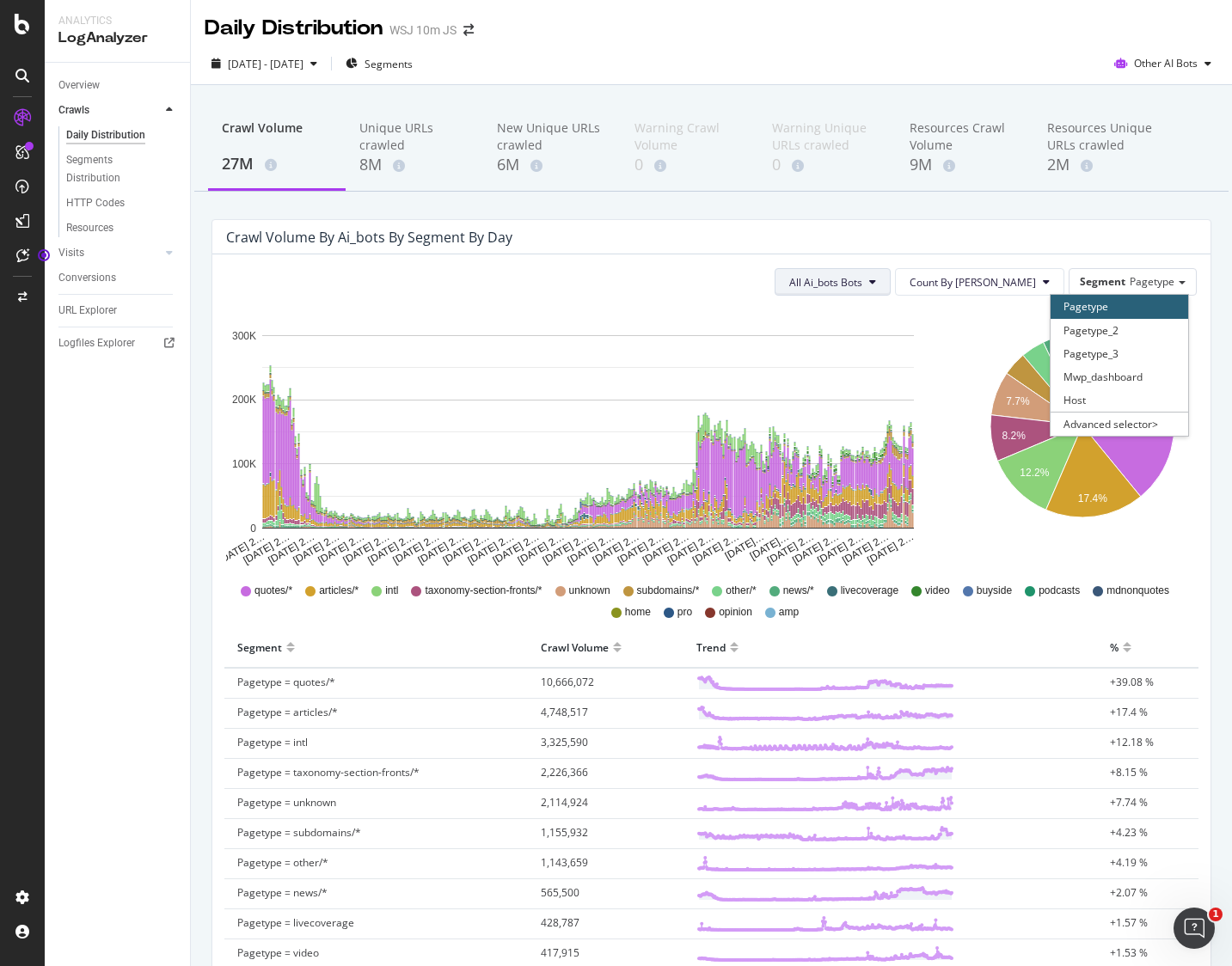
click at [891, 290] on button "All Ai_bots Bots" at bounding box center [833, 282] width 116 height 27
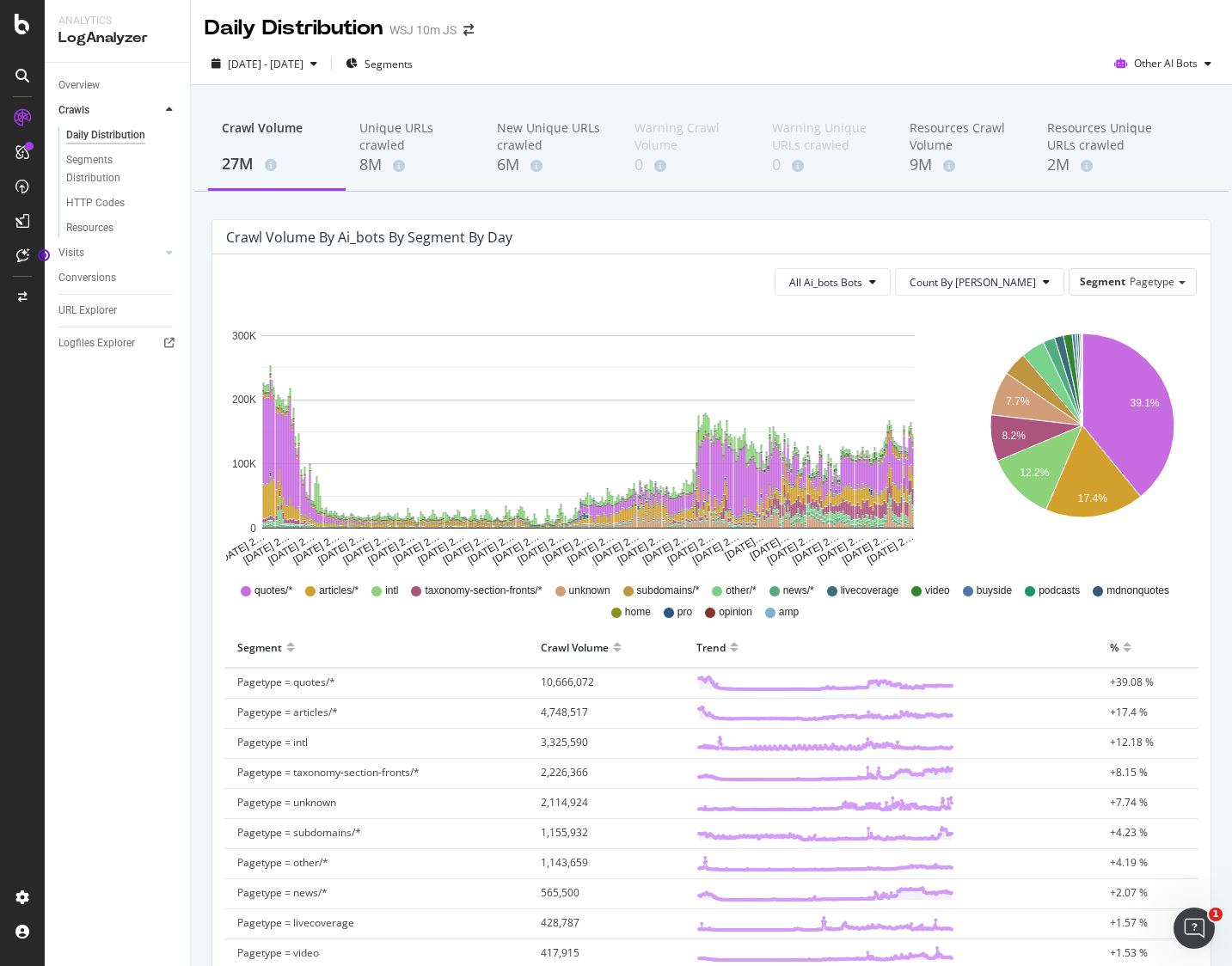
click at [1186, 307] on div "All Ai_bots Bots Count By Day Segment Pagetype Hold CMD (⌘) while clicking to f…" at bounding box center [711, 746] width 998 height 985
click at [1168, 281] on span "Pagetype" at bounding box center [1151, 281] width 45 height 14
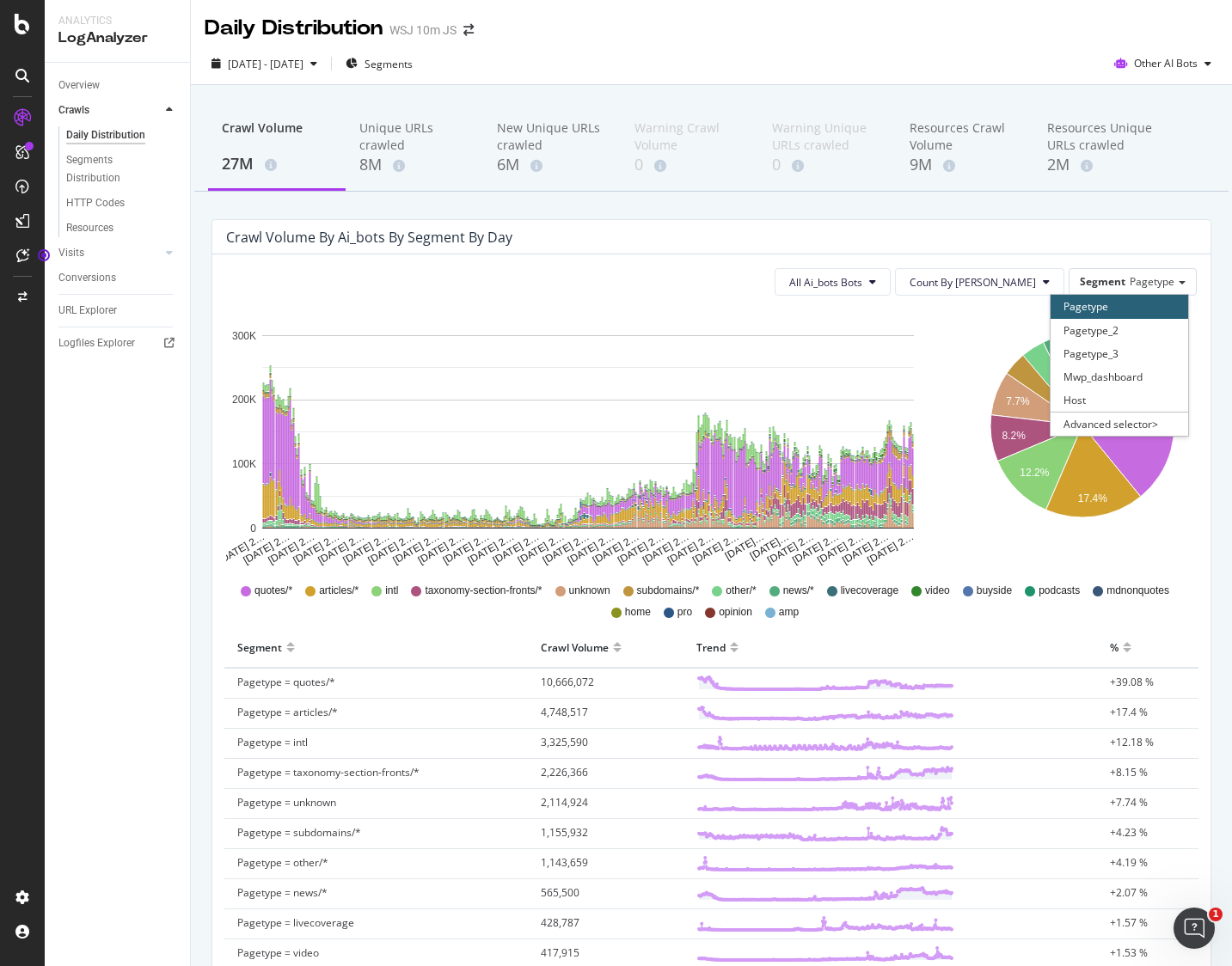
click at [1198, 326] on div "39.1% 7.7% 8.2% 12.2% 17.4% Segment Crawl Volume Pagetype = quotes/* 10,666,072…" at bounding box center [1082, 438] width 247 height 258
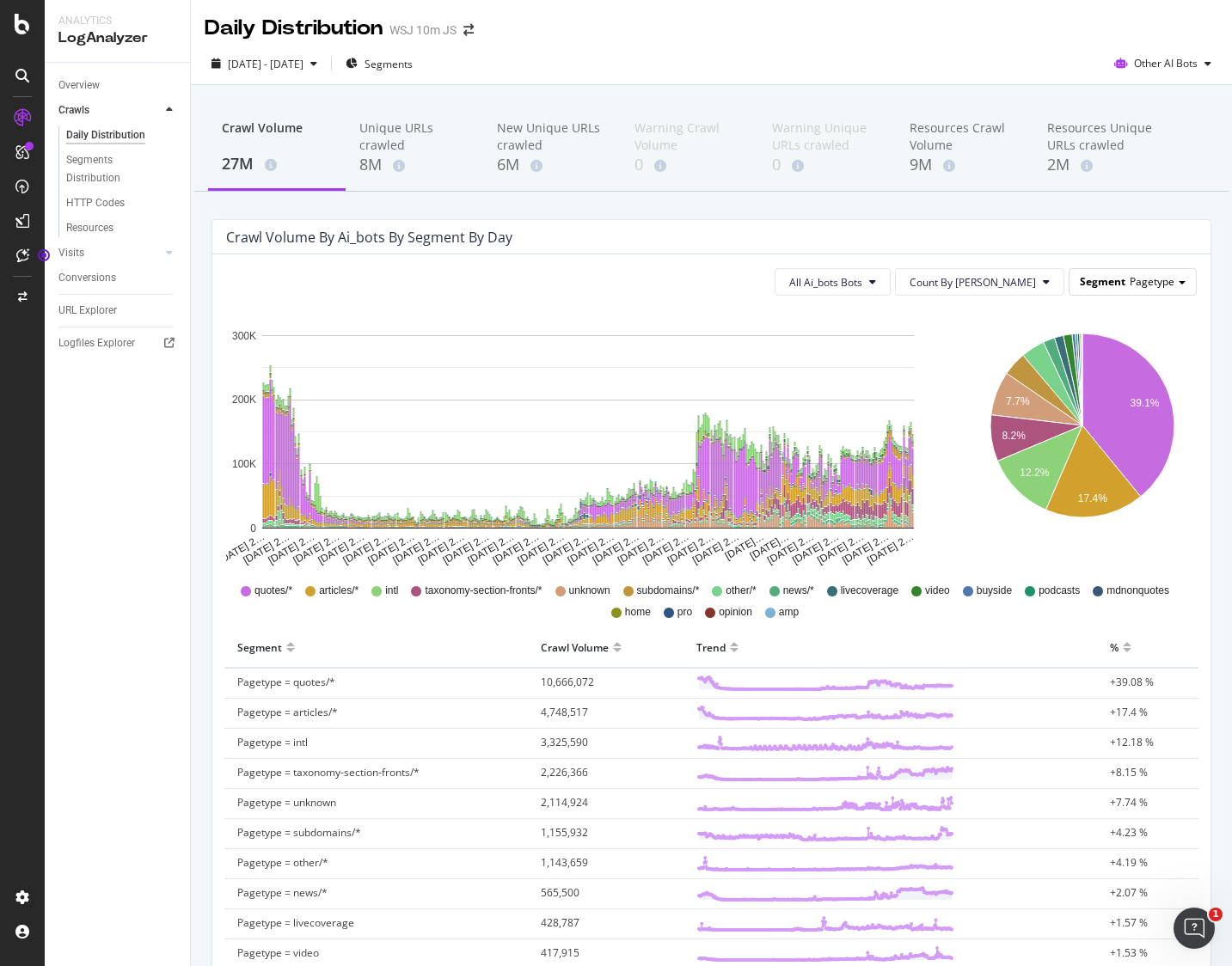
click at [1174, 287] on div "Segment Pagetype" at bounding box center [1132, 282] width 126 height 25
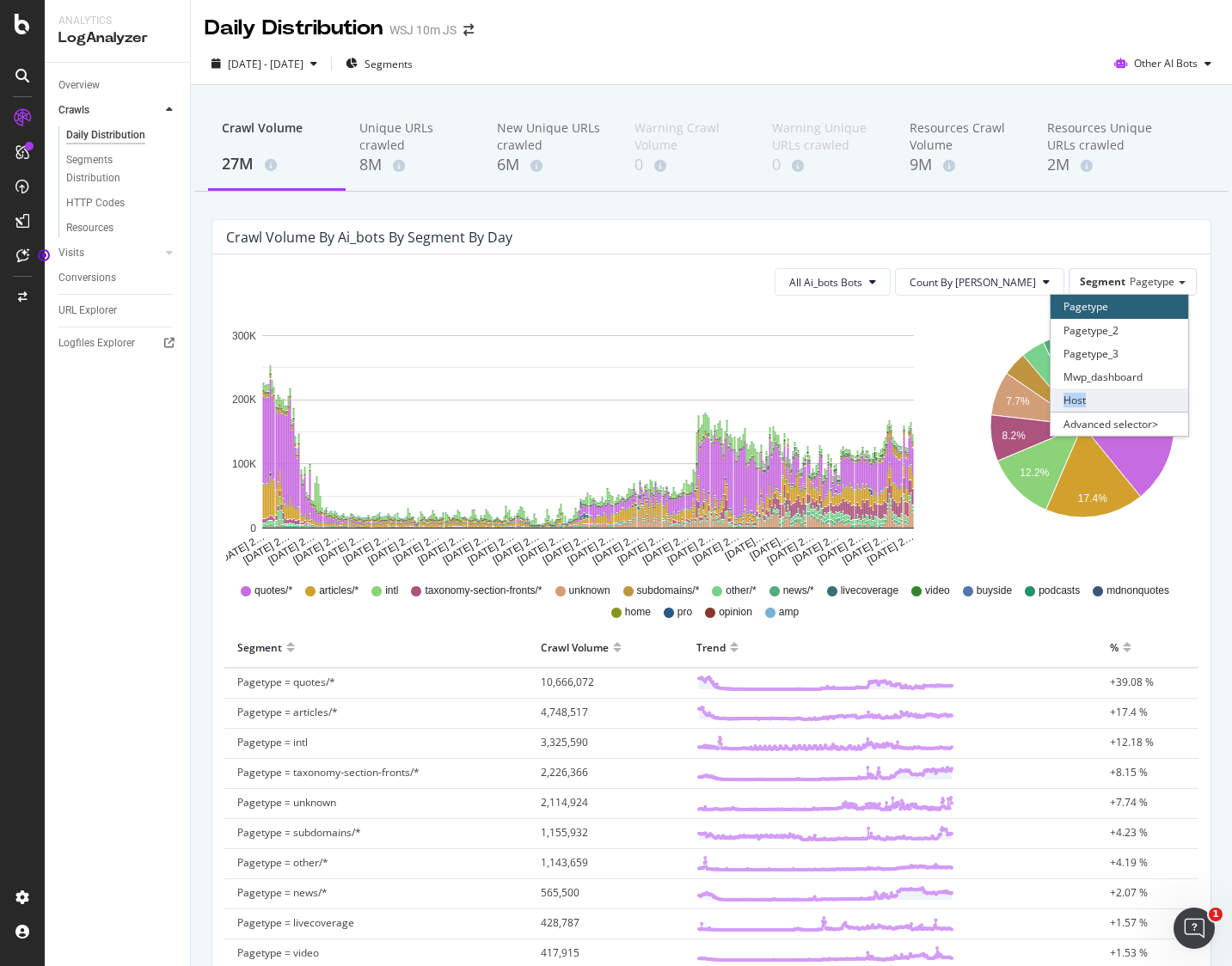
drag, startPoint x: 1093, startPoint y: 387, endPoint x: 1089, endPoint y: 403, distance: 16.5
click at [1089, 403] on div "Pagetype Pagetype_2 Pagetype_3 Mwp_dashboard Host Advanced selector >" at bounding box center [1119, 365] width 138 height 141
click at [1089, 403] on div "Host" at bounding box center [1119, 400] width 138 height 23
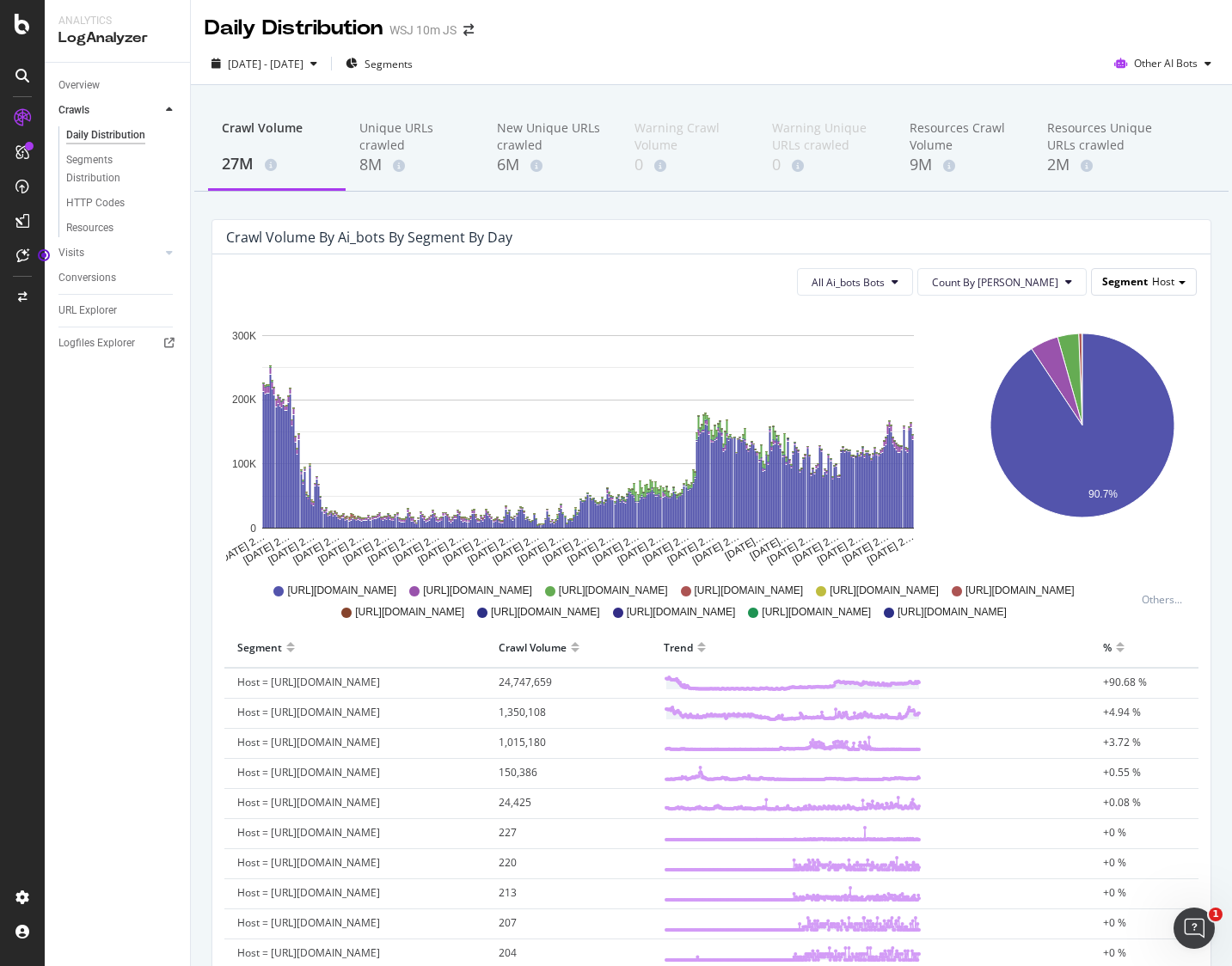
click at [1153, 274] on span "Host" at bounding box center [1164, 281] width 23 height 14
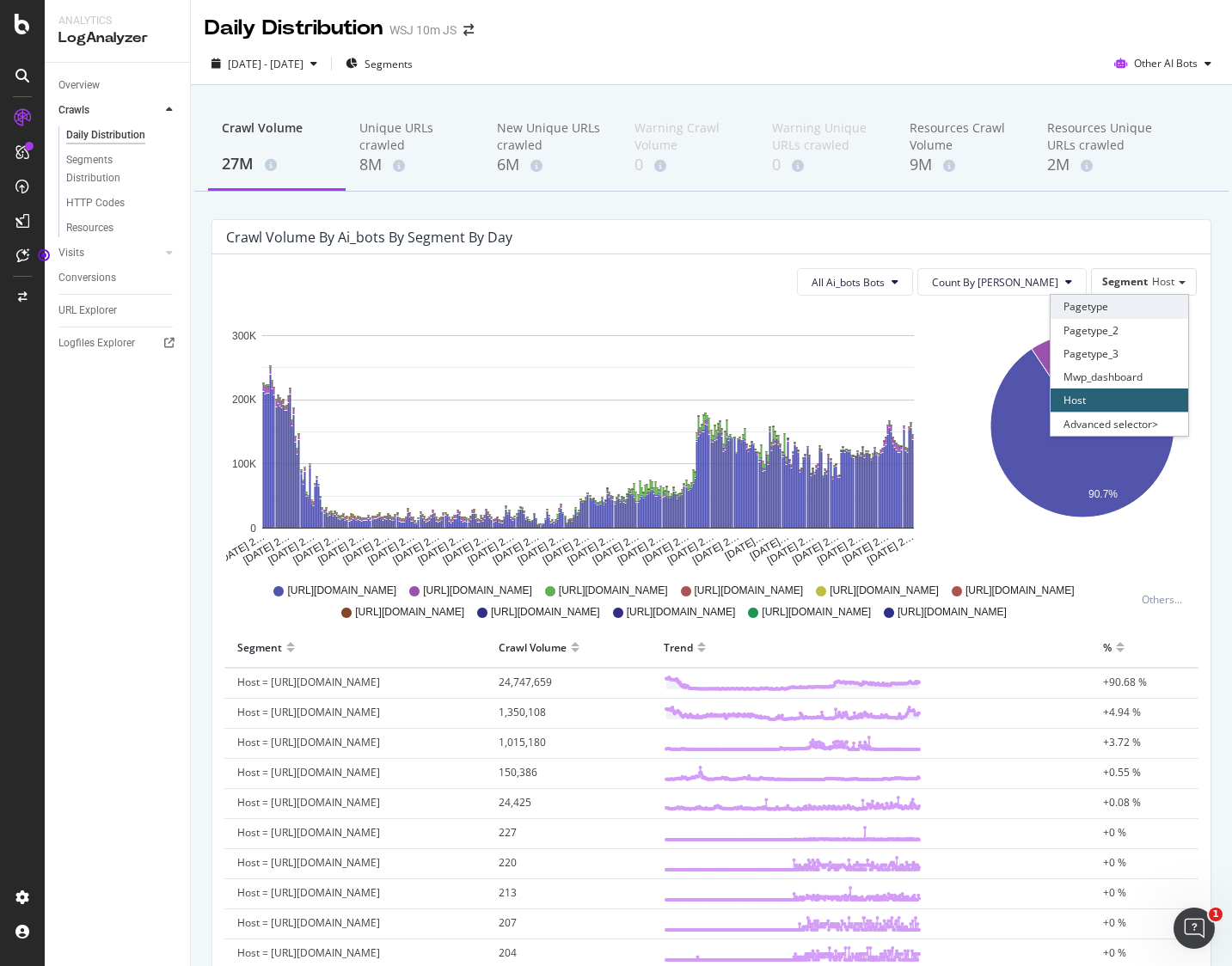
click at [1091, 315] on div "Pagetype" at bounding box center [1119, 306] width 138 height 23
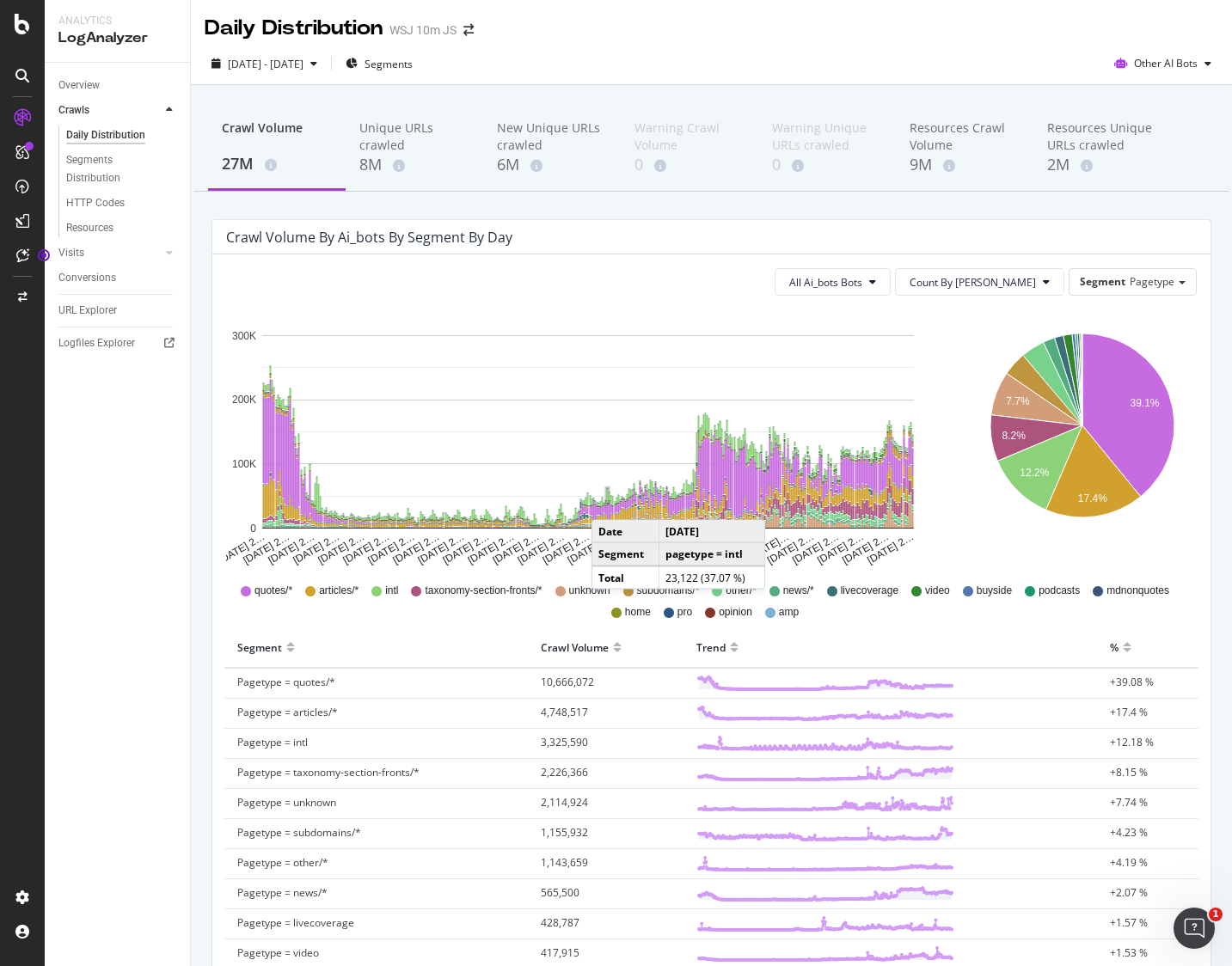
click at [584, 417] on rect "A chart." at bounding box center [587, 432] width 652 height 193
click at [78, 83] on div "Overview" at bounding box center [80, 85] width 42 height 18
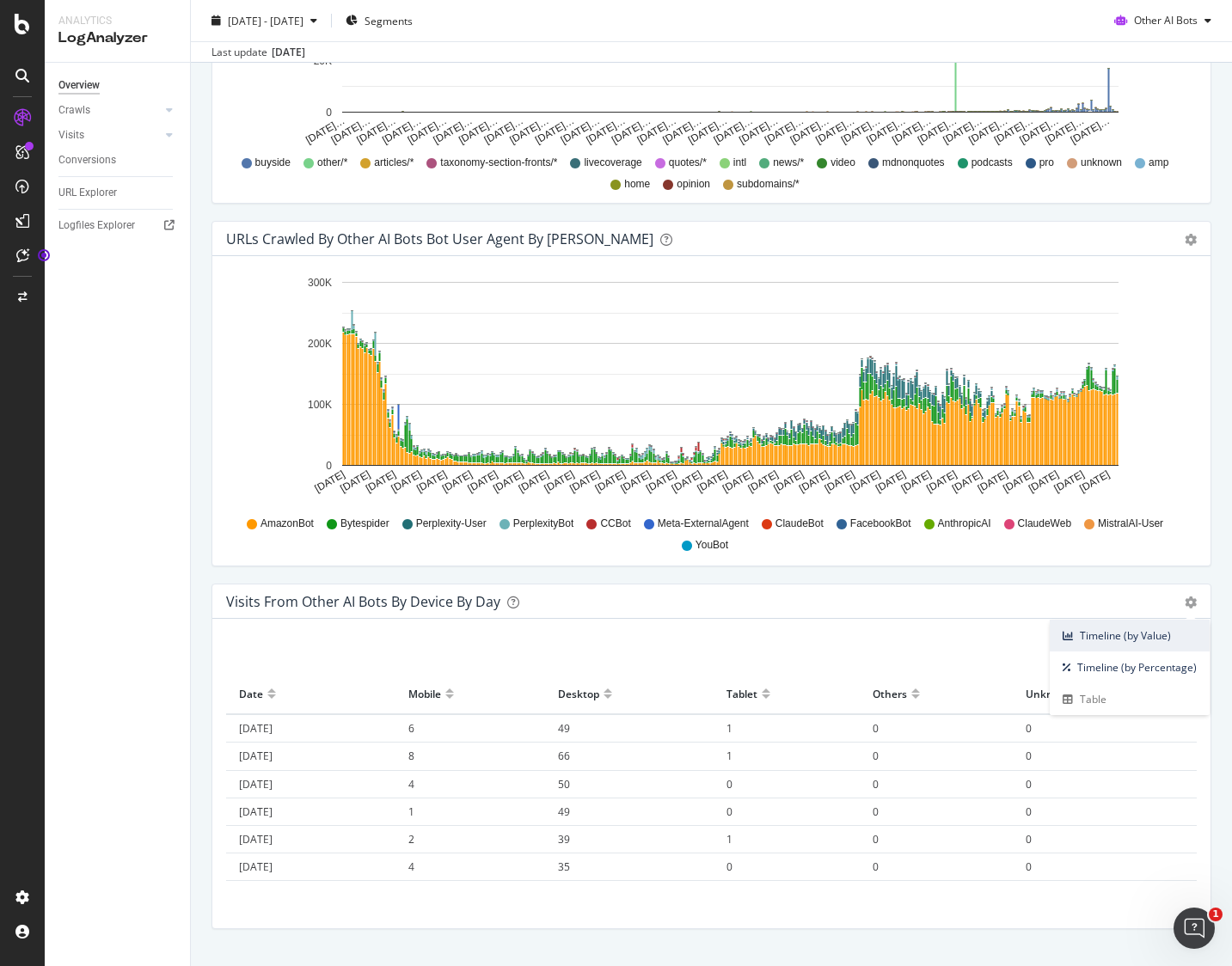
scroll to position [1555, 0]
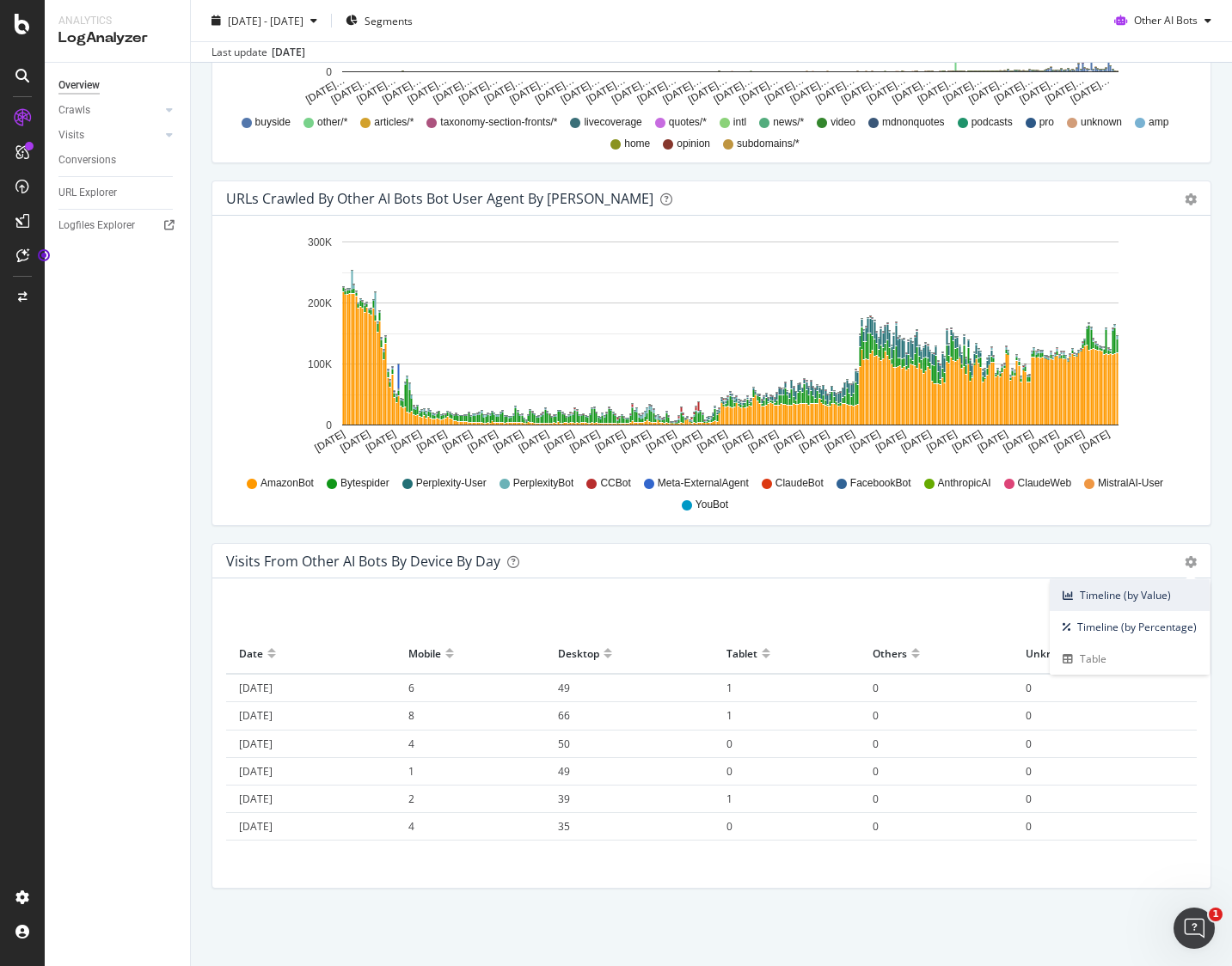
click at [1117, 592] on span "Timeline (by Value)" at bounding box center [1130, 595] width 160 height 23
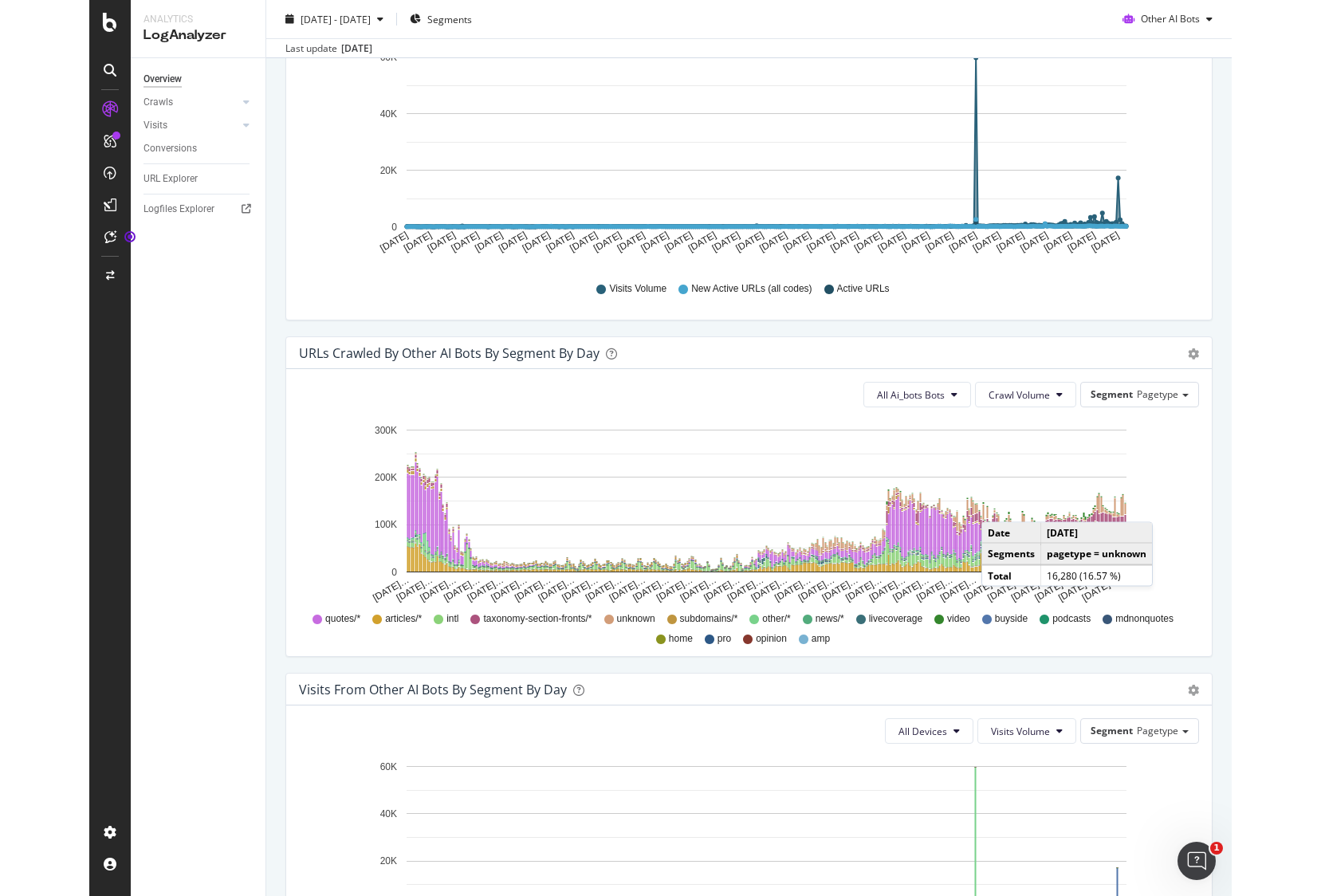
scroll to position [610, 0]
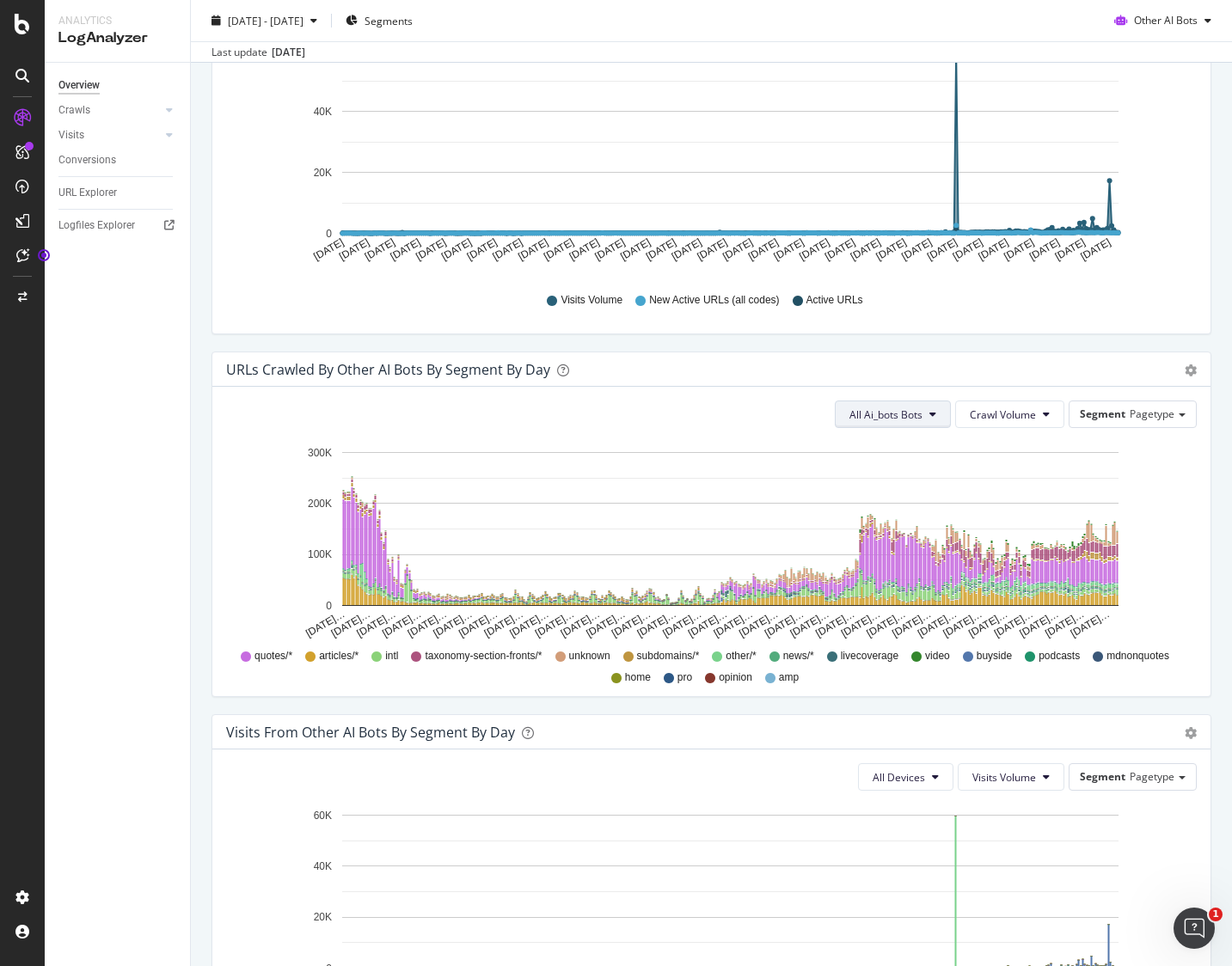
click at [919, 418] on span "All Ai_bots Bots" at bounding box center [886, 414] width 73 height 14
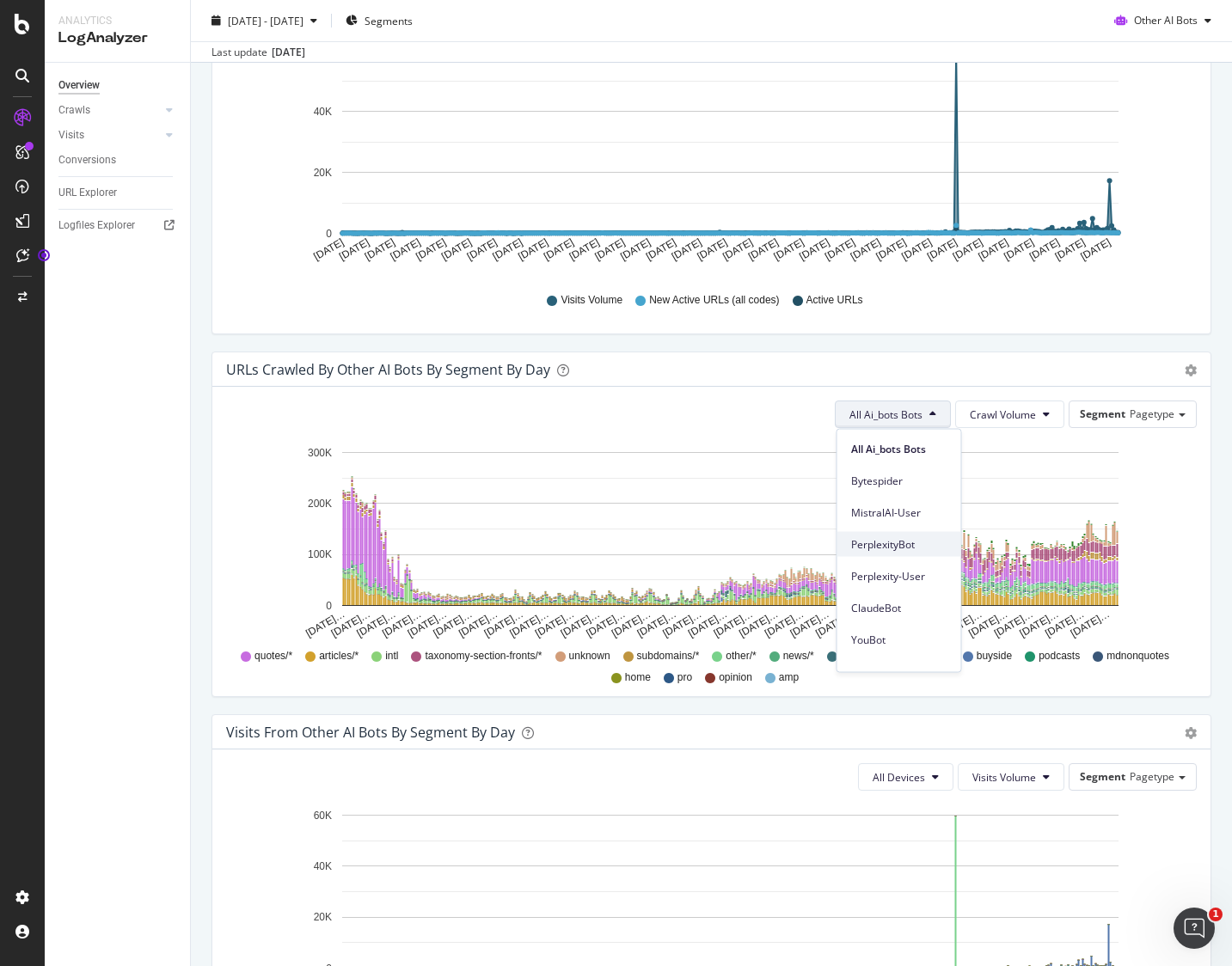
click at [892, 547] on span "PerplexityBot" at bounding box center [899, 544] width 97 height 15
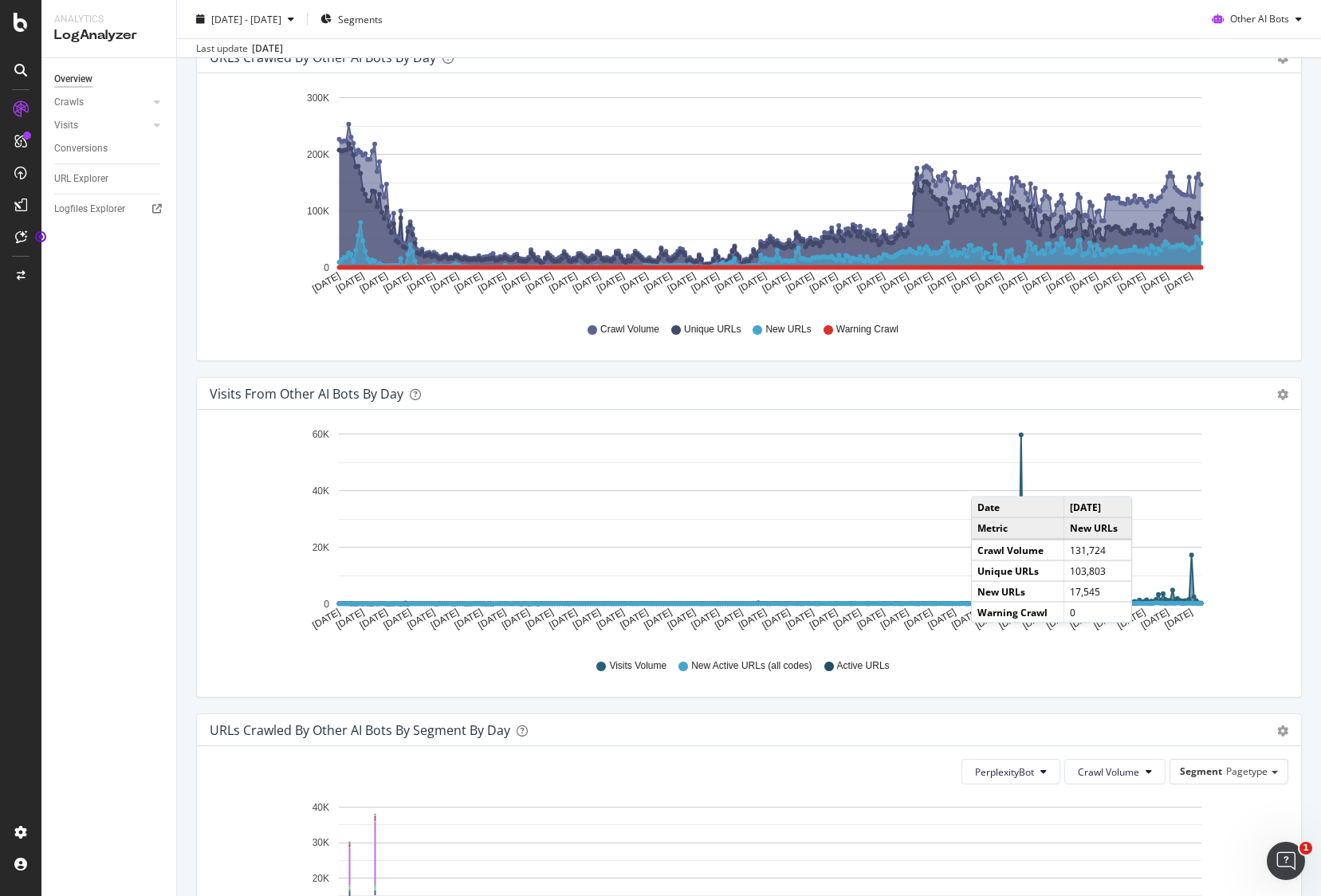
scroll to position [0, 0]
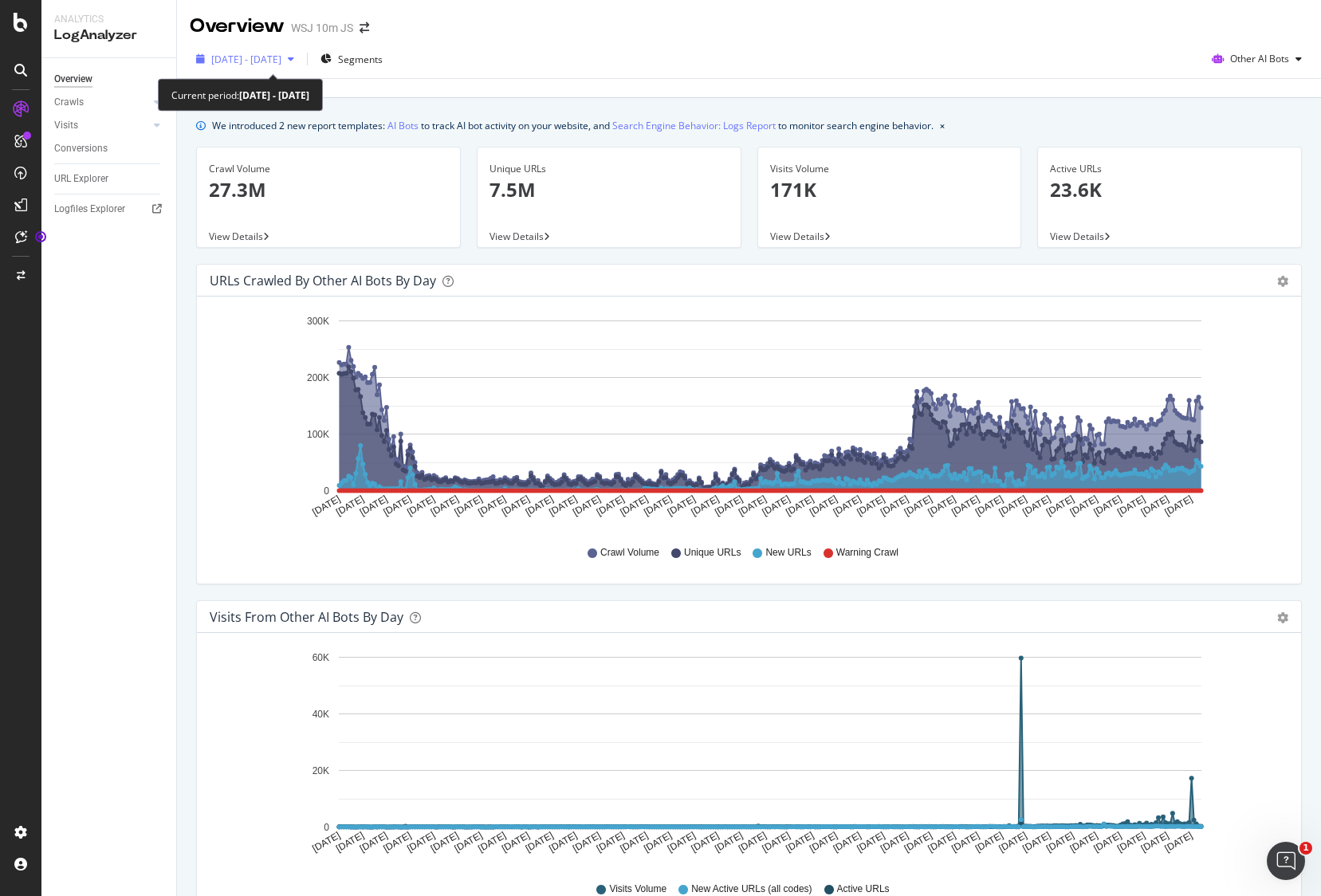
click at [281, 62] on span "[DATE] - [DATE]" at bounding box center [246, 59] width 70 height 13
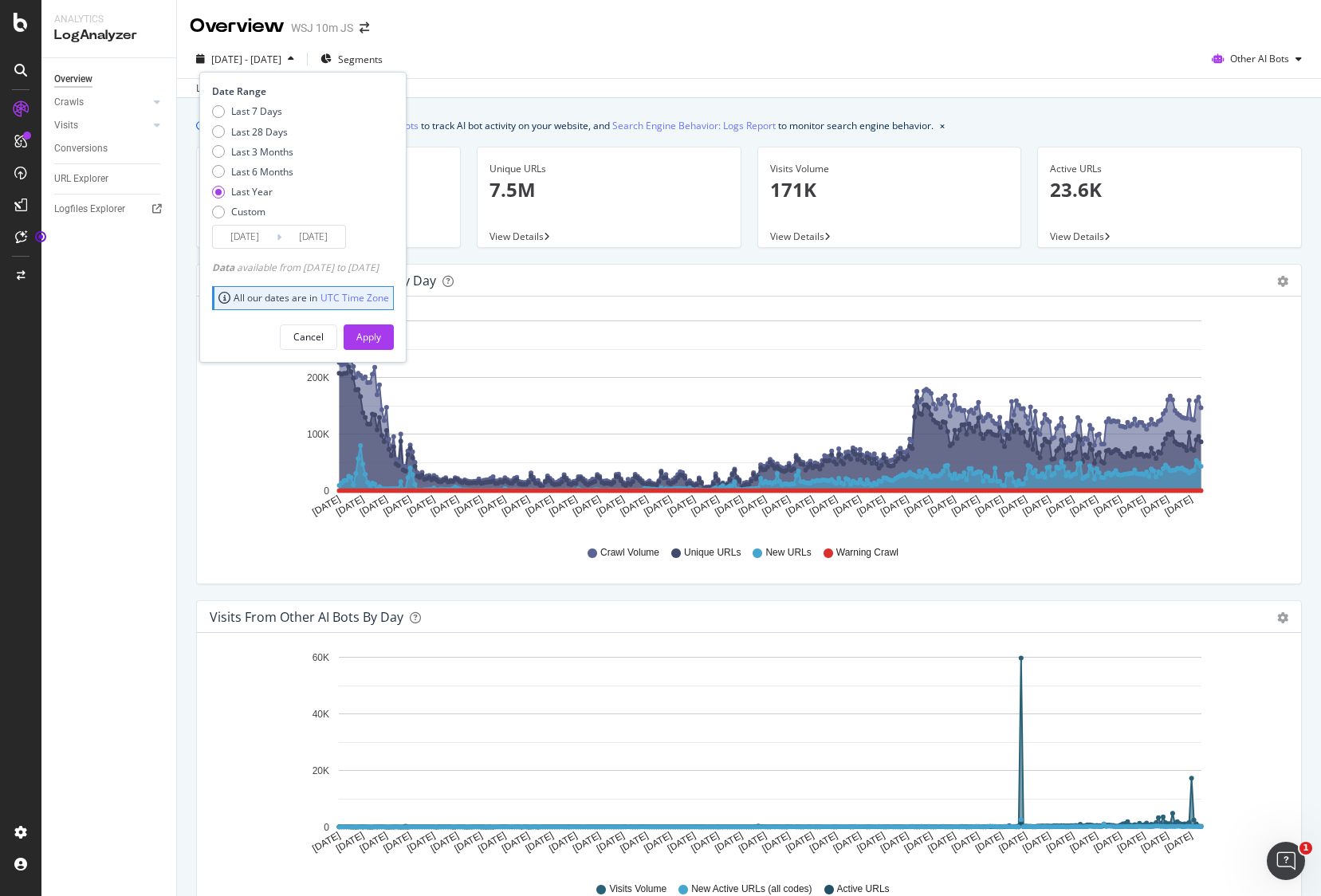
click at [654, 47] on div "2024 Oct. 6th - 2025 Oct. 5th Segments Date Range Last 7 Days Last 28 Days Last…" at bounding box center [748, 62] width 1144 height 32
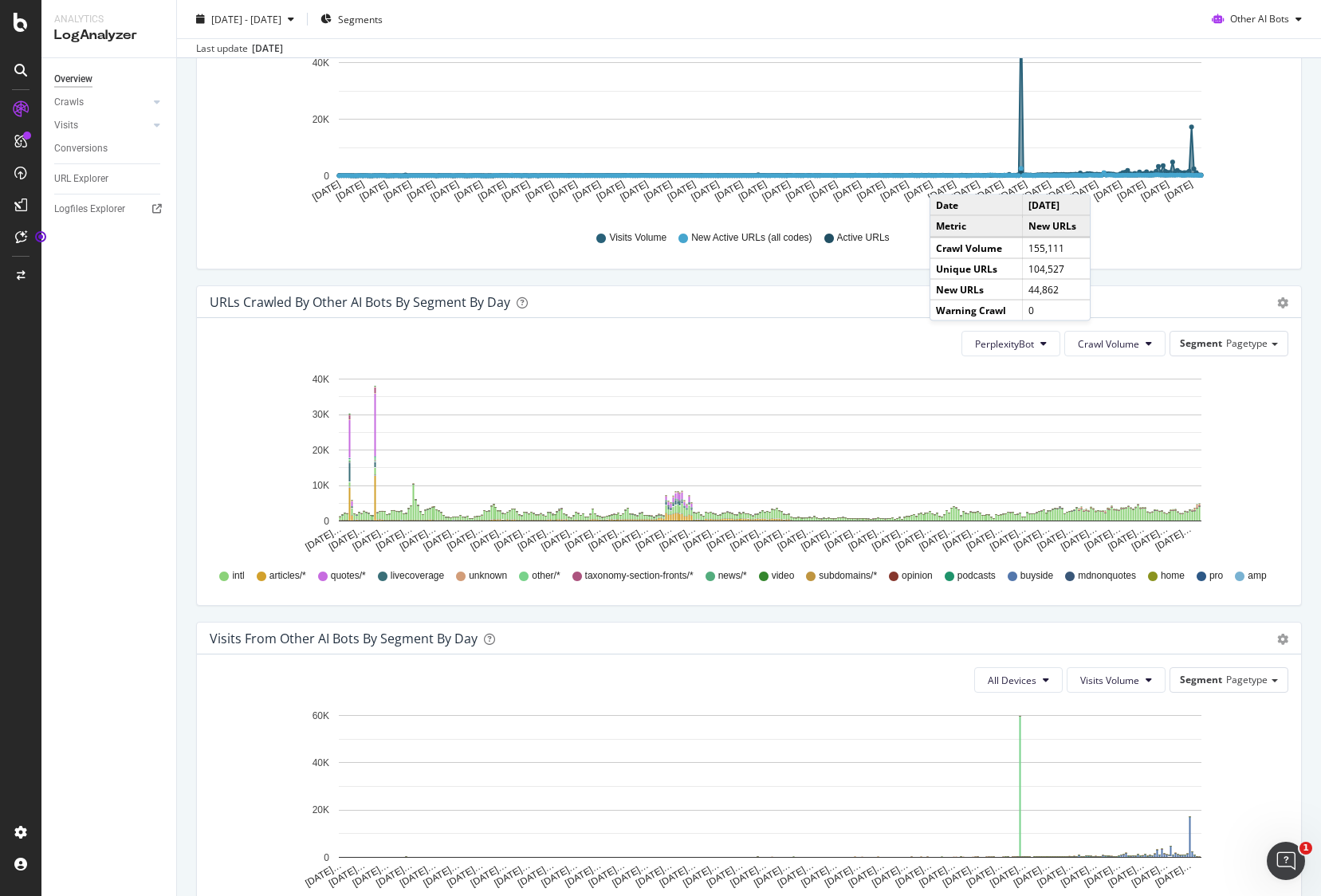
scroll to position [711, 0]
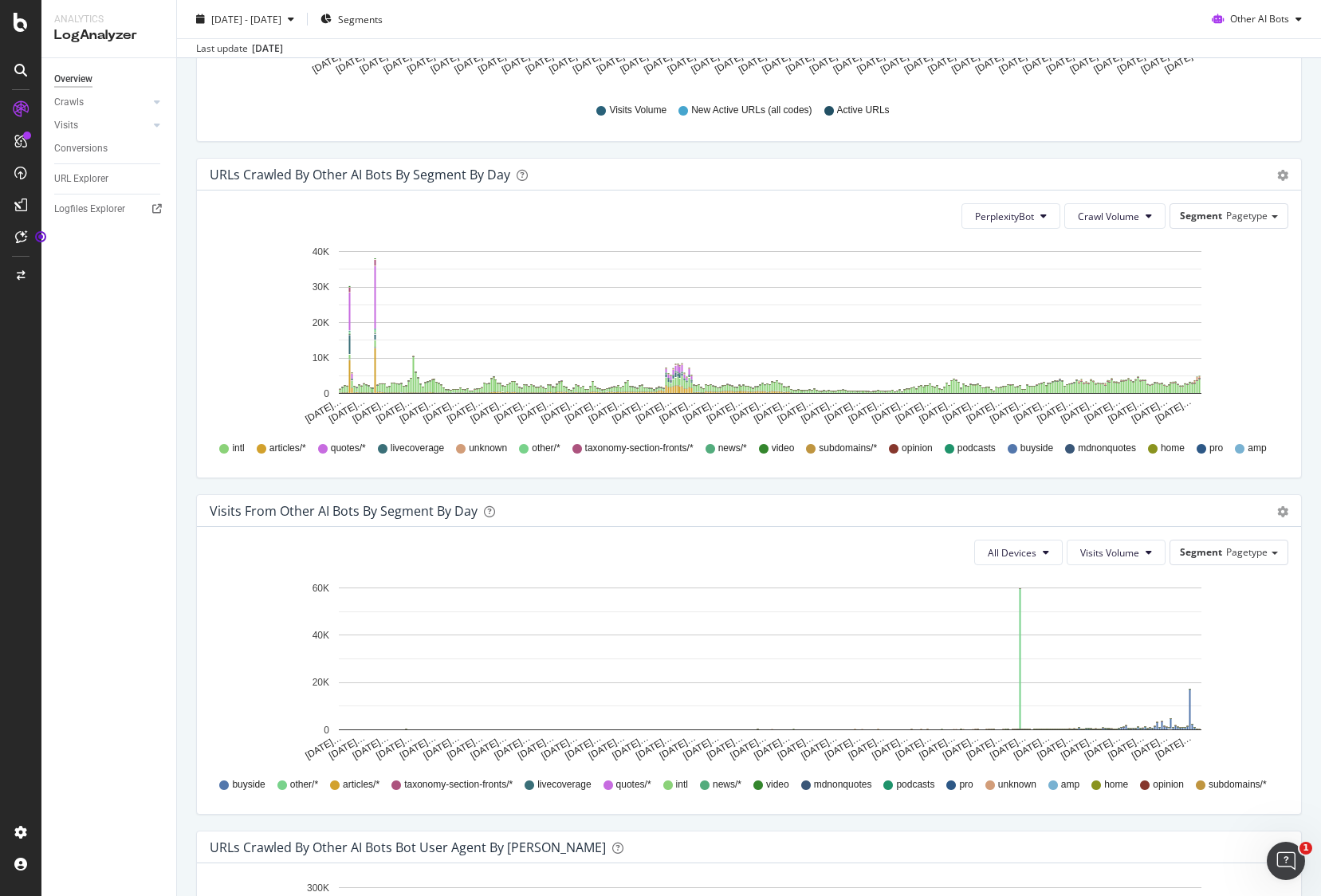
scroll to position [780, 0]
click at [1018, 212] on span "PerplexityBot" at bounding box center [1004, 215] width 59 height 13
click at [1011, 365] on span "Perplexity-User" at bounding box center [1021, 365] width 90 height 14
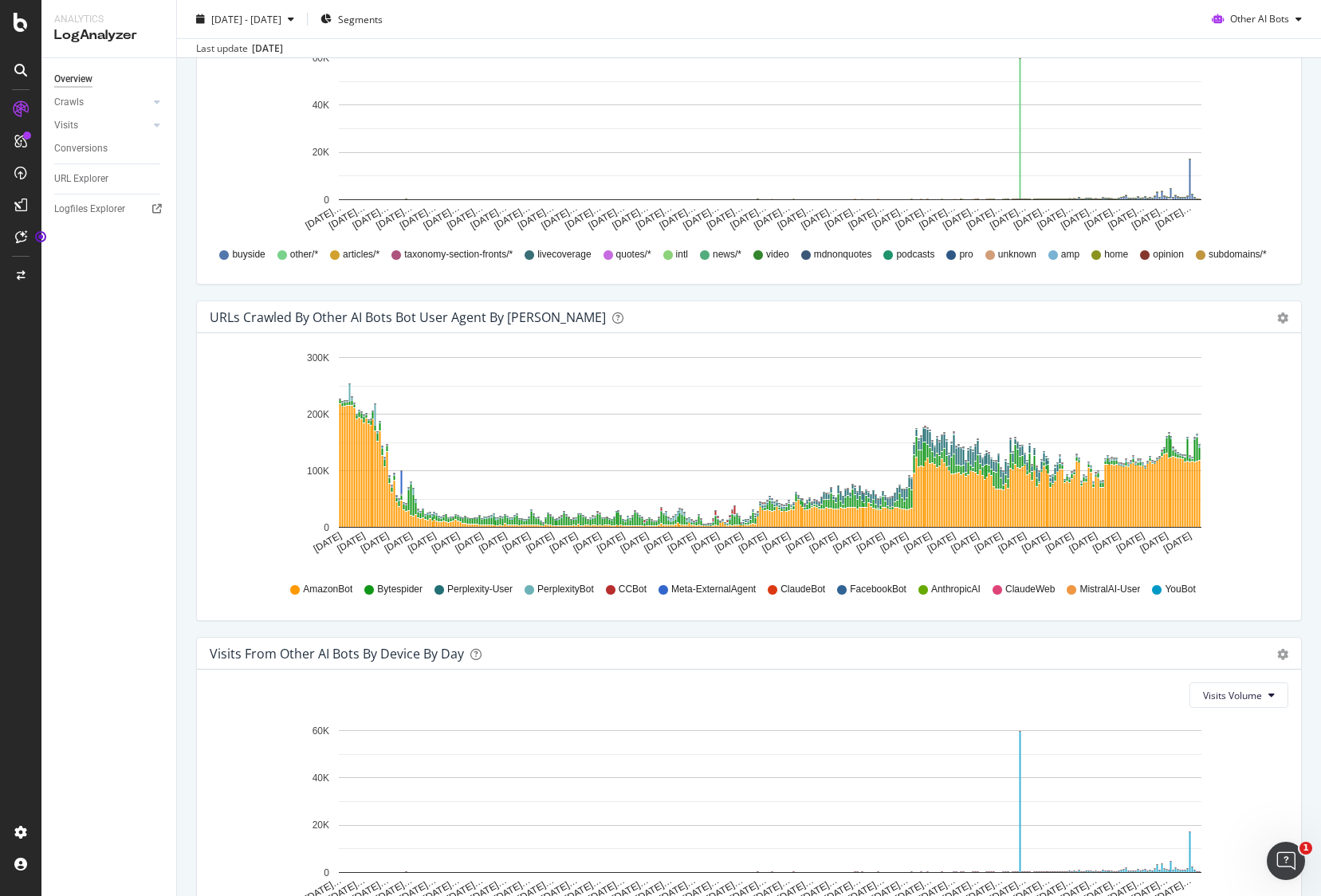
scroll to position [1442, 0]
